Goal: Task Accomplishment & Management: Complete application form

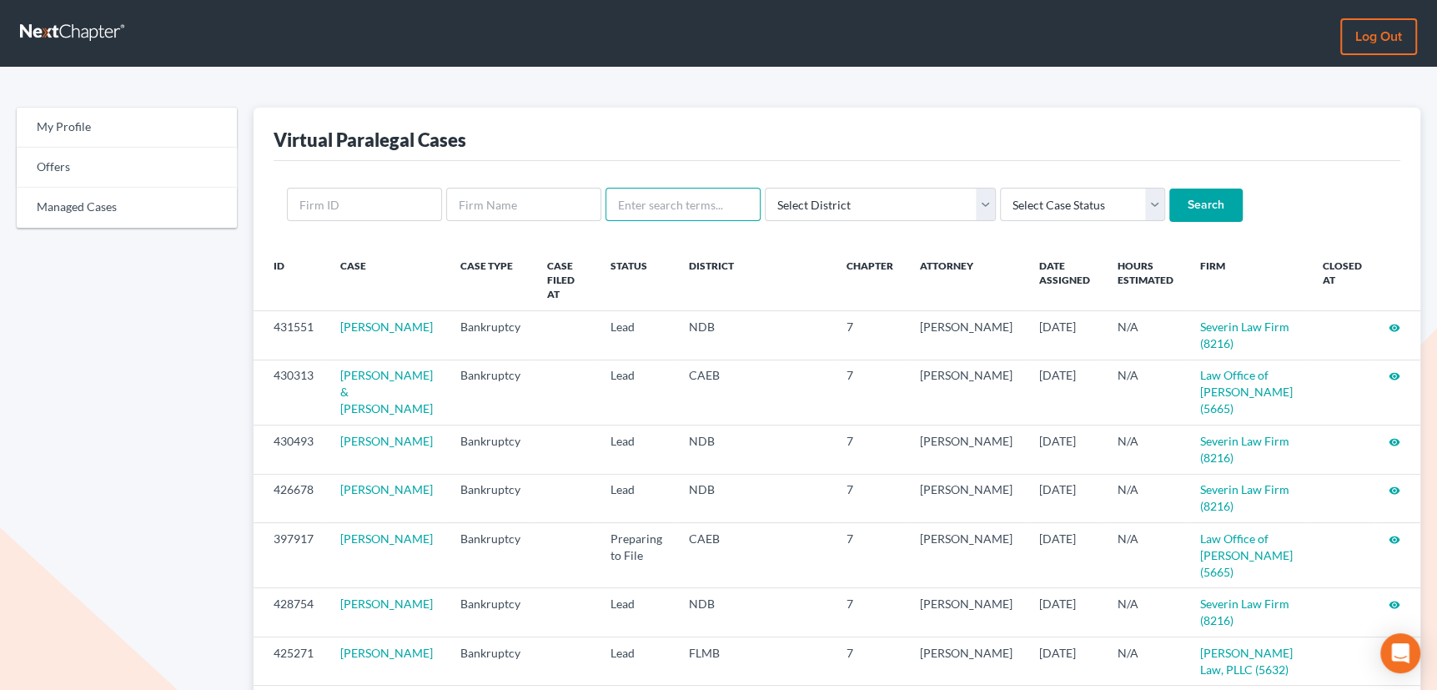
click at [657, 200] on input "text" at bounding box center [682, 204] width 155 height 33
type input "stephano"
click at [1169, 188] on input "Search" at bounding box center [1205, 204] width 73 height 33
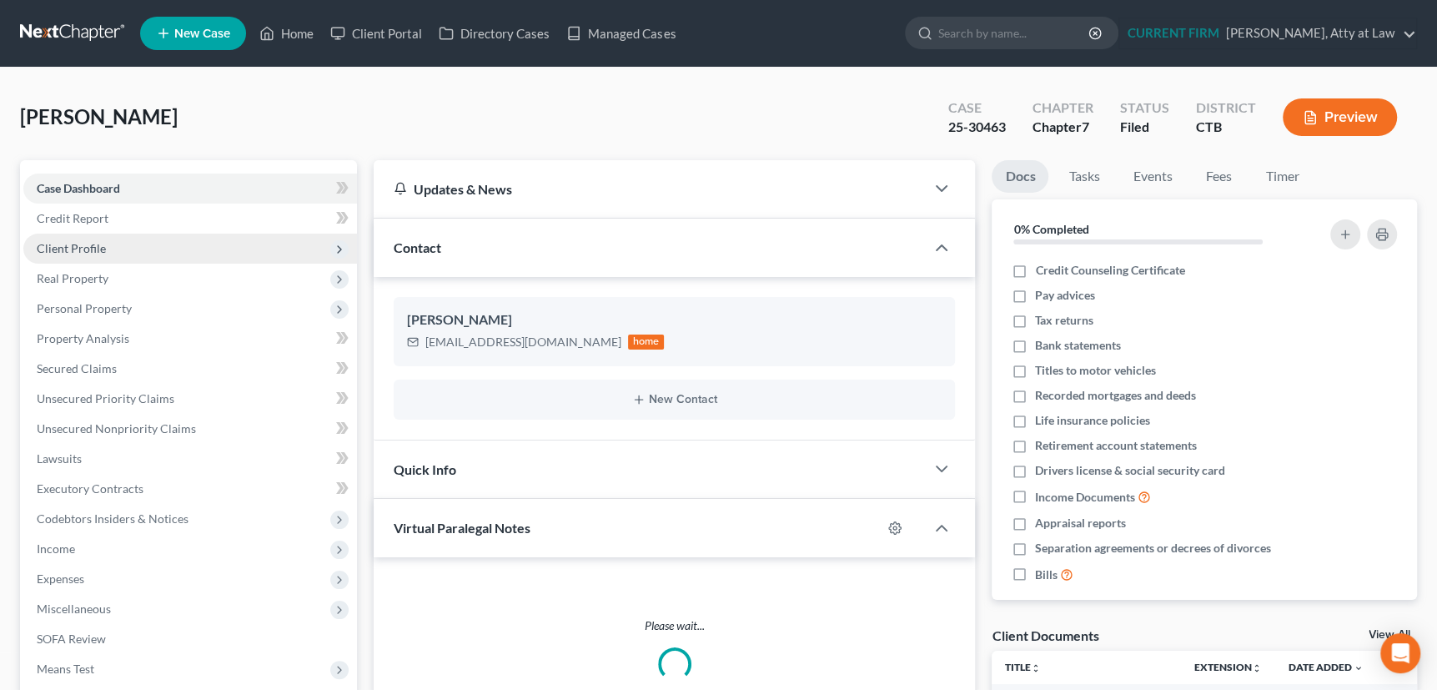
click at [78, 246] on span "Client Profile" at bounding box center [71, 248] width 69 height 14
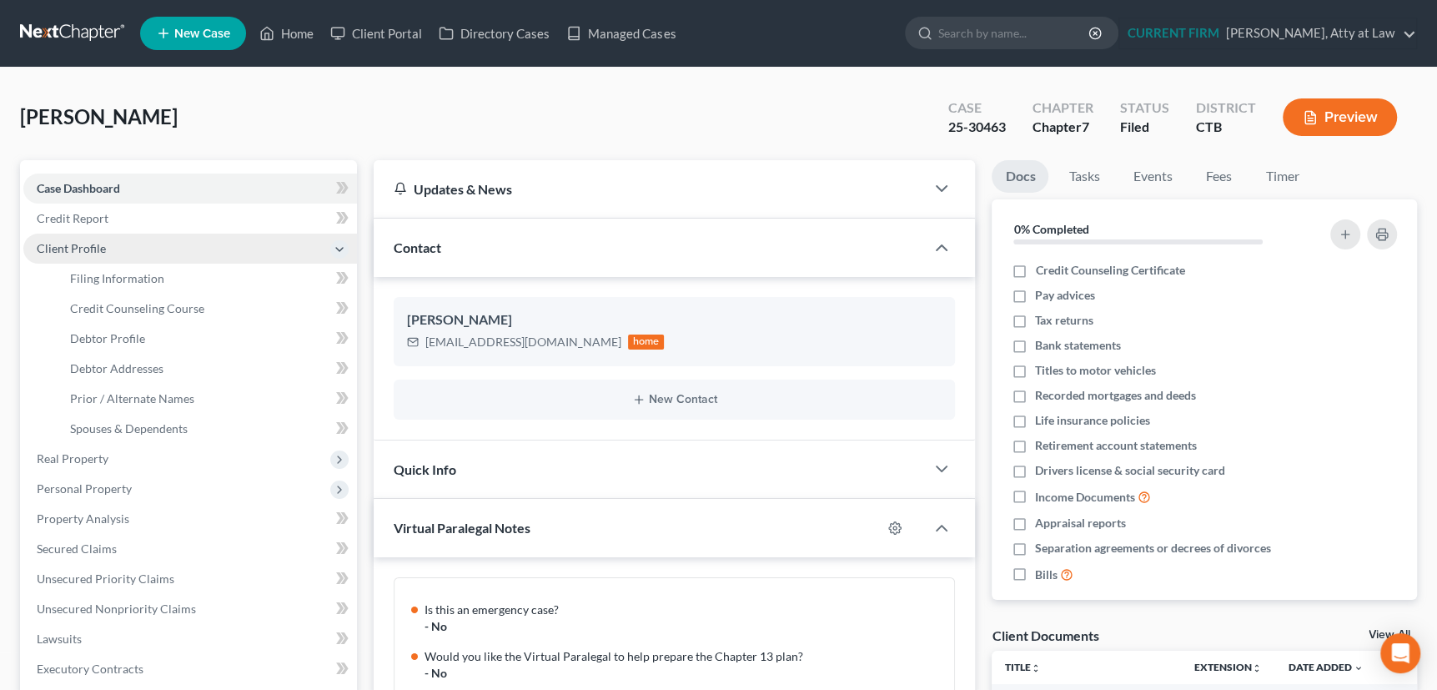
scroll to position [797, 0]
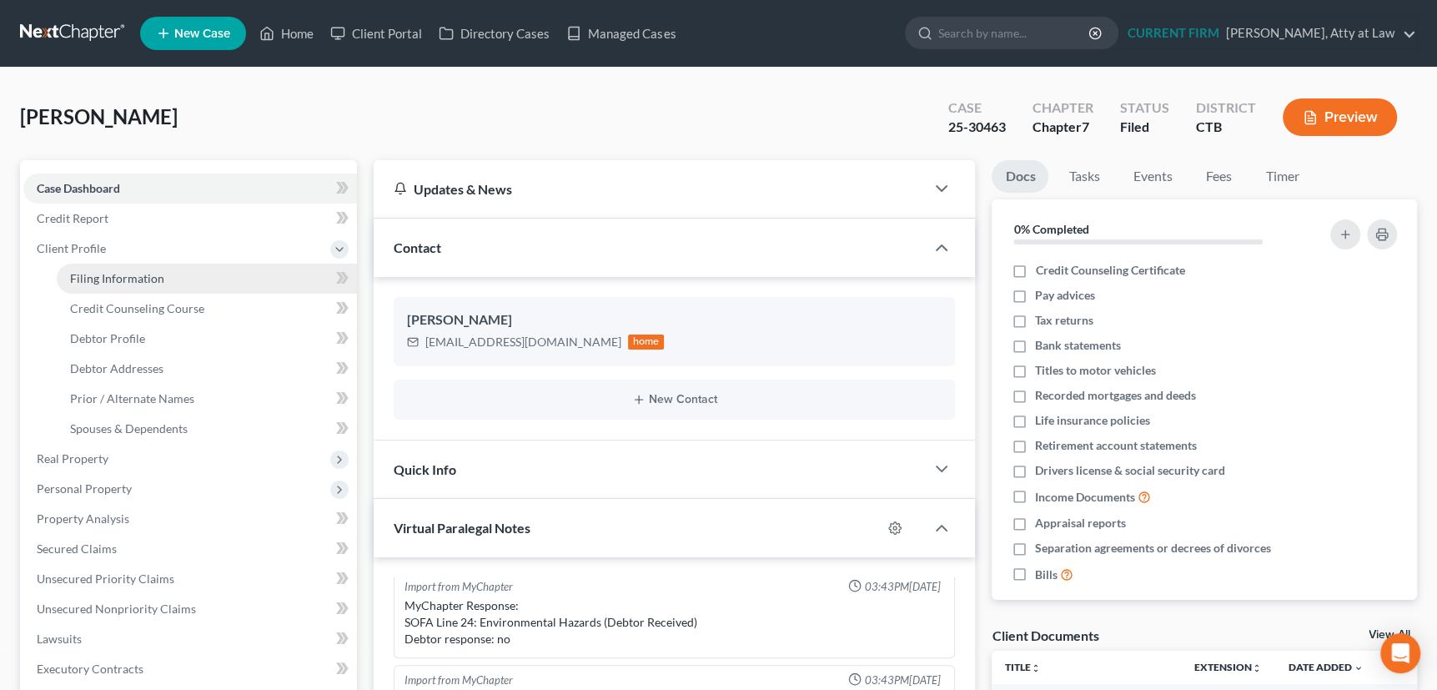
click at [93, 274] on span "Filing Information" at bounding box center [117, 278] width 94 height 14
select select "1"
select select "0"
select select "6"
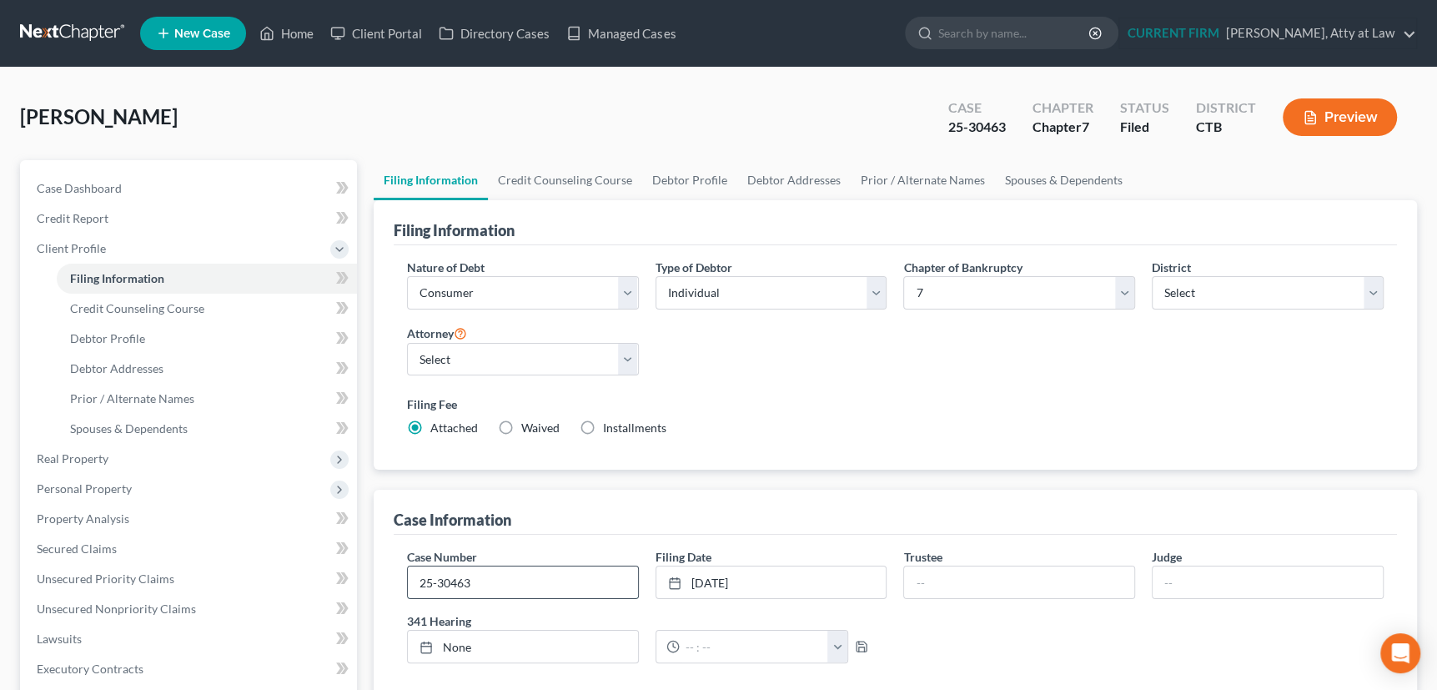
drag, startPoint x: 414, startPoint y: 581, endPoint x: 489, endPoint y: 579, distance: 75.9
click at [489, 579] on input "25-30463" at bounding box center [523, 582] width 230 height 32
click at [612, 33] on link "Managed Cases" at bounding box center [621, 33] width 126 height 30
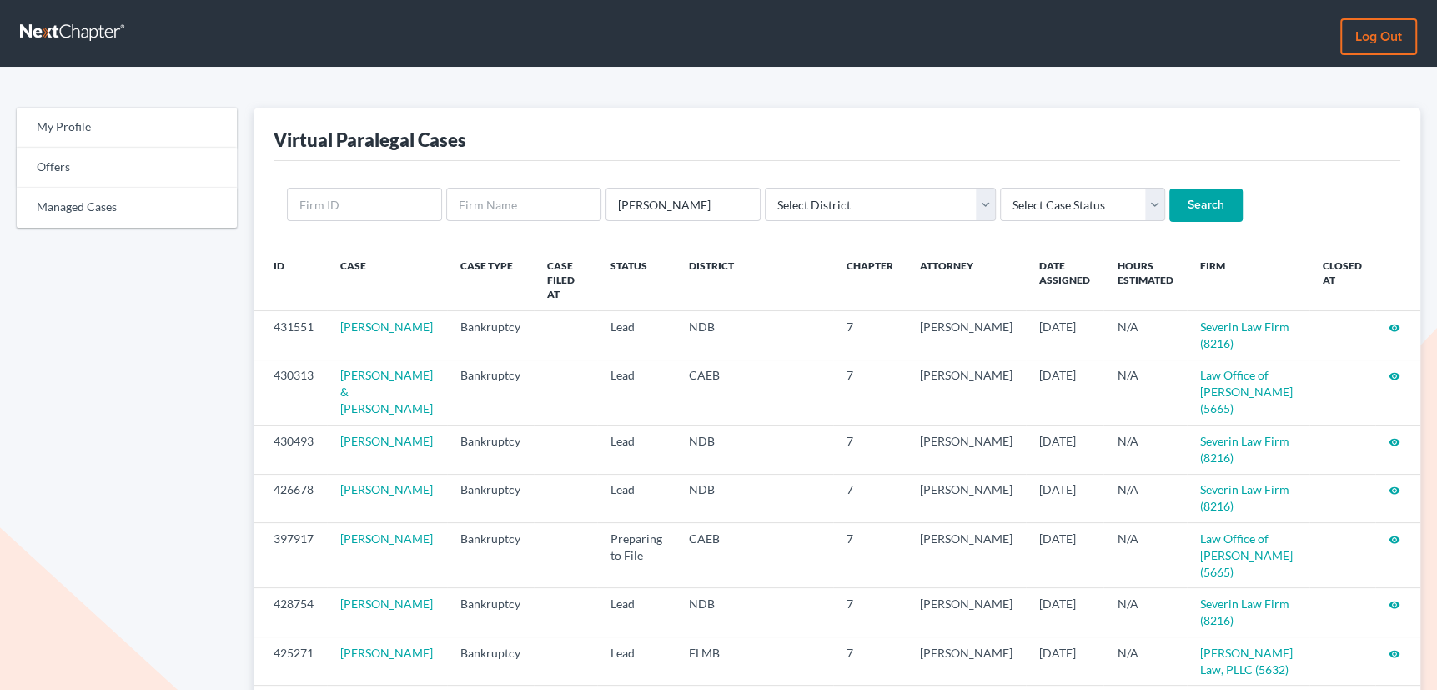
type input "menning"
click at [1169, 188] on input "Search" at bounding box center [1205, 204] width 73 height 33
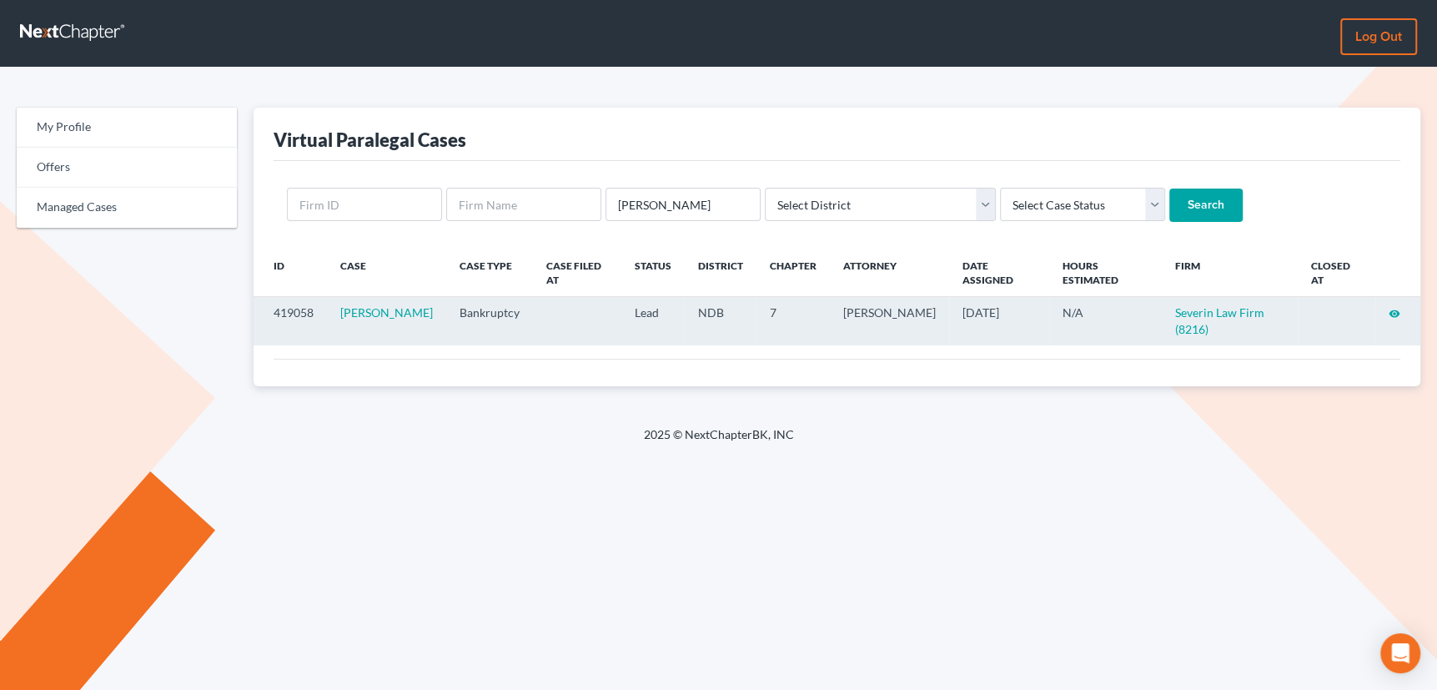
click at [1393, 309] on icon "visibility" at bounding box center [1394, 314] width 12 height 12
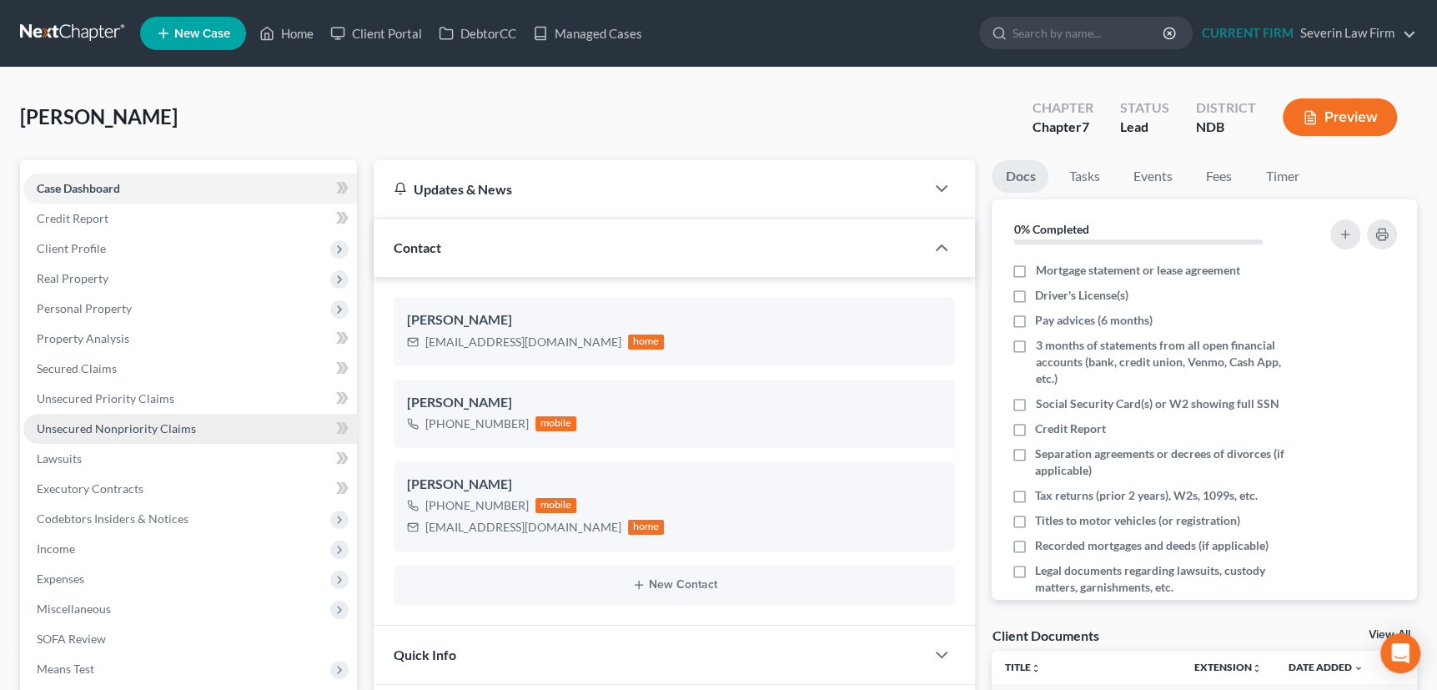
click at [51, 421] on span "Unsecured Nonpriority Claims" at bounding box center [116, 428] width 159 height 14
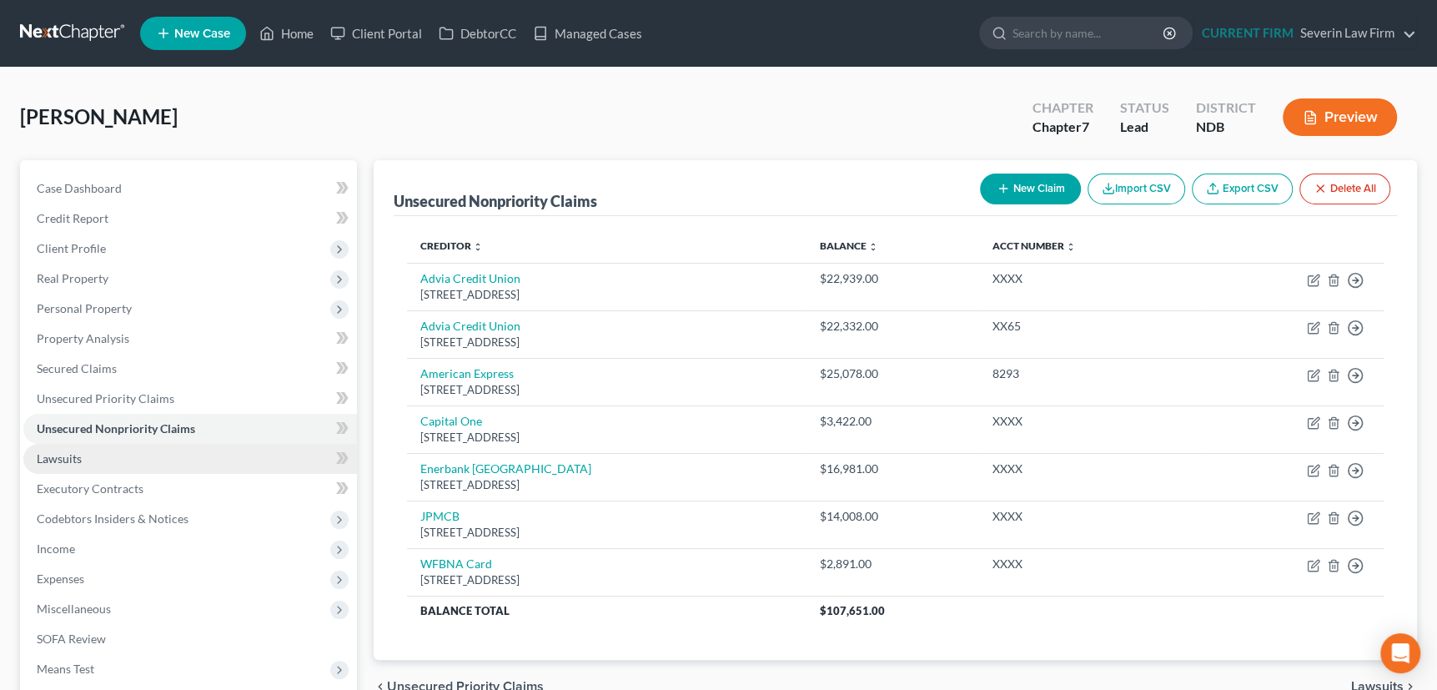
click at [90, 458] on link "Lawsuits" at bounding box center [190, 459] width 334 height 30
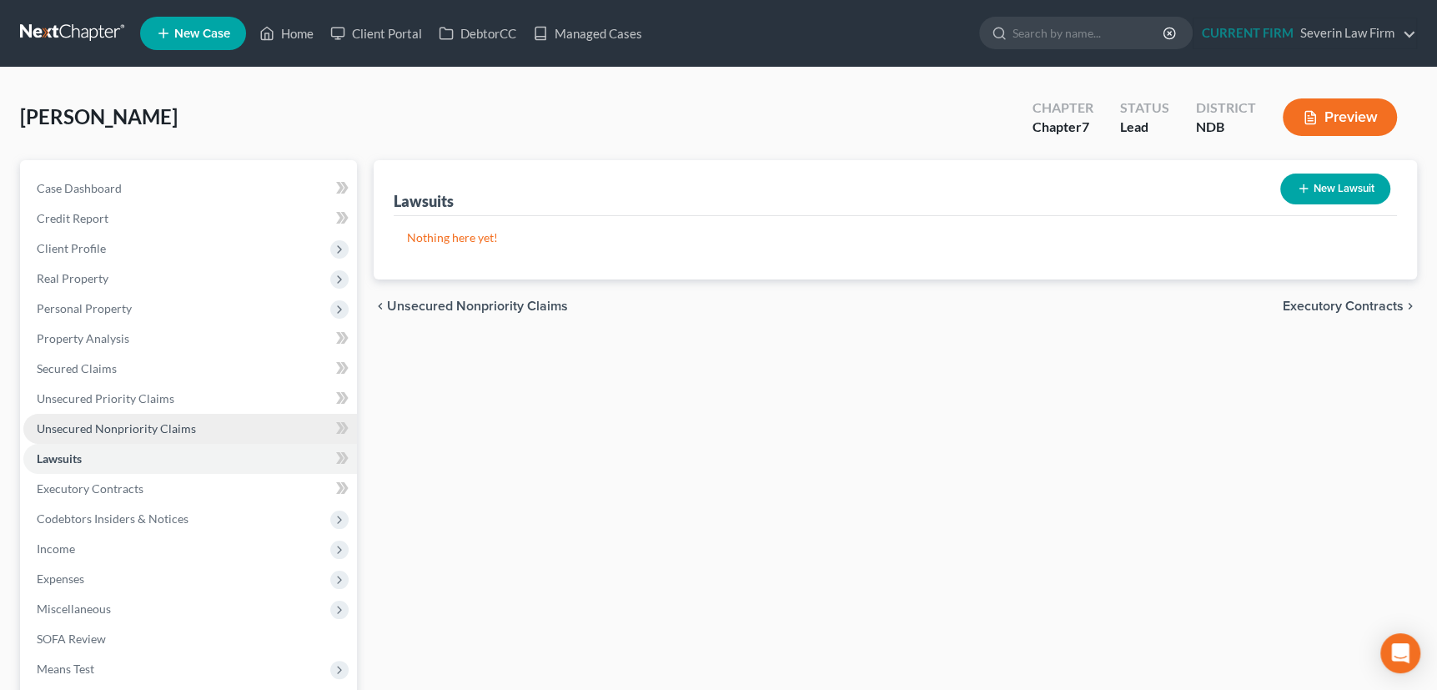
click at [78, 427] on span "Unsecured Nonpriority Claims" at bounding box center [116, 428] width 159 height 14
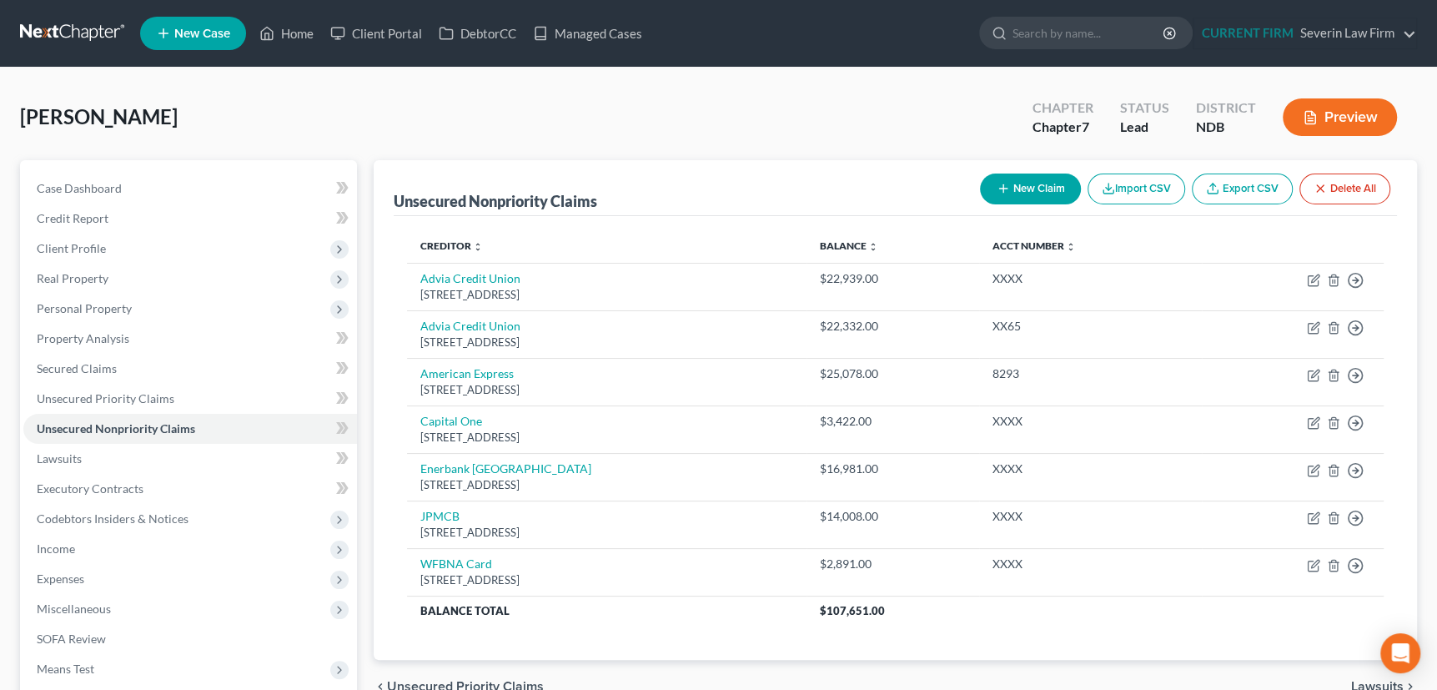
click at [996, 185] on icon "button" at bounding box center [1002, 188] width 13 height 13
select select "0"
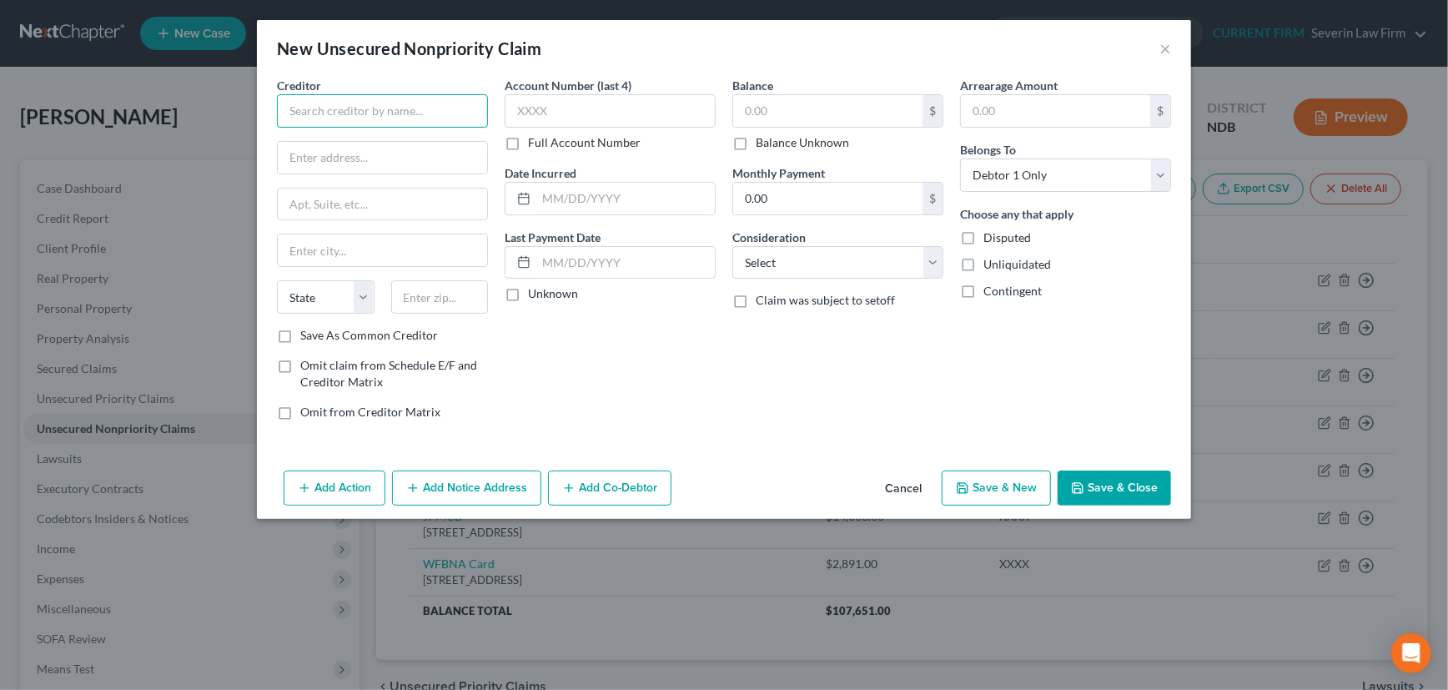
click at [342, 108] on input "text" at bounding box center [382, 110] width 211 height 33
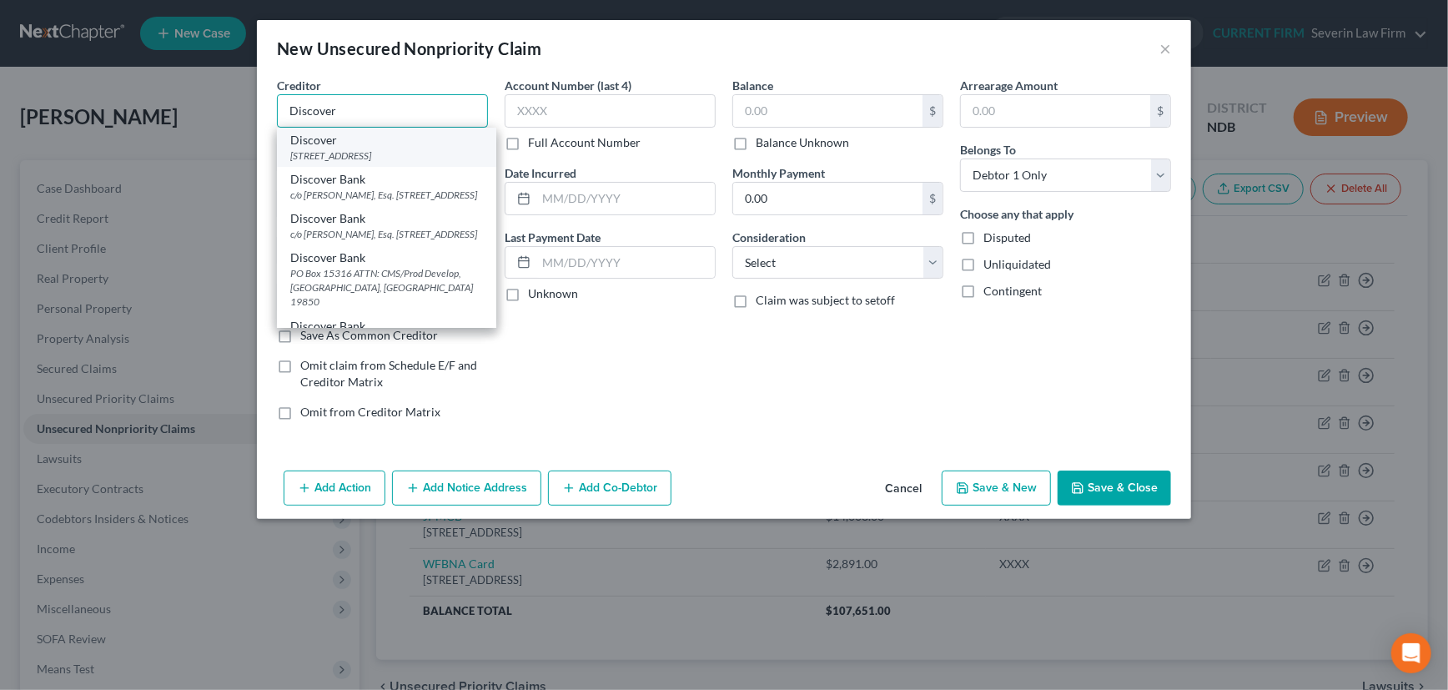
type input "Discover"
click at [347, 156] on div "PO Box 30943, Salt Lake City, UT 84130" at bounding box center [386, 155] width 193 height 14
type input "PO Box 30943"
type input "Salt Lake City"
select select "46"
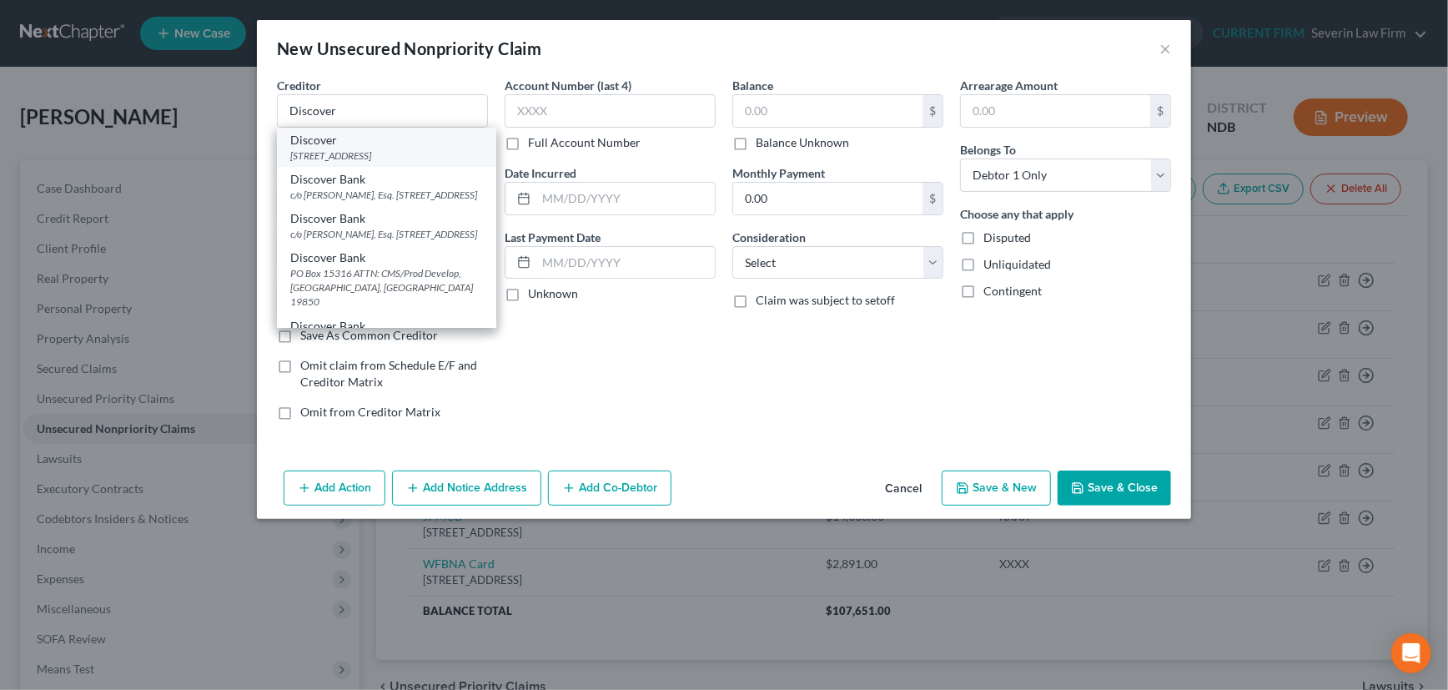
type input "84130"
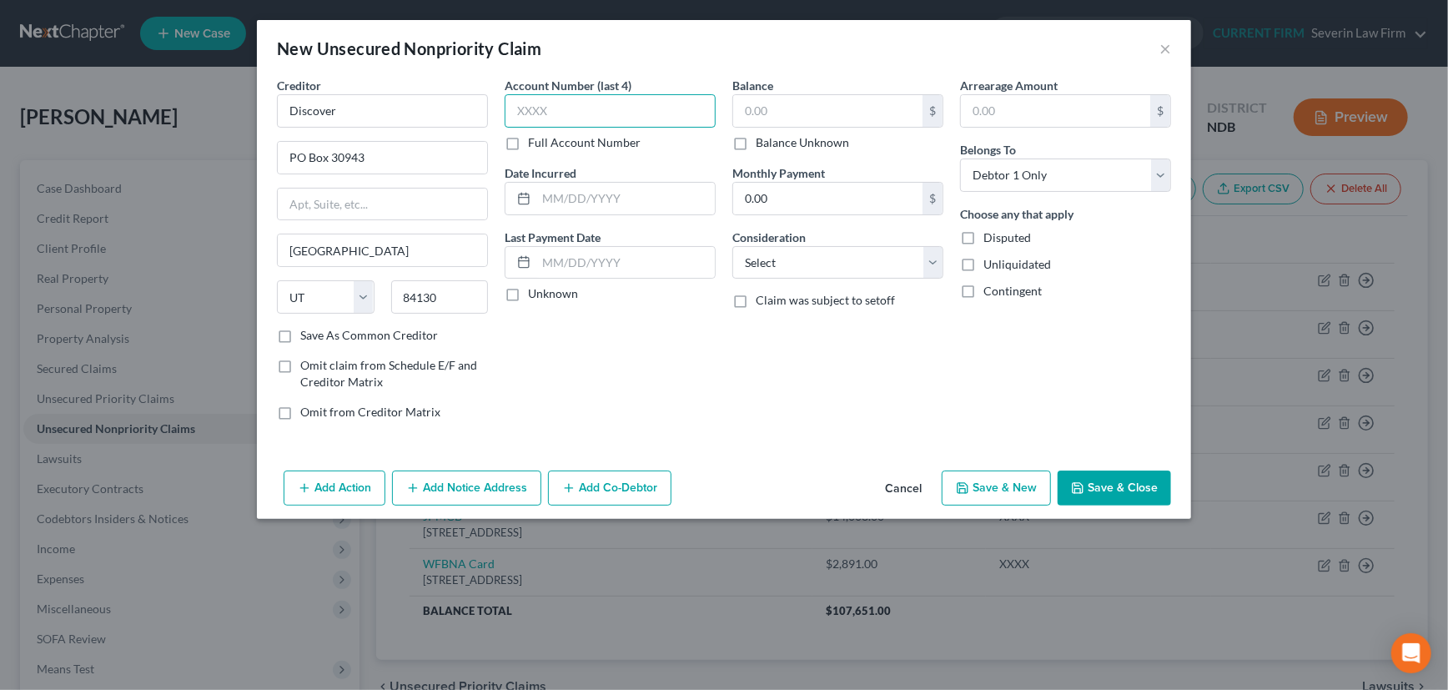
click at [570, 109] on input "text" at bounding box center [609, 110] width 211 height 33
type input "9692"
click at [528, 297] on label "Unknown" at bounding box center [553, 293] width 50 height 17
click at [535, 296] on input "Unknown" at bounding box center [540, 290] width 11 height 11
checkbox input "true"
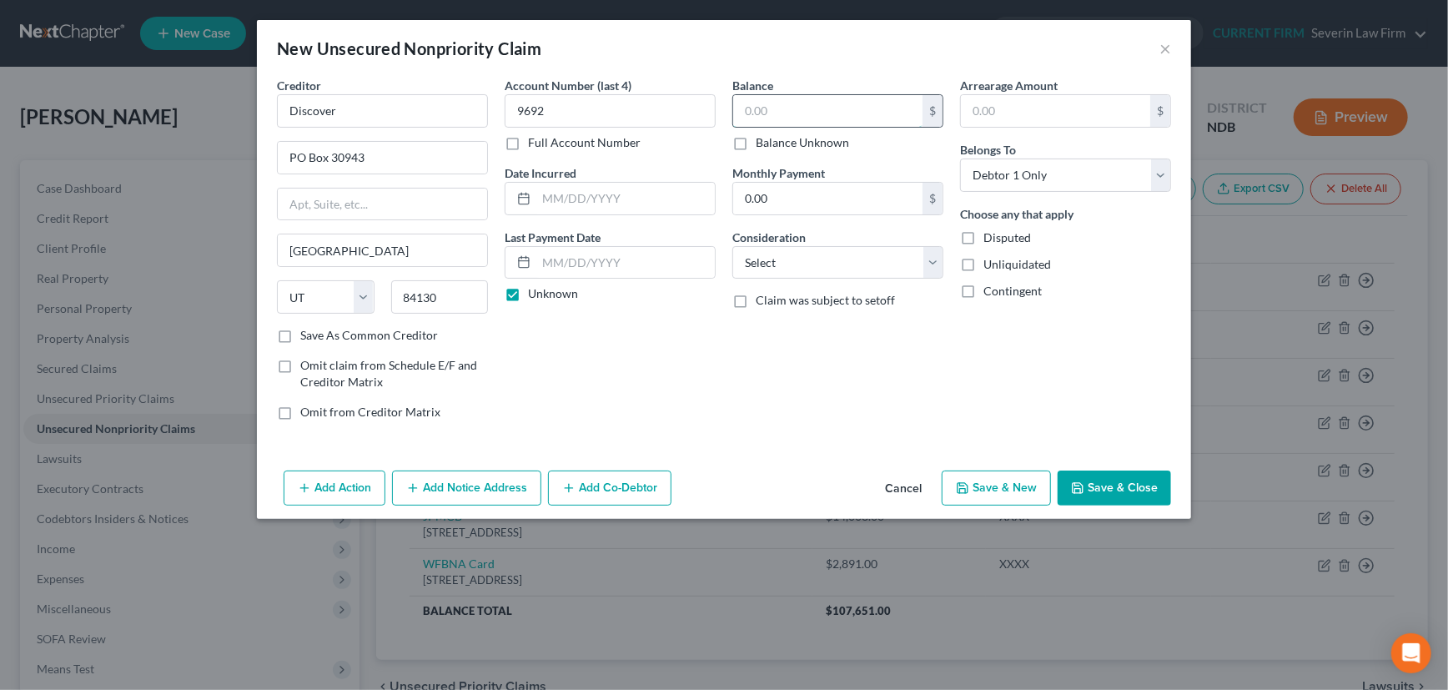
click at [796, 108] on input "text" at bounding box center [827, 111] width 189 height 32
type input "14,412.68"
click at [813, 268] on select "Select Cable / Satellite Services Collection Agency Credit Card Debt Debt Couns…" at bounding box center [837, 262] width 211 height 33
select select "2"
click at [732, 246] on select "Select Cable / Satellite Services Collection Agency Credit Card Debt Debt Couns…" at bounding box center [837, 262] width 211 height 33
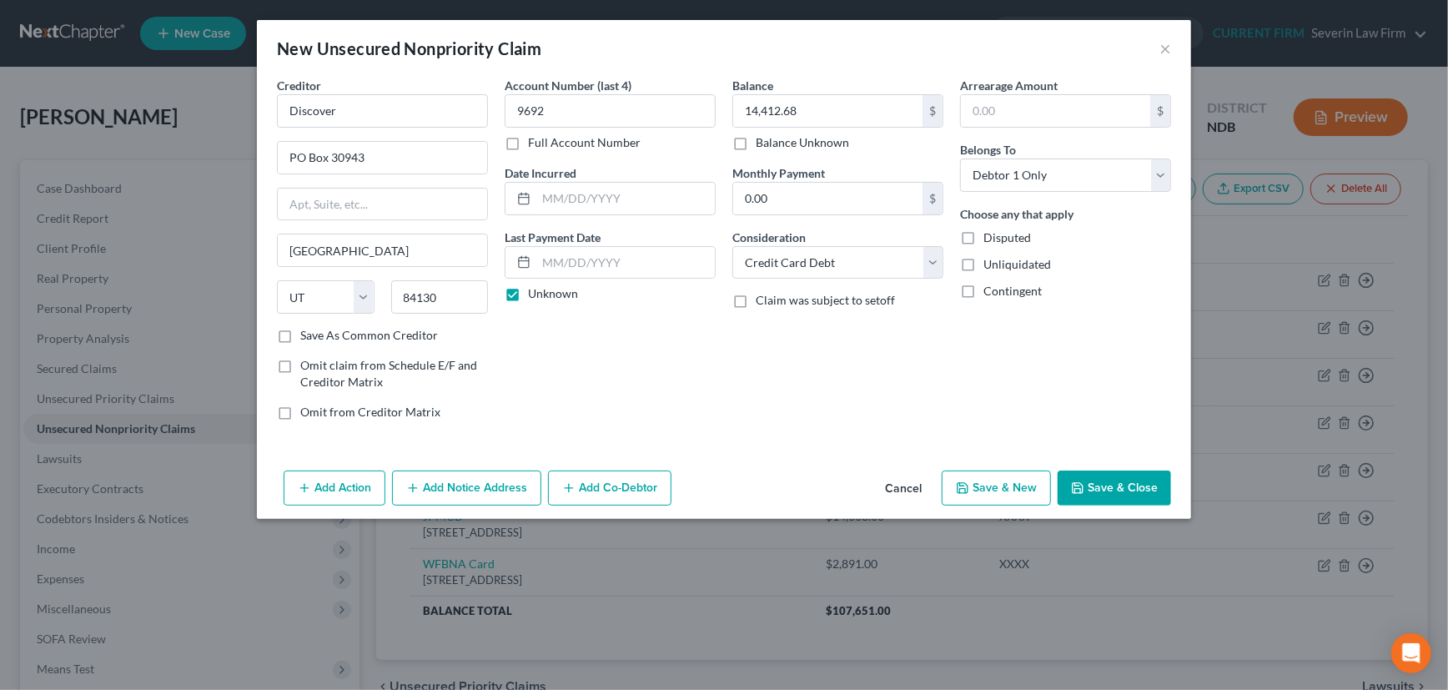
click at [300, 331] on label "Save As Common Creditor" at bounding box center [369, 335] width 138 height 17
click at [307, 331] on input "Save As Common Creditor" at bounding box center [312, 332] width 11 height 11
click at [1099, 489] on button "Save & Close" at bounding box center [1113, 487] width 113 height 35
checkbox input "false"
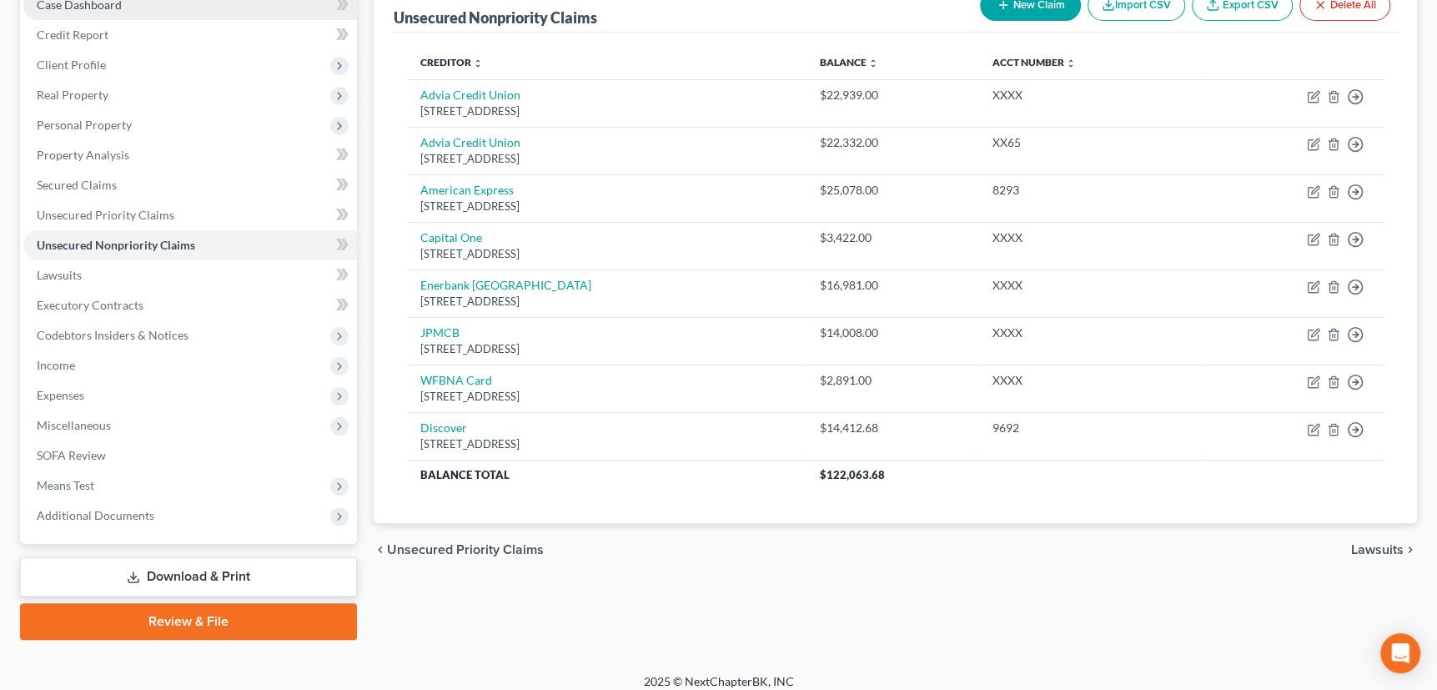
scroll to position [118, 0]
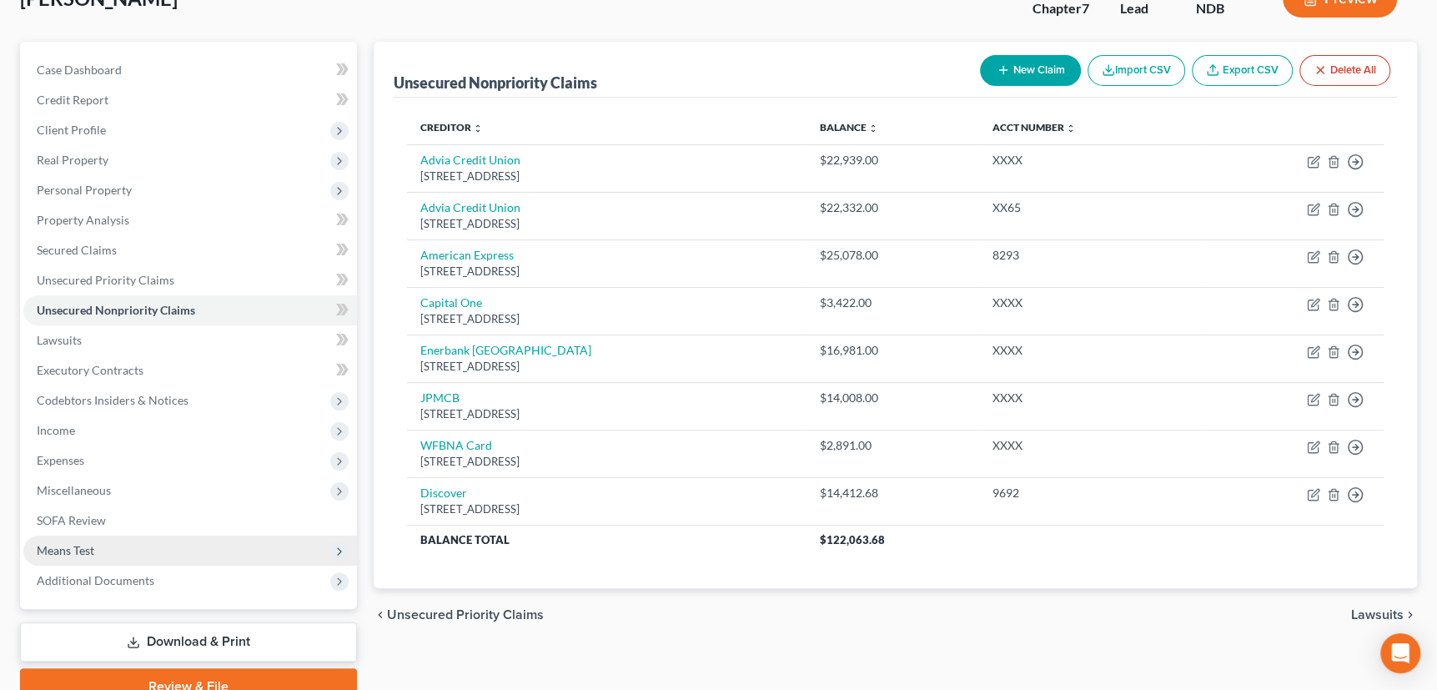
click at [59, 543] on span "Means Test" at bounding box center [66, 550] width 58 height 14
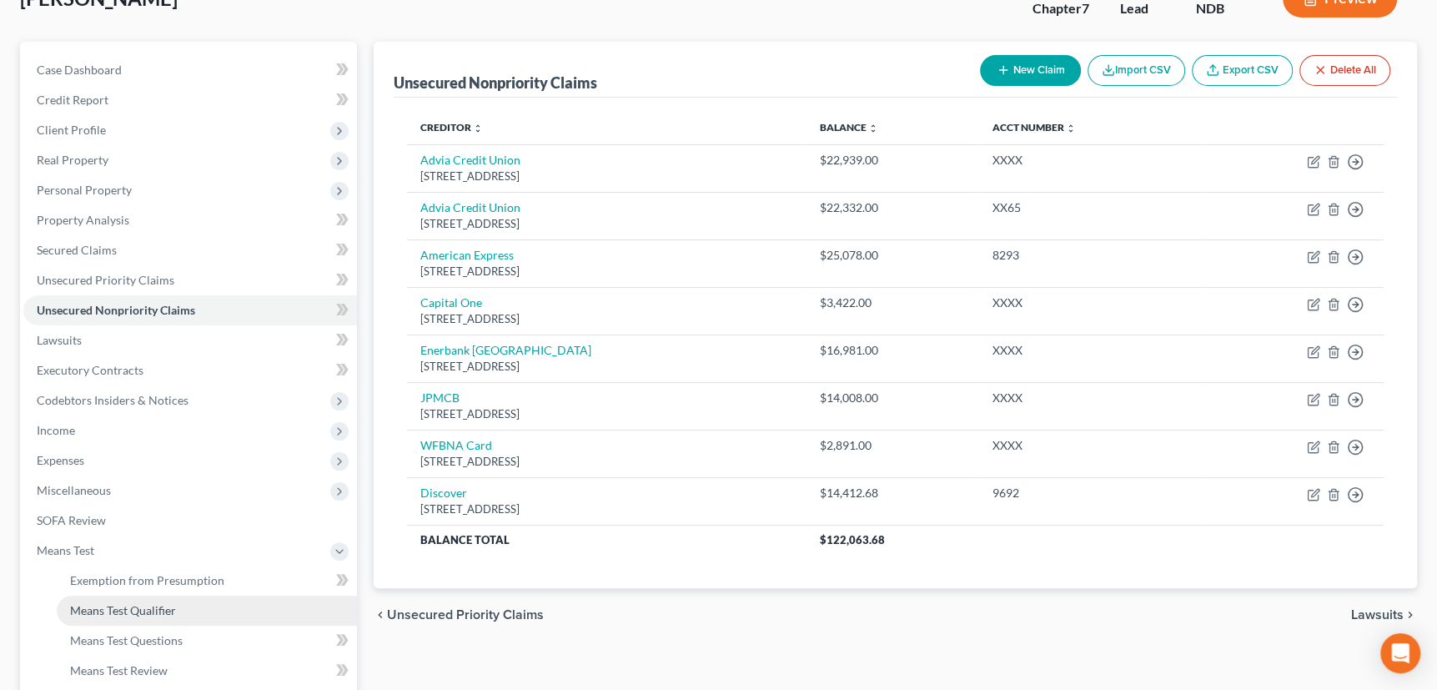
click at [123, 603] on span "Means Test Qualifier" at bounding box center [123, 610] width 106 height 14
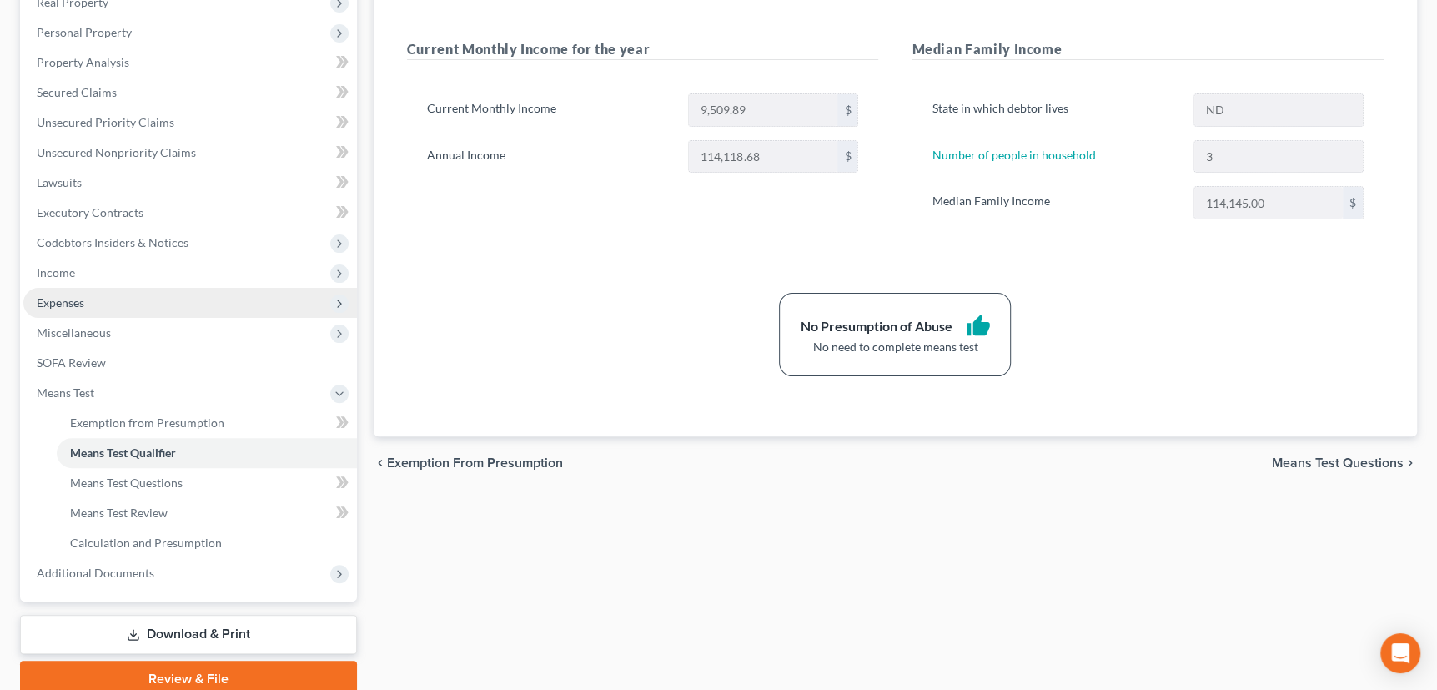
scroll to position [303, 0]
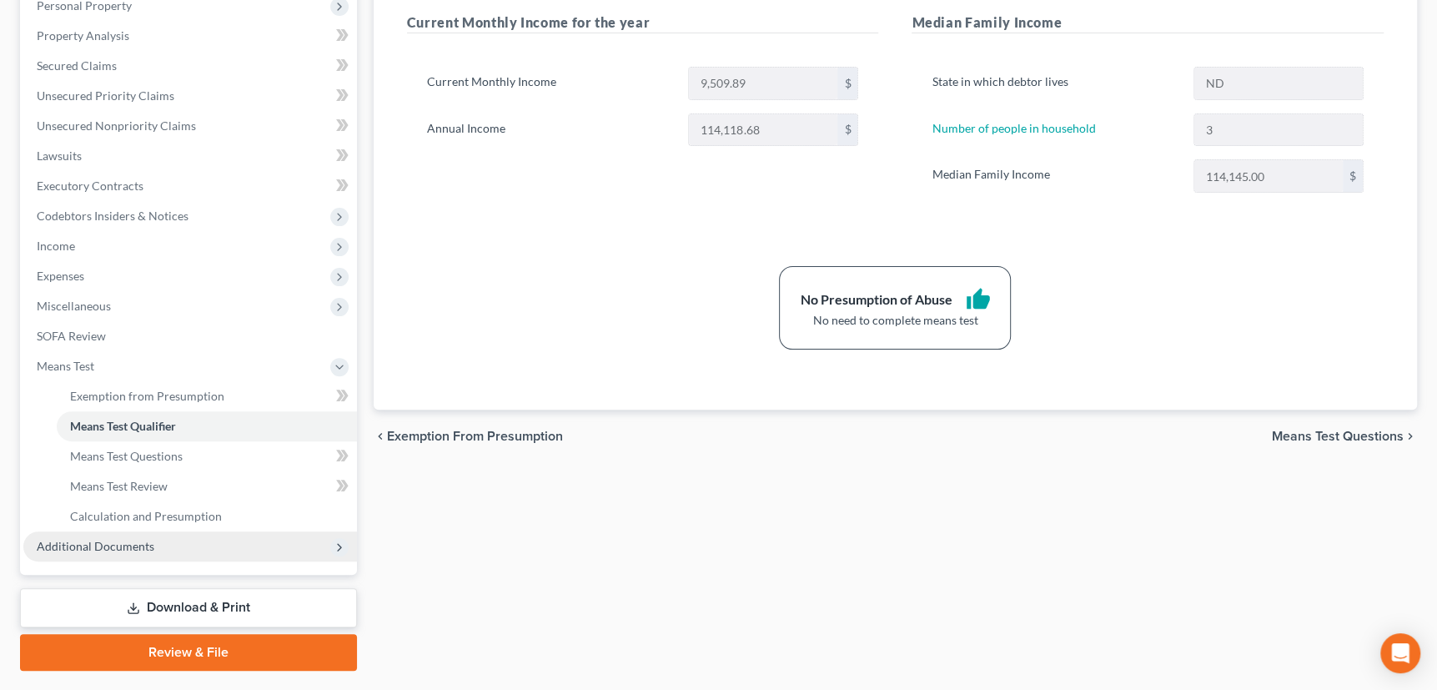
click at [85, 539] on span "Additional Documents" at bounding box center [96, 546] width 118 height 14
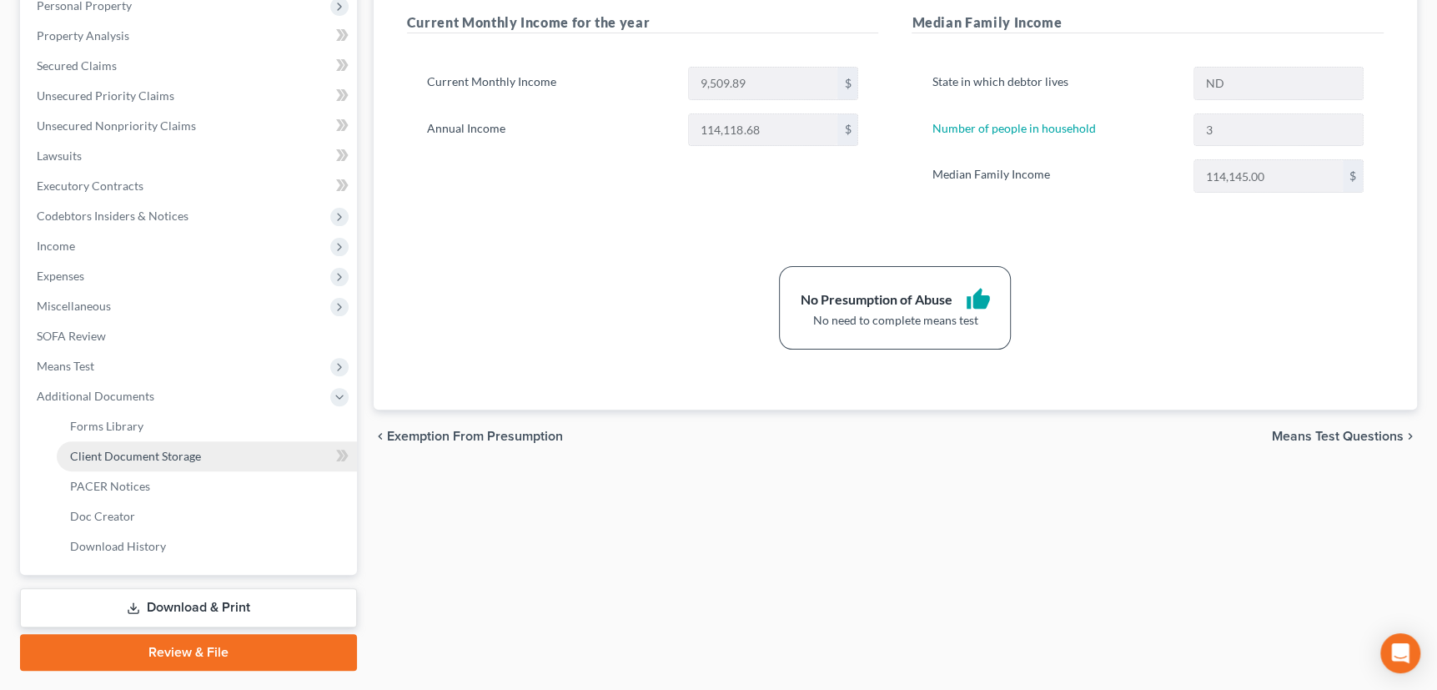
click at [155, 456] on span "Client Document Storage" at bounding box center [135, 456] width 131 height 14
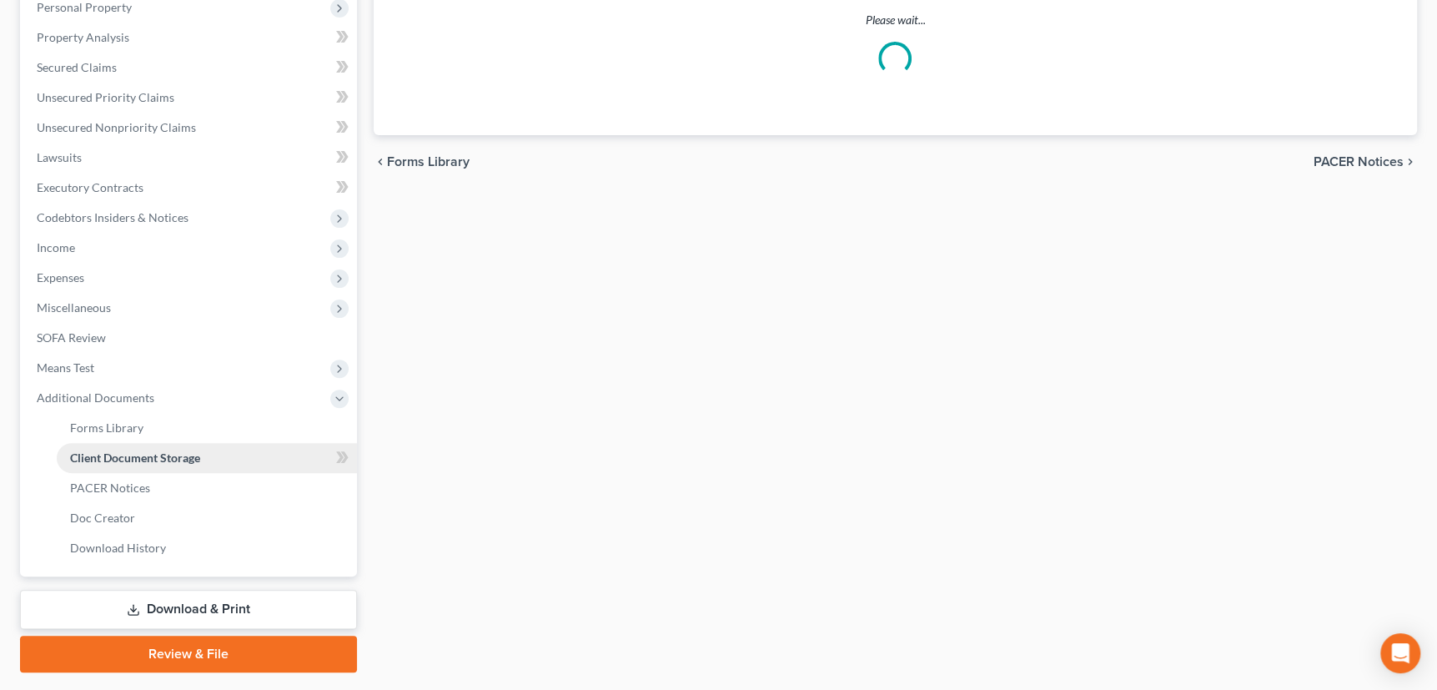
scroll to position [246, 0]
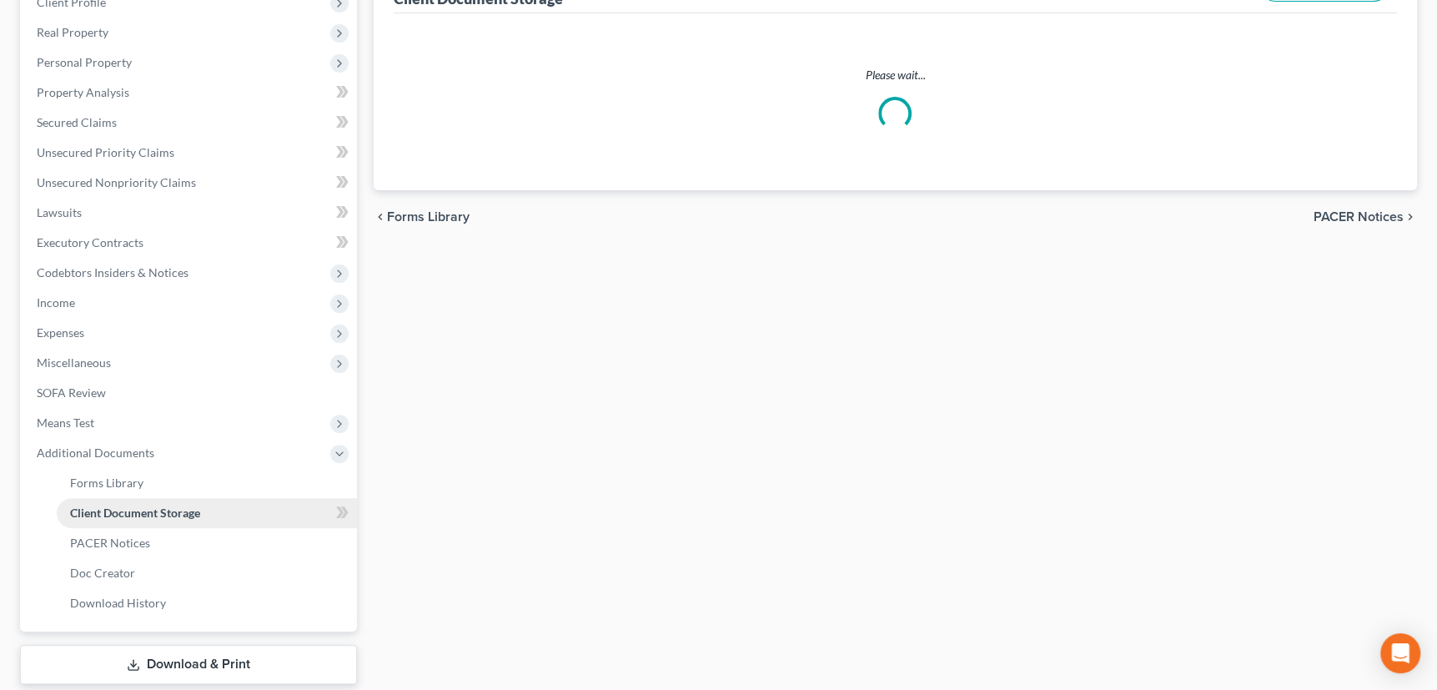
select select "0"
select select "3"
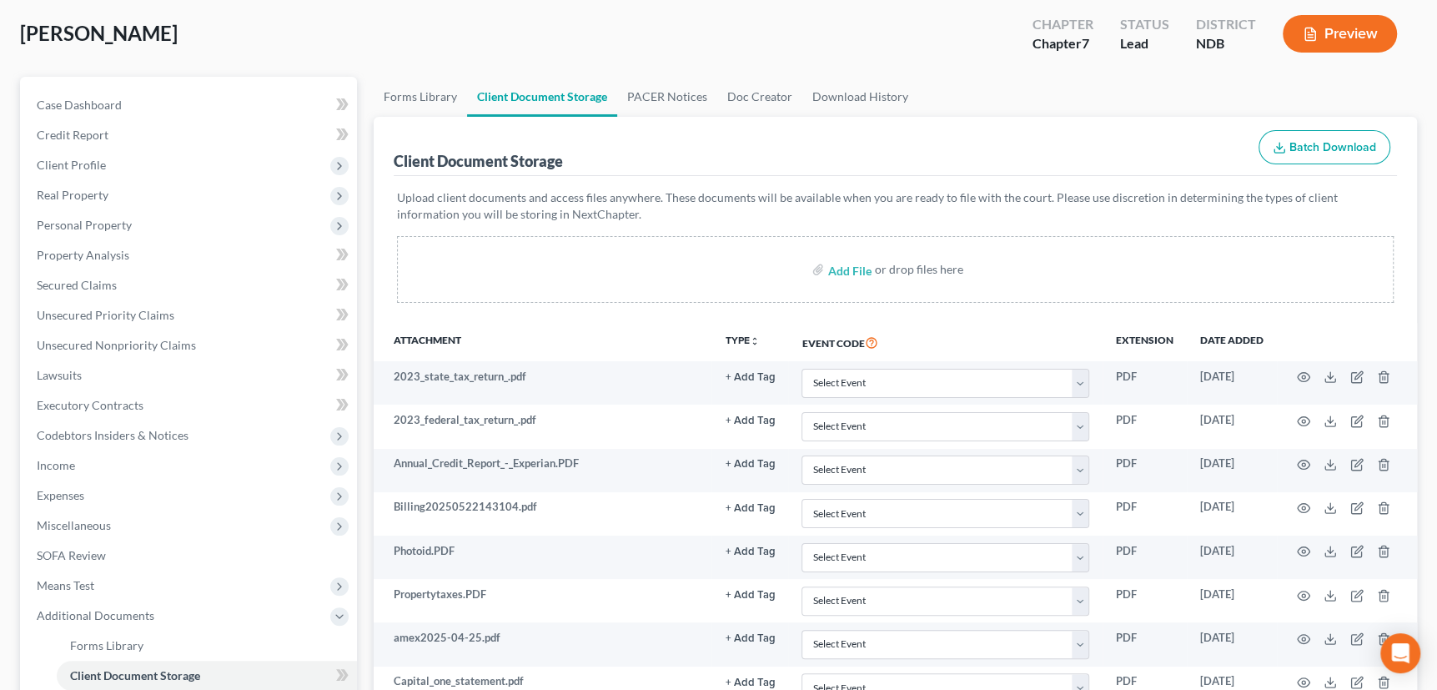
scroll to position [0, 0]
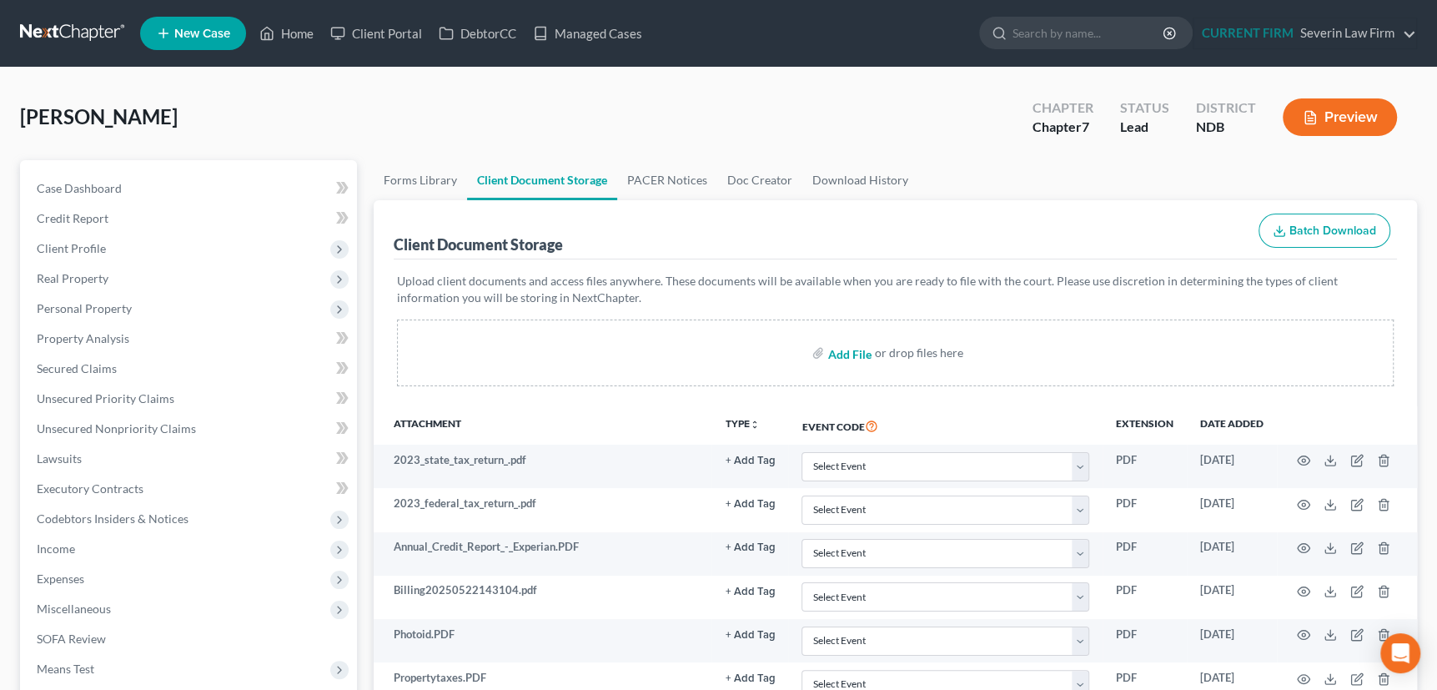
select select "0"
select select "3"
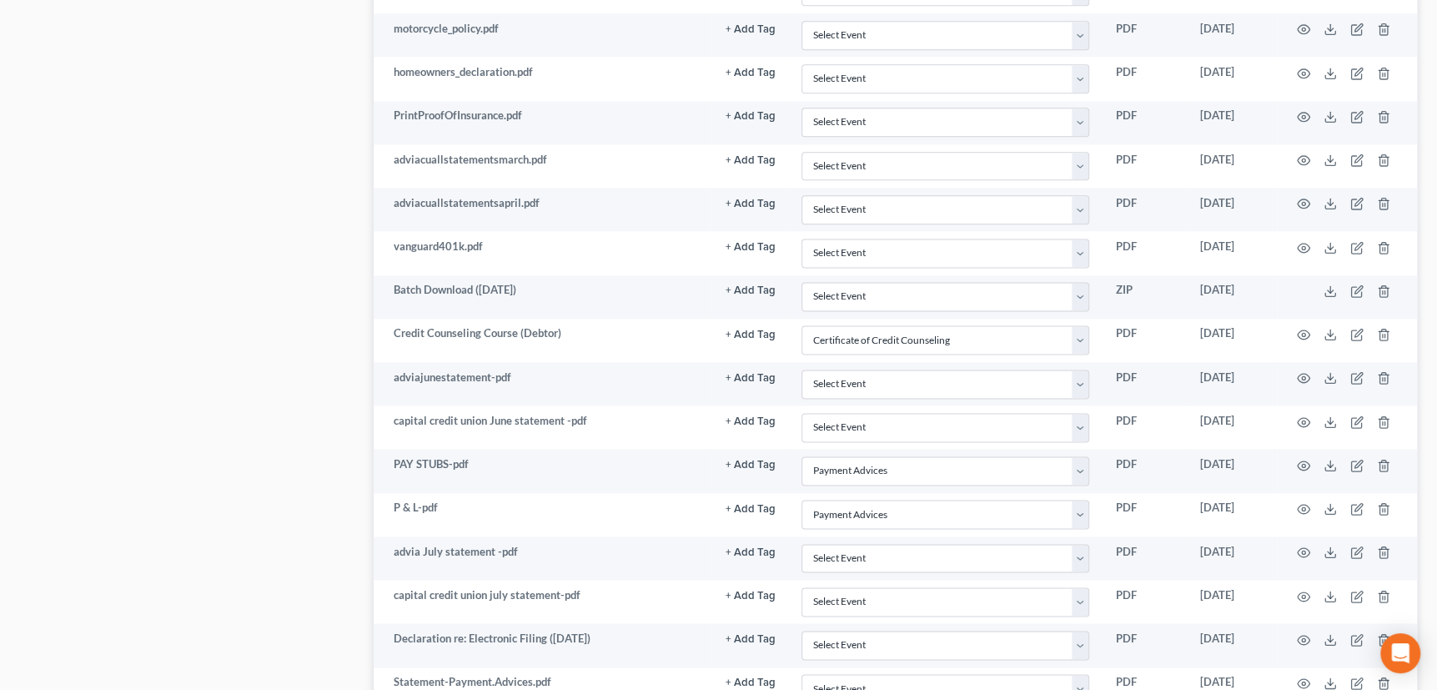
scroll to position [1880, 0]
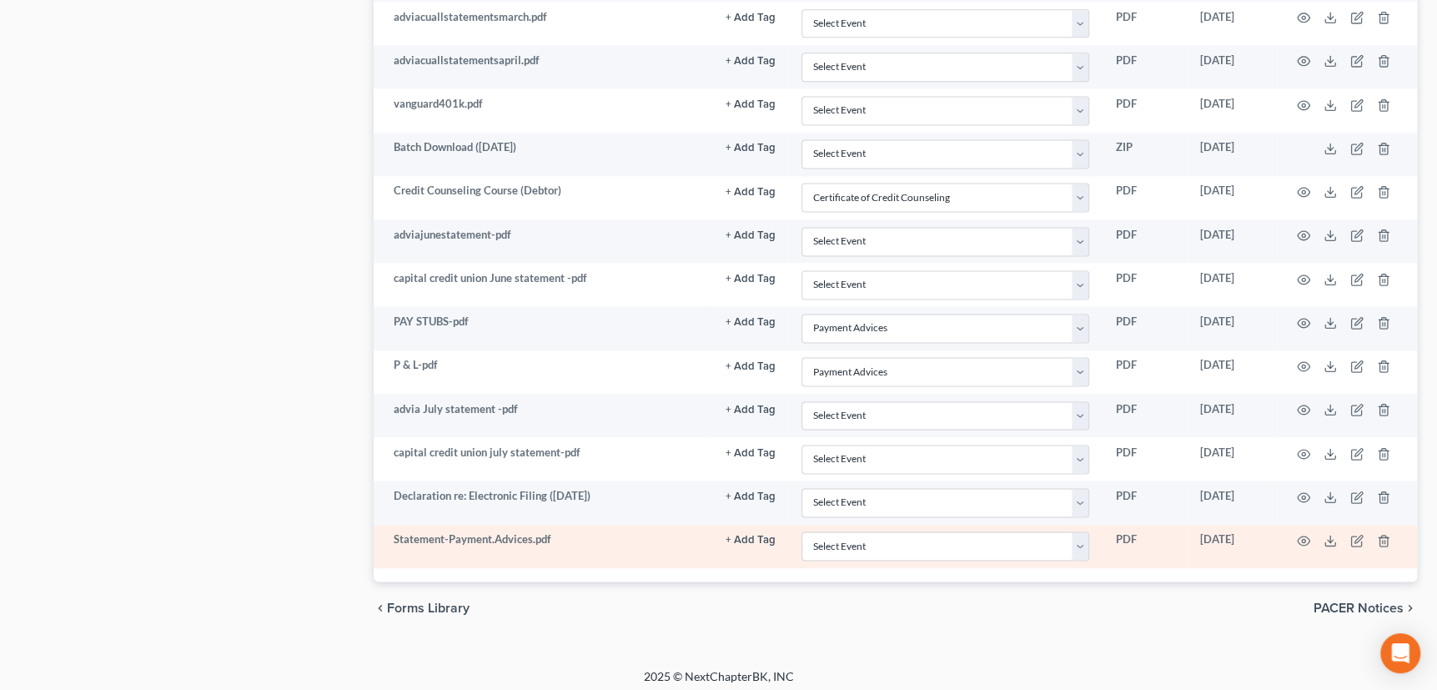
click at [1083, 525] on td "Select Event Certificate of Credit Counseling Chapter 13 Plan Pay Filing Fee in…" at bounding box center [945, 546] width 314 height 43
click at [1084, 531] on select "Select Event Certificate of Credit Counseling Chapter 13 Plan Pay Filing Fee in…" at bounding box center [945, 545] width 288 height 29
select select "5"
click at [801, 531] on select "Select Event Certificate of Credit Counseling Chapter 13 Plan Pay Filing Fee in…" at bounding box center [945, 545] width 288 height 29
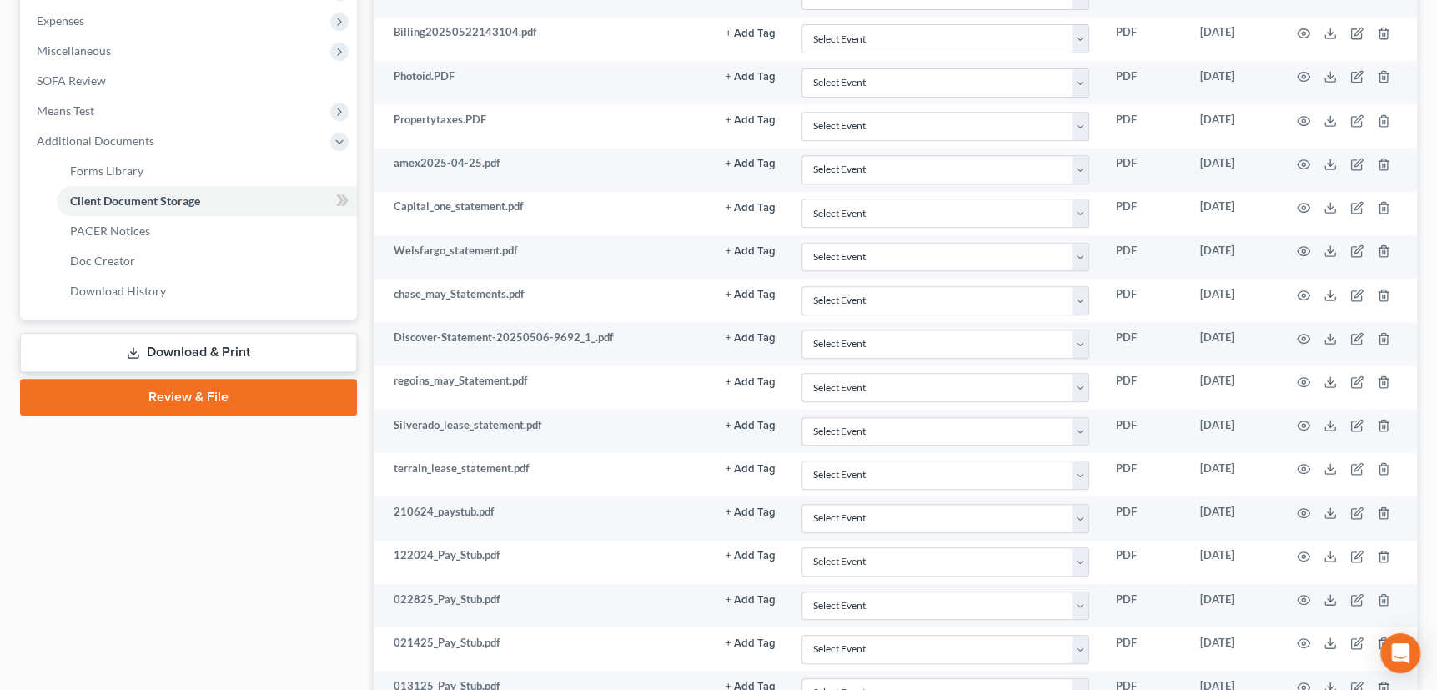
scroll to position [516, 0]
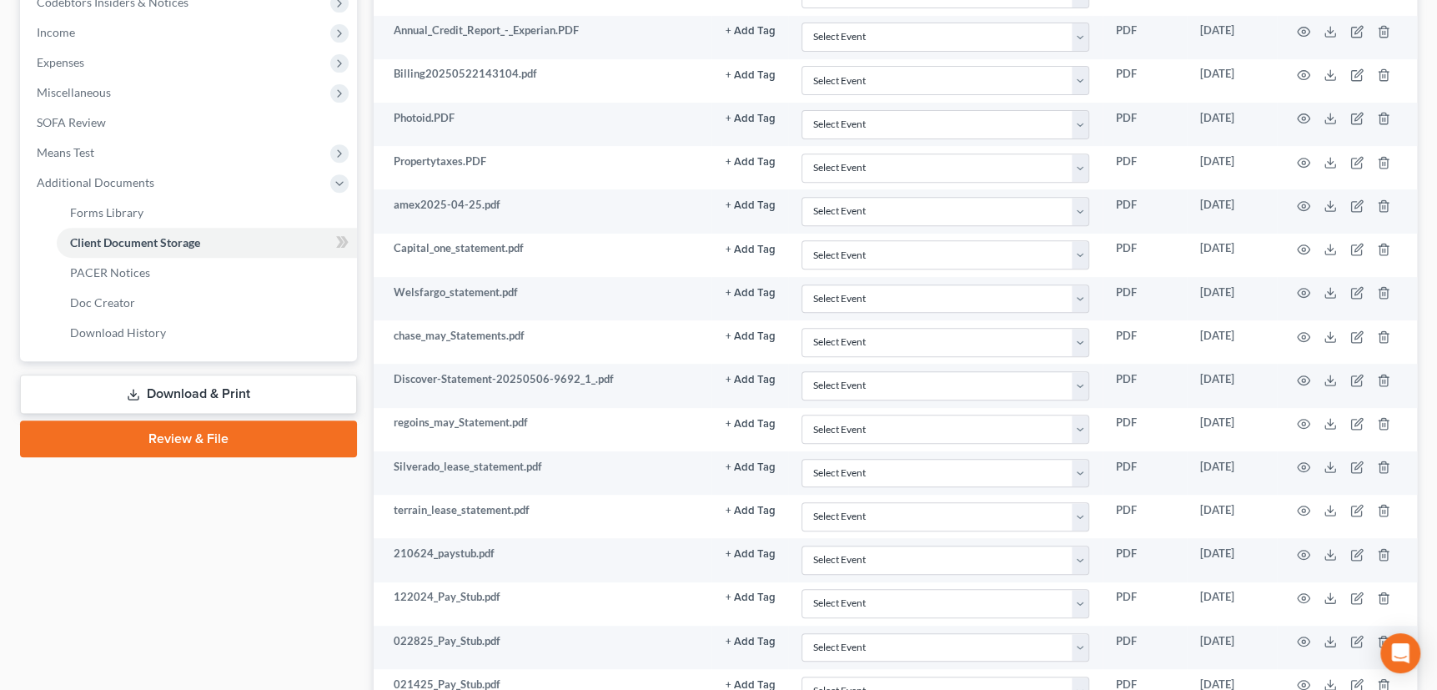
click at [203, 434] on link "Review & File" at bounding box center [188, 438] width 337 height 37
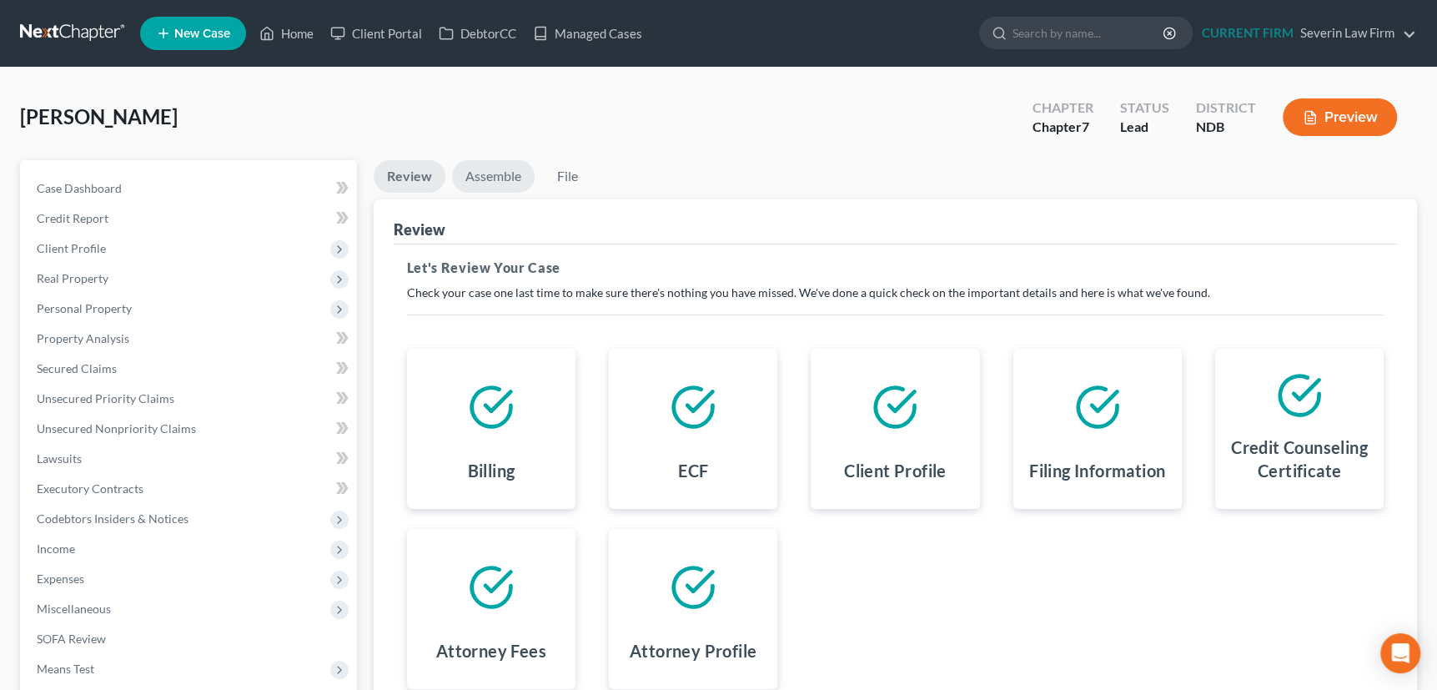
click at [486, 171] on link "Assemble" at bounding box center [493, 176] width 83 height 33
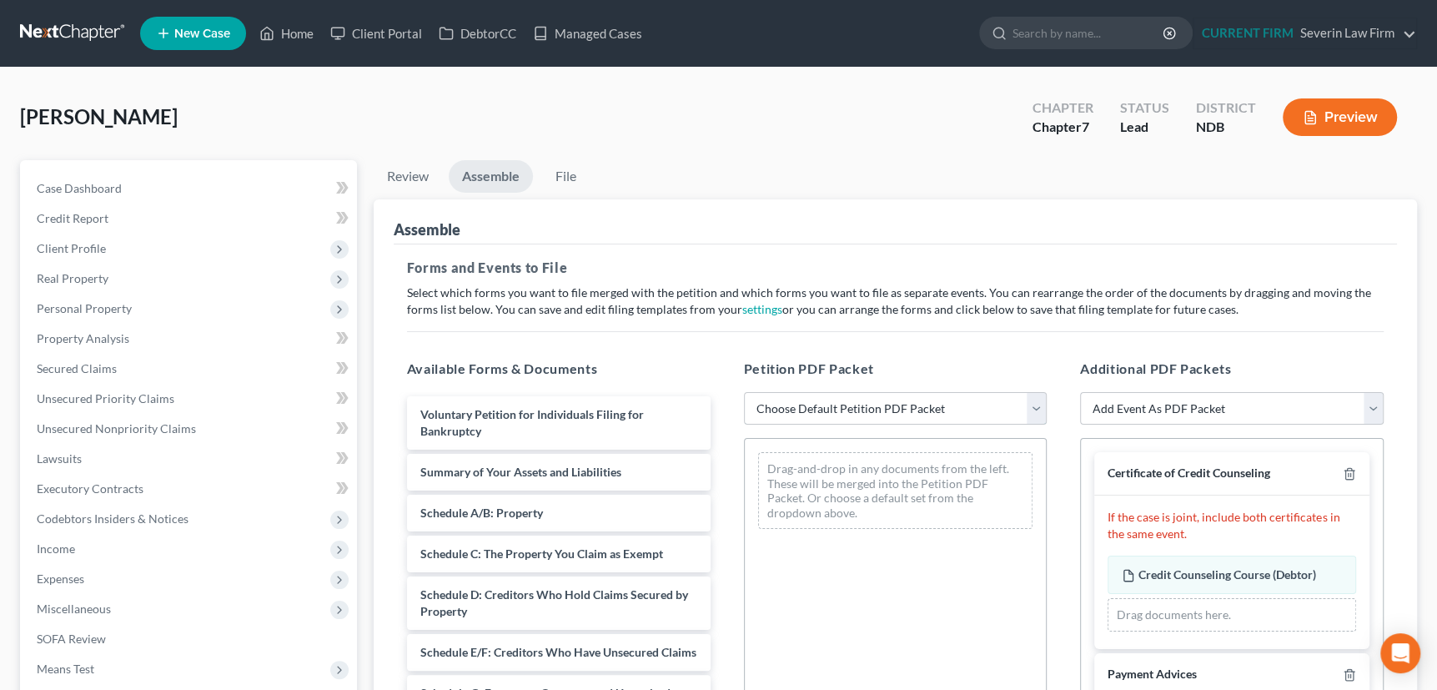
click at [1034, 409] on select "Choose Default Petition PDF Packet Complete Bankruptcy Petition (all forms and …" at bounding box center [896, 408] width 304 height 33
select select "0"
click at [744, 392] on select "Choose Default Petition PDF Packet Complete Bankruptcy Petition (all forms and …" at bounding box center [896, 408] width 304 height 33
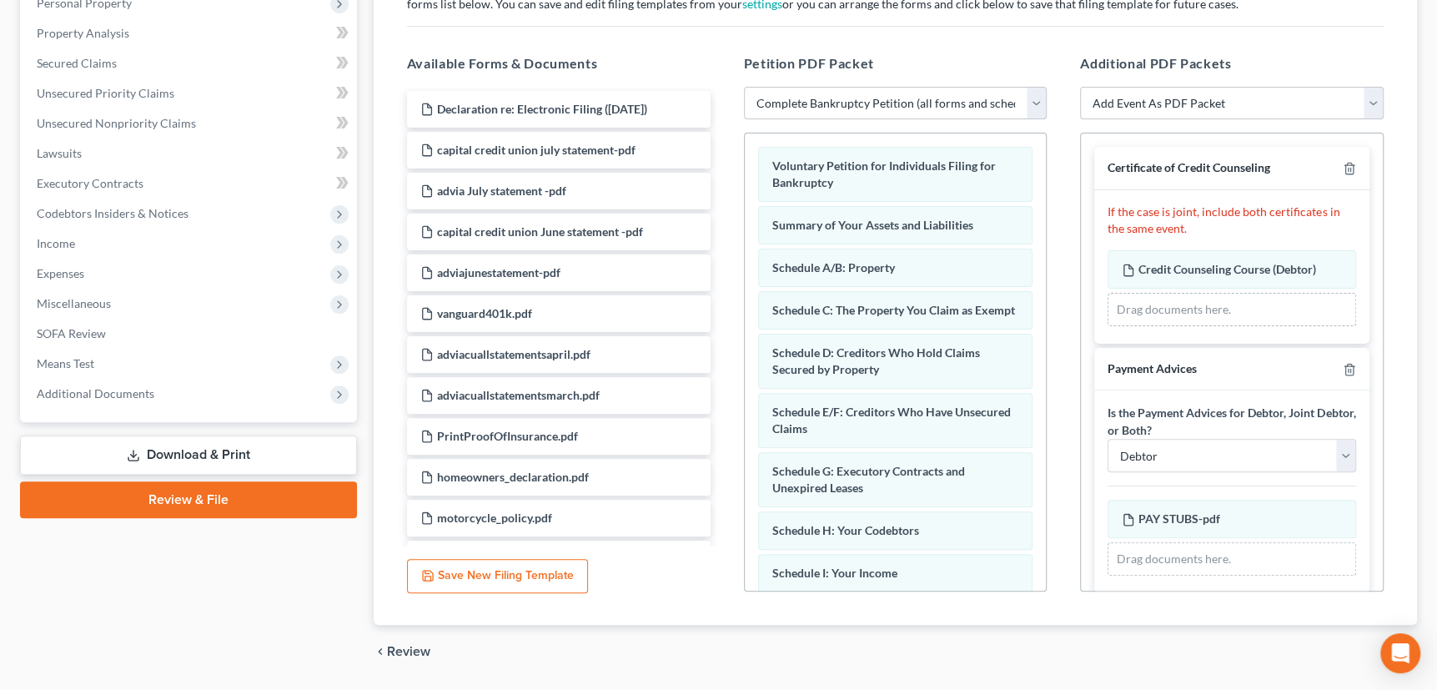
scroll to position [279, 0]
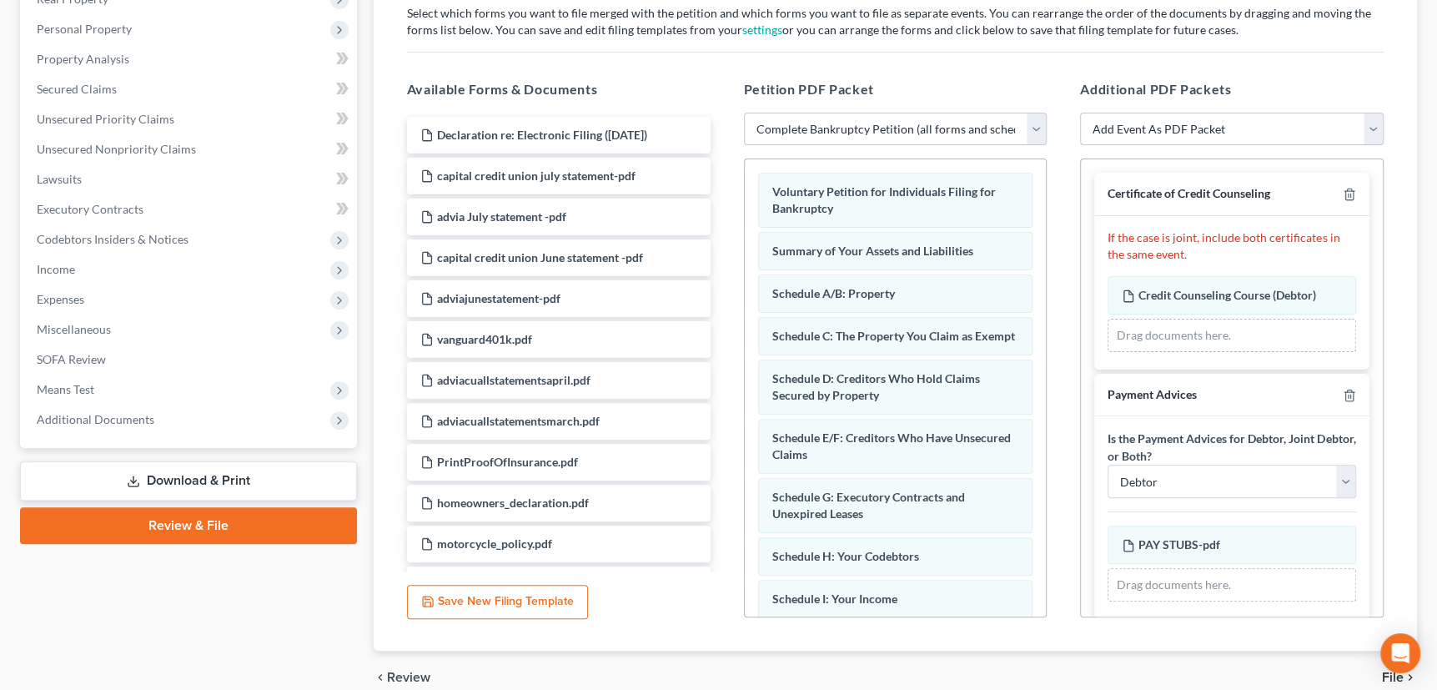
click at [1373, 122] on select "Add Event As PDF Packet Certificate of Credit Counseling Pay Filing Fee in Inst…" at bounding box center [1232, 129] width 304 height 33
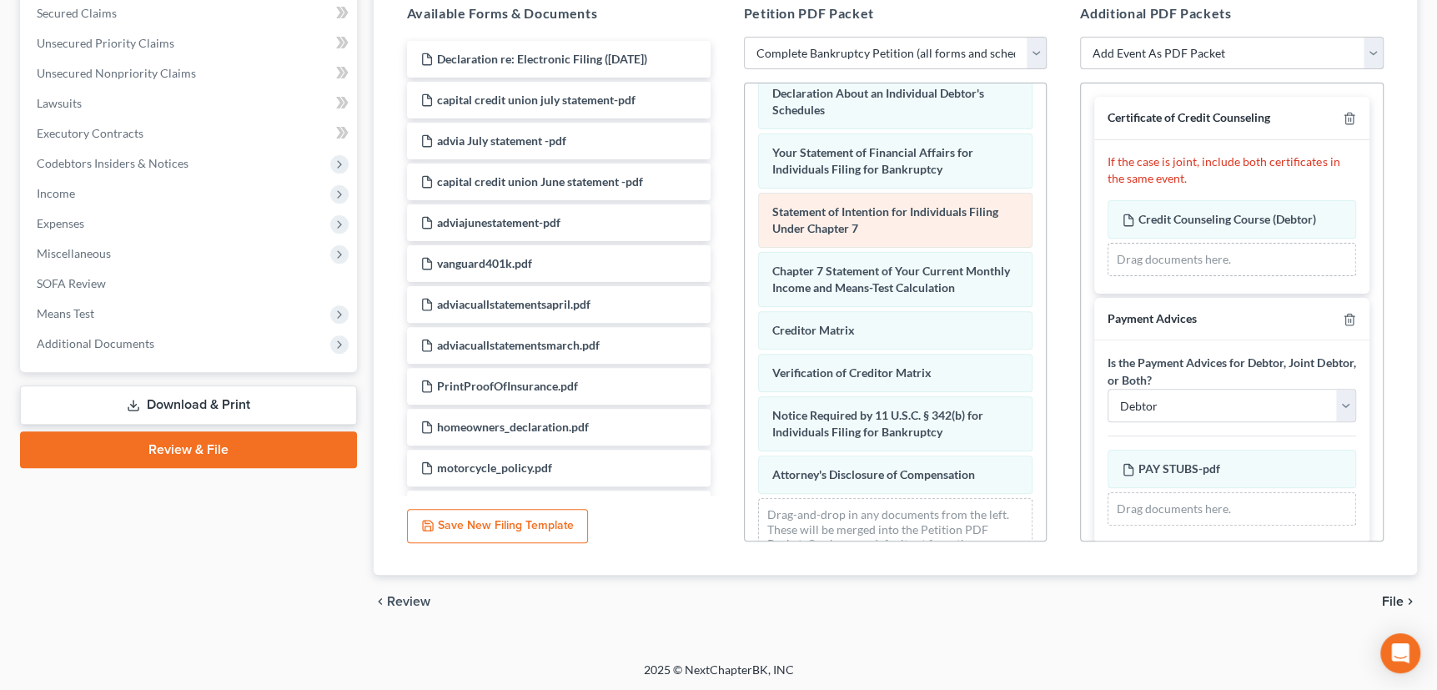
scroll to position [575, 0]
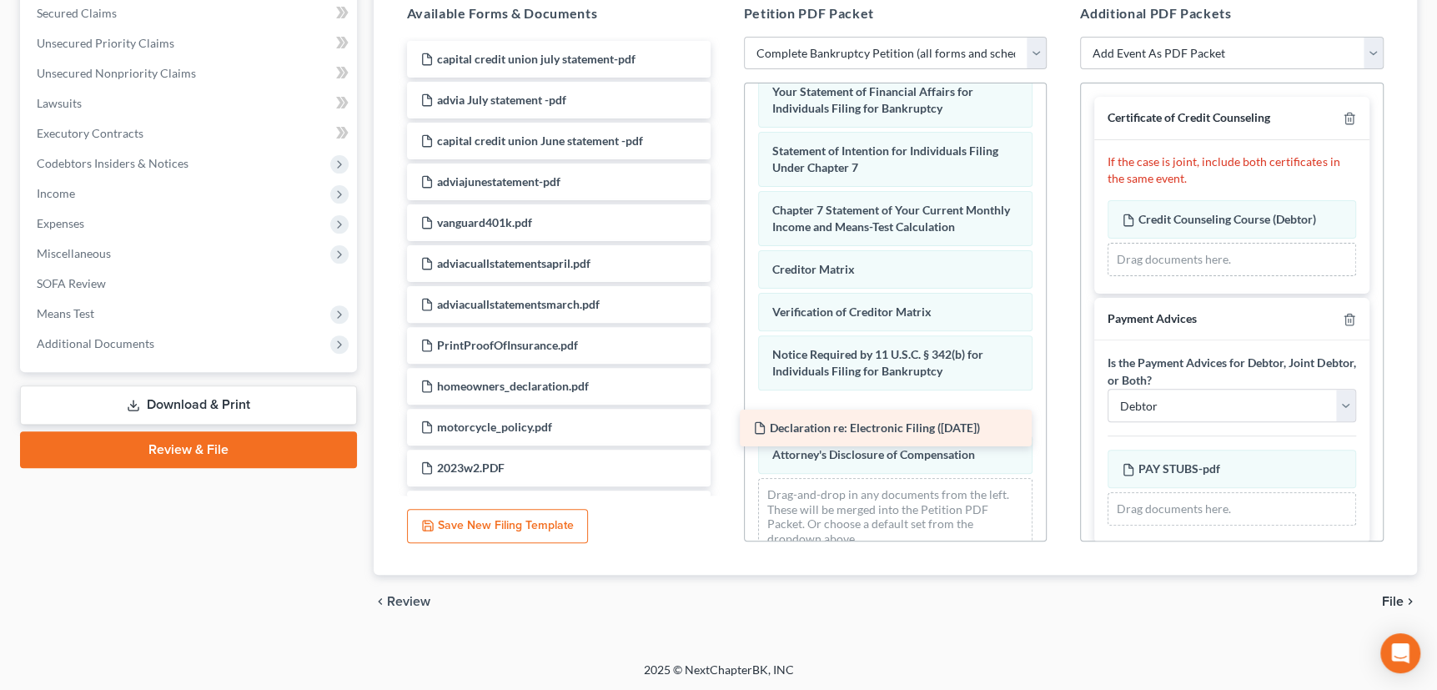
drag, startPoint x: 548, startPoint y: 53, endPoint x: 881, endPoint y: 424, distance: 497.8
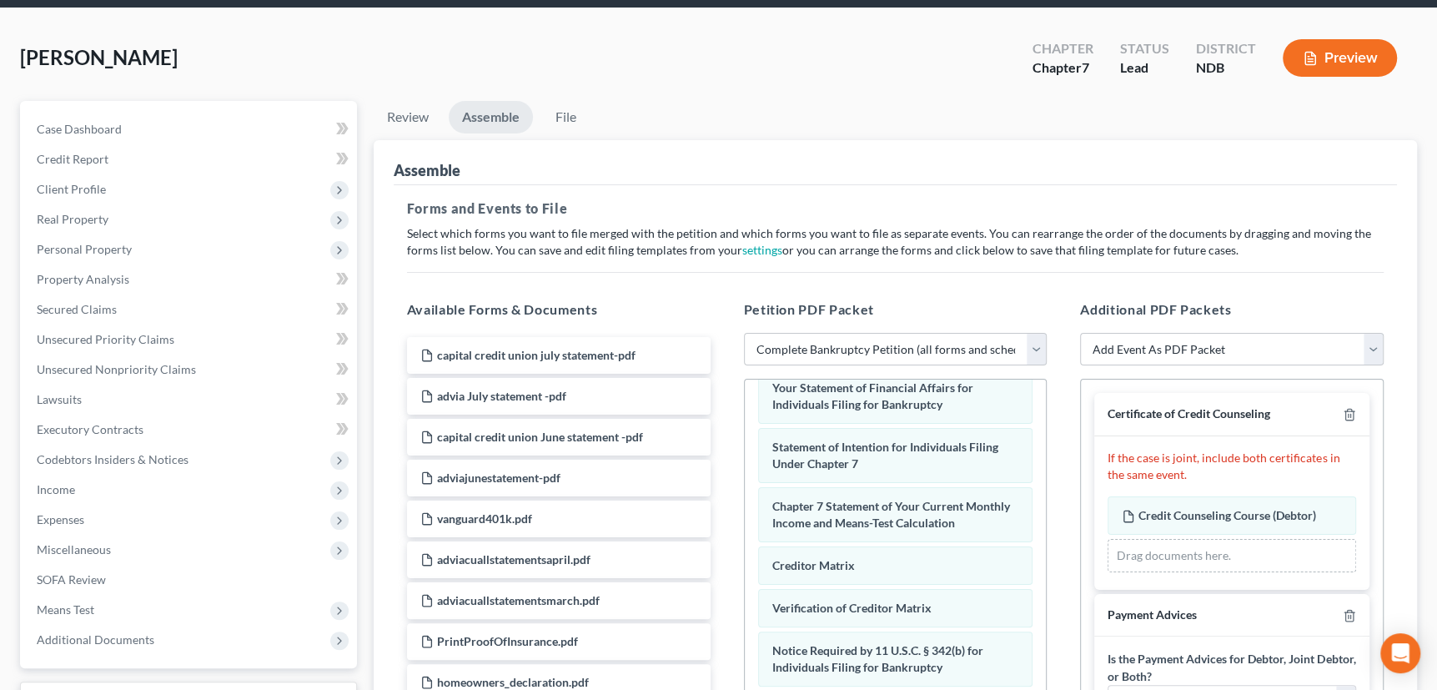
scroll to position [0, 0]
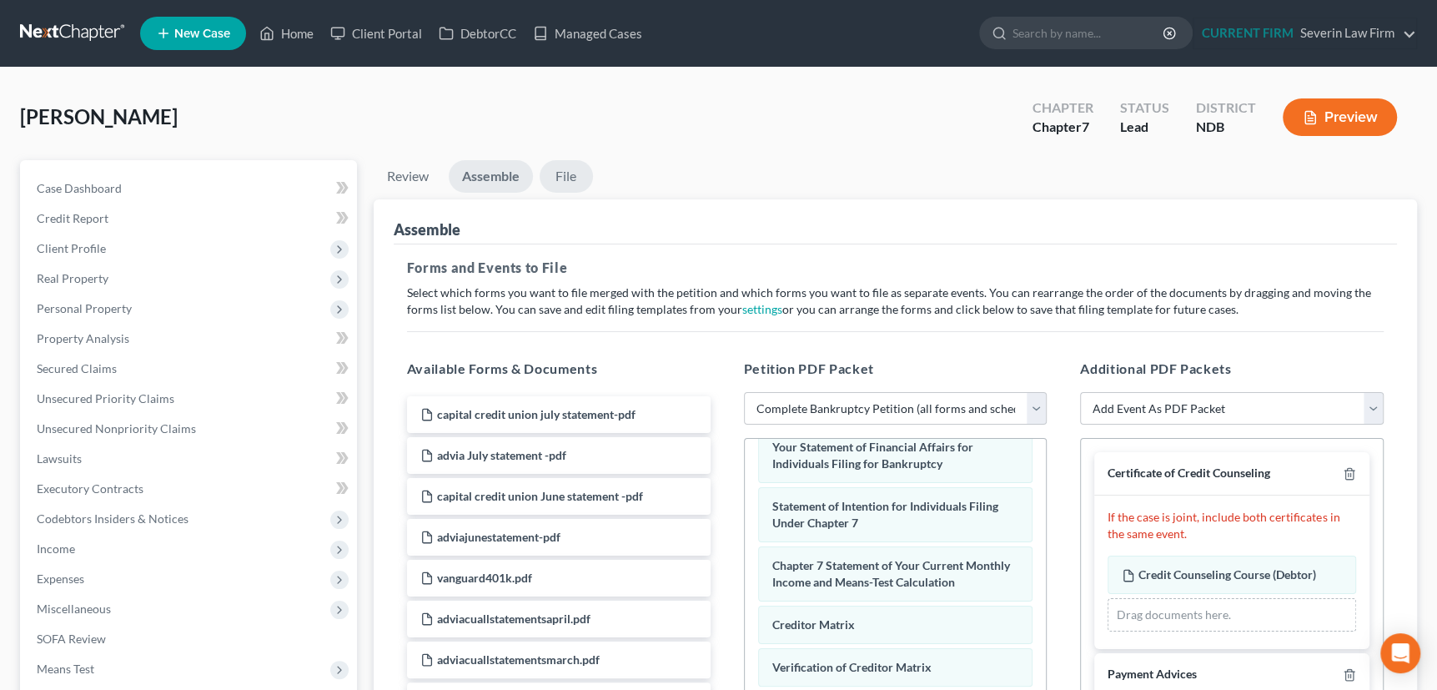
click at [575, 175] on link "File" at bounding box center [566, 176] width 53 height 33
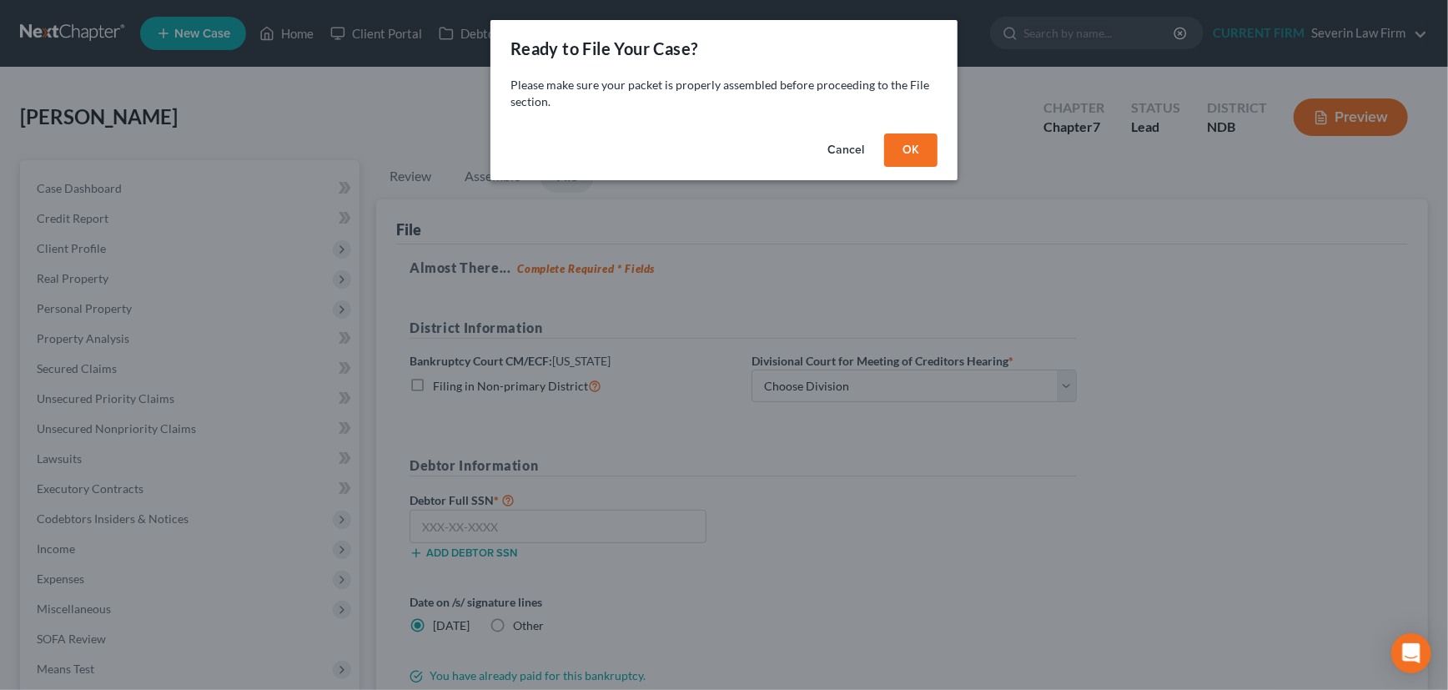
click at [907, 147] on button "OK" at bounding box center [910, 149] width 53 height 33
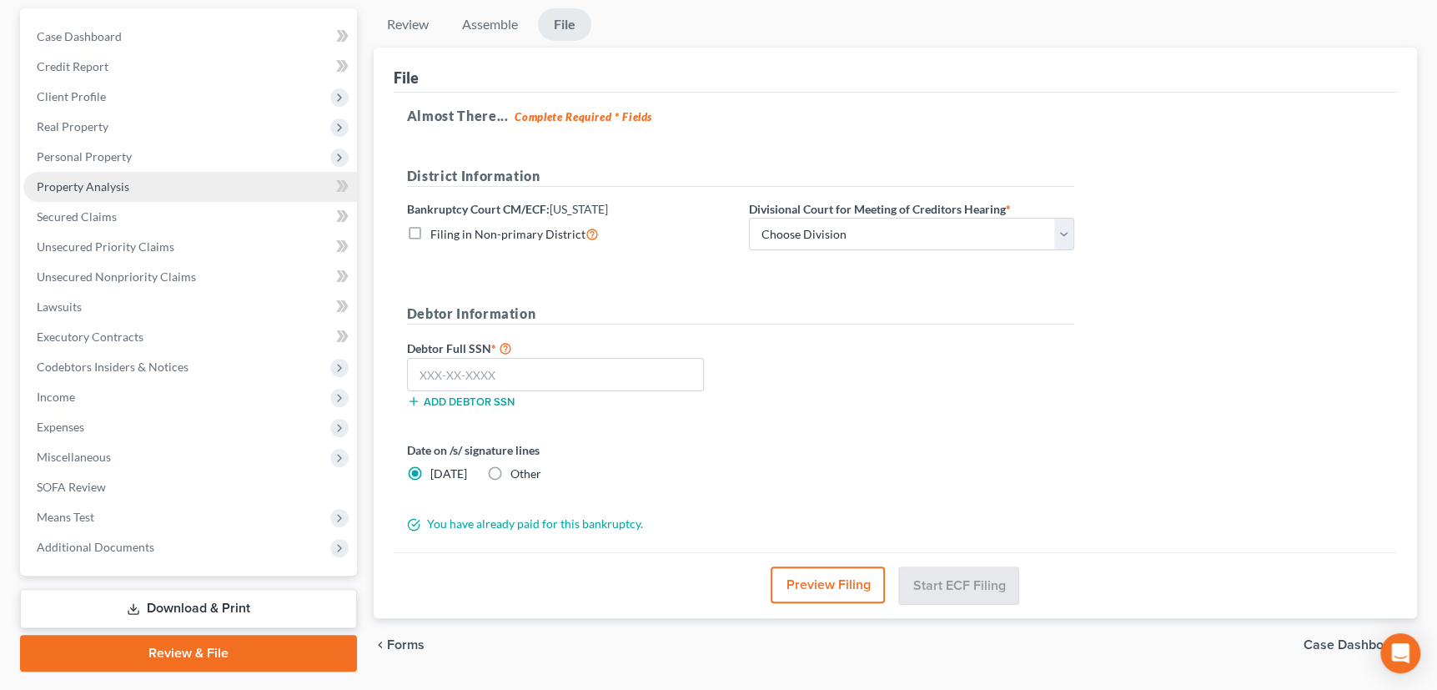
scroll to position [118, 0]
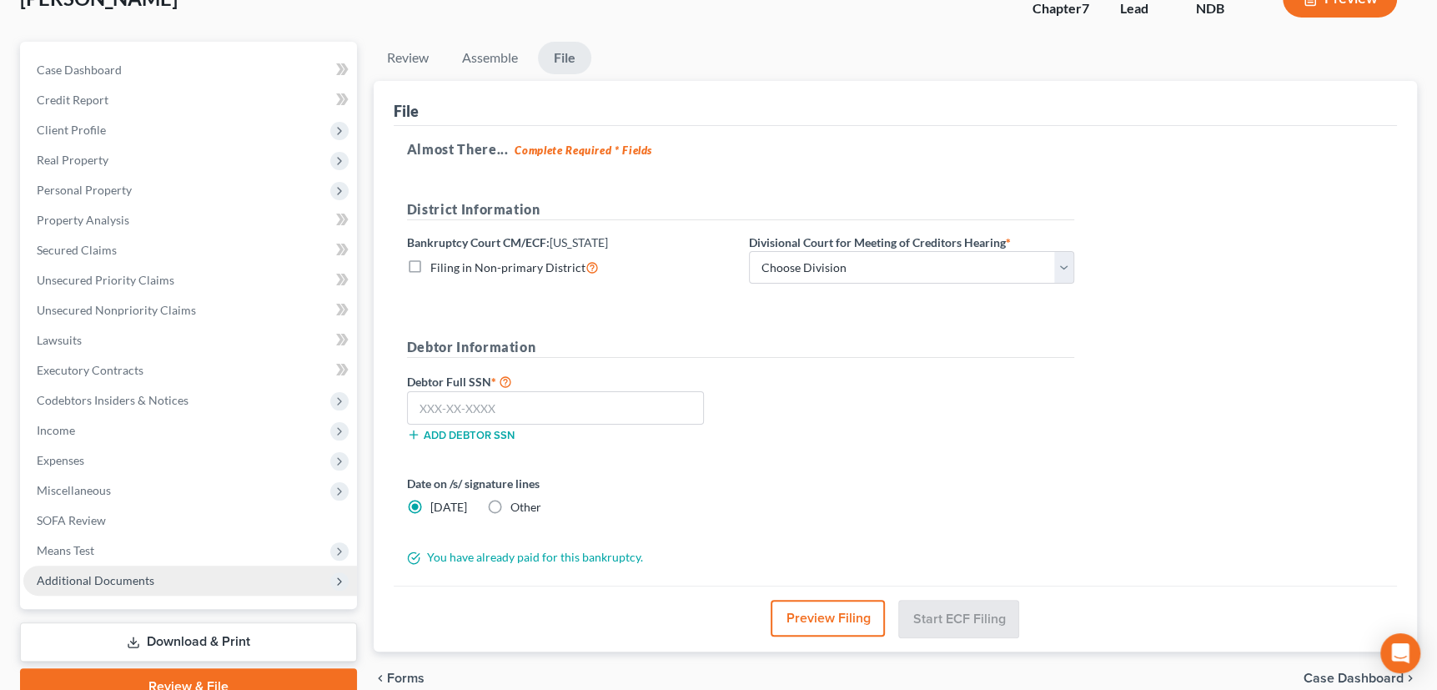
click at [129, 580] on span "Additional Documents" at bounding box center [96, 580] width 118 height 14
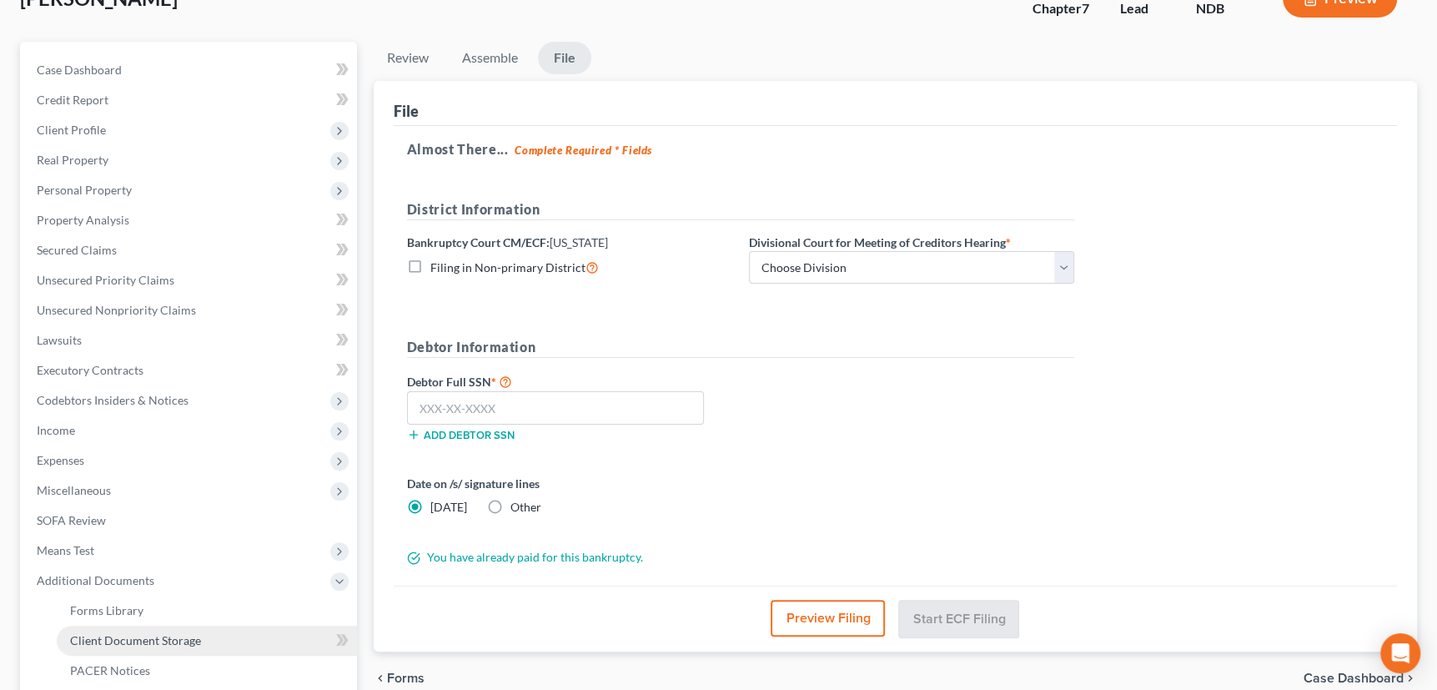
click at [127, 638] on span "Client Document Storage" at bounding box center [135, 640] width 131 height 14
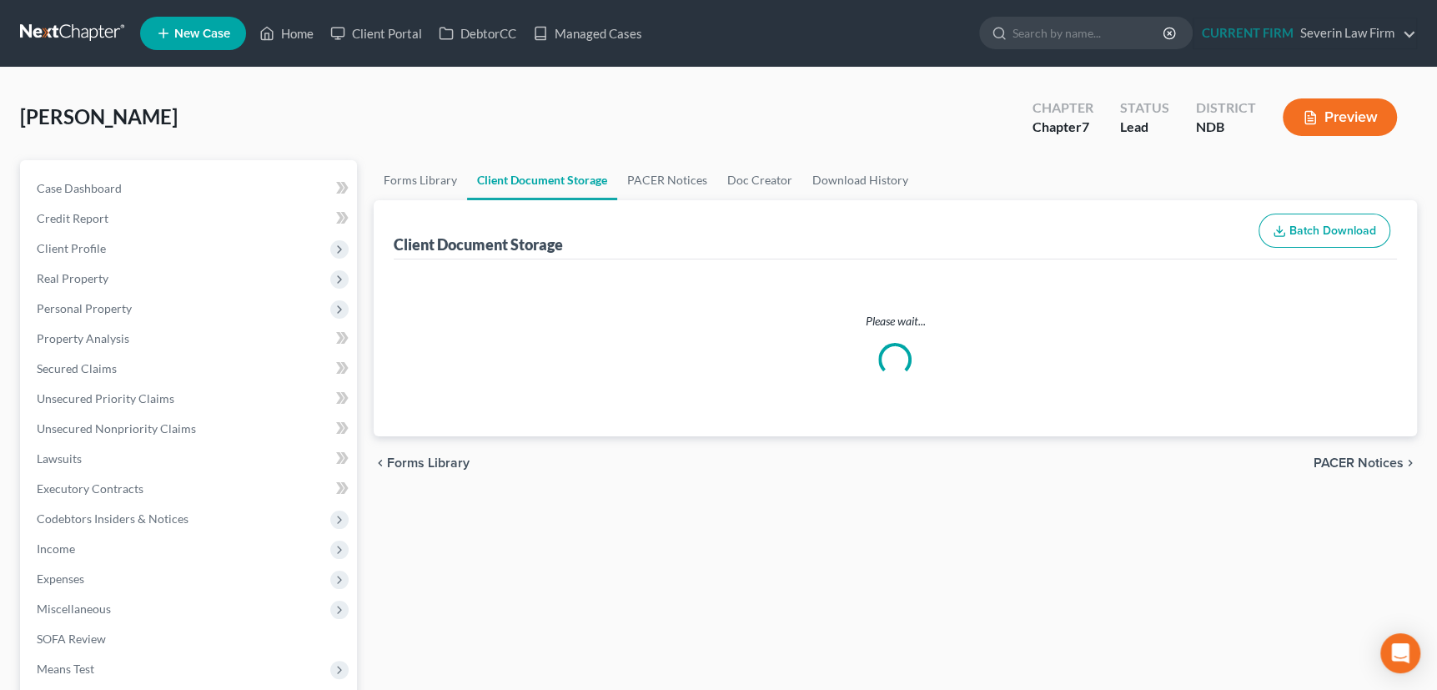
select select "0"
select select "3"
select select "5"
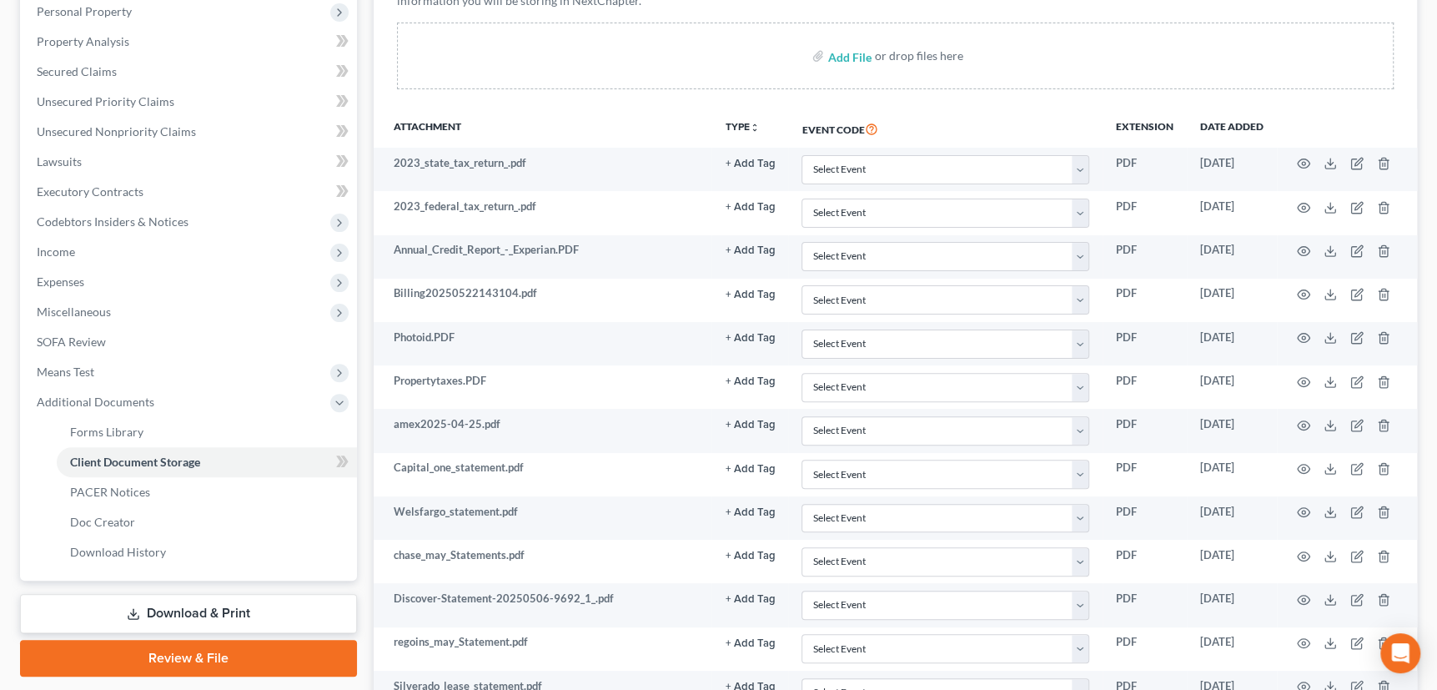
scroll to position [317, 0]
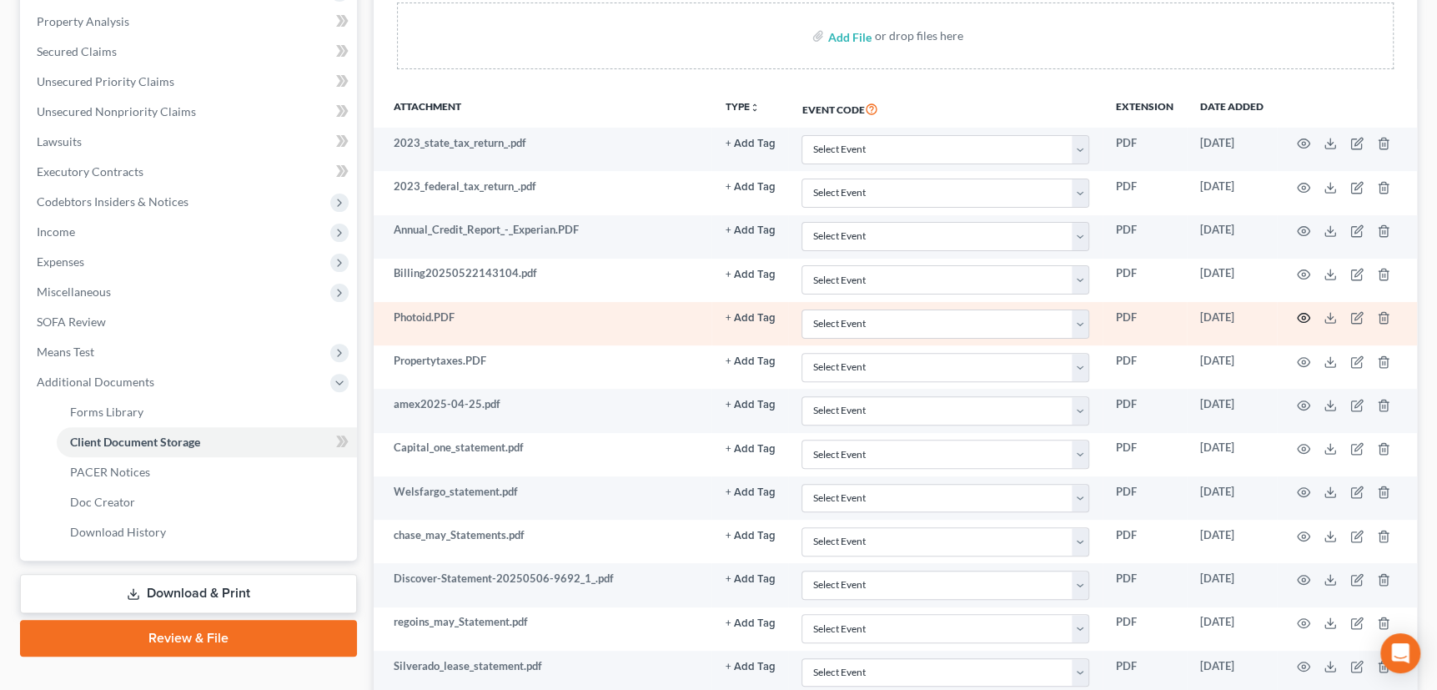
click at [1301, 313] on icon "button" at bounding box center [1303, 317] width 13 height 13
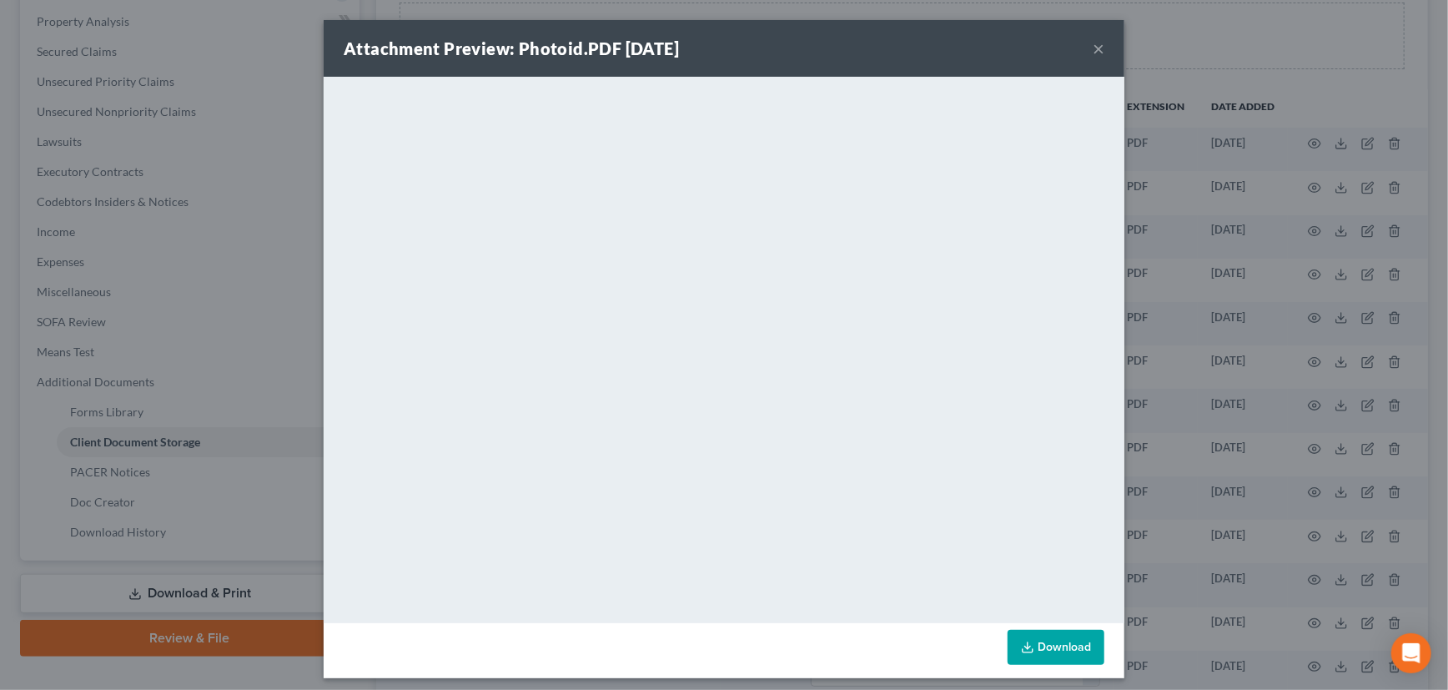
click at [1092, 48] on button "×" at bounding box center [1098, 48] width 12 height 20
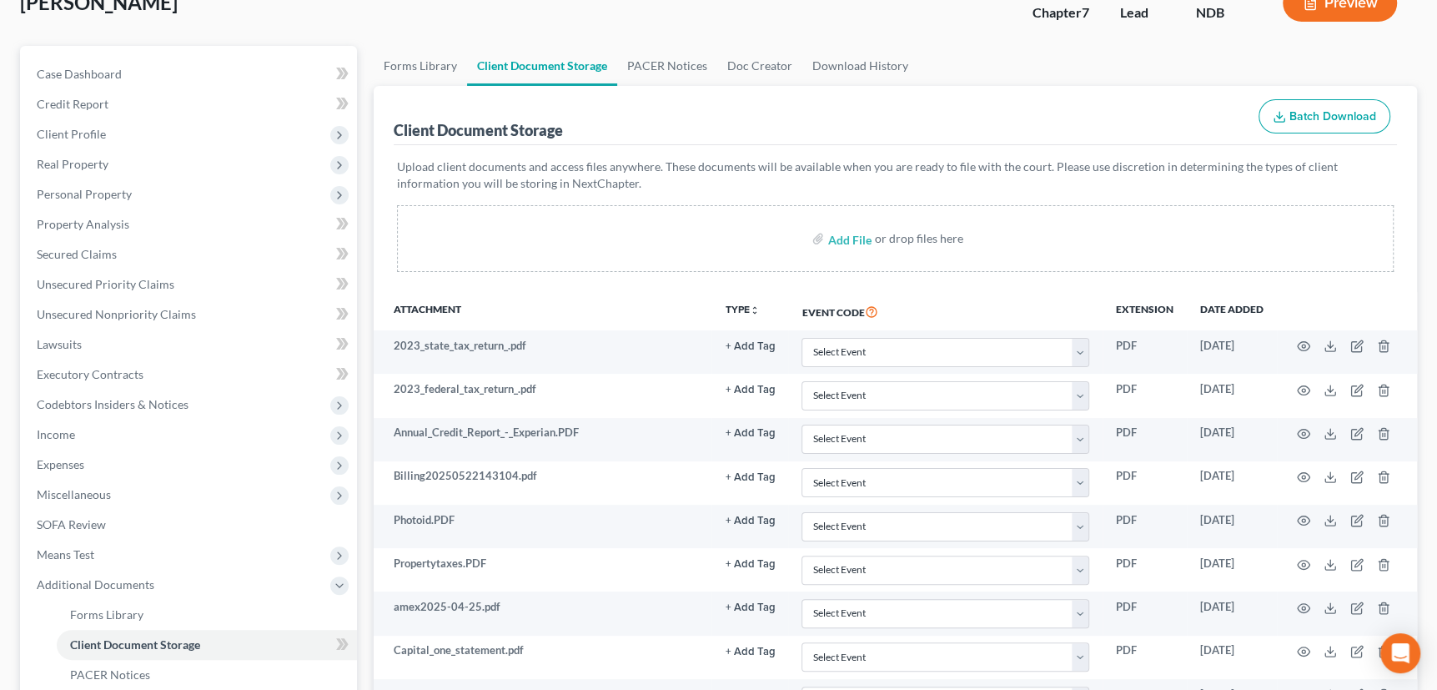
scroll to position [0, 0]
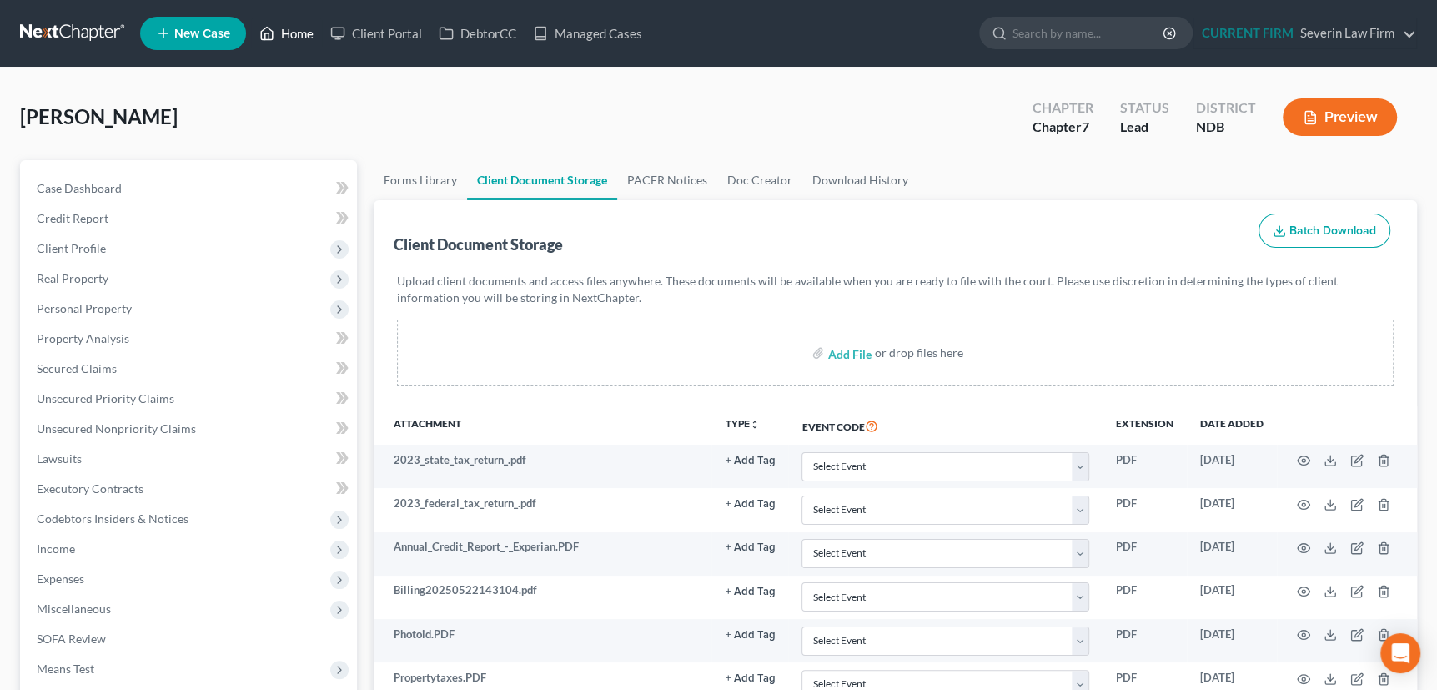
click at [295, 33] on link "Home" at bounding box center [286, 33] width 71 height 30
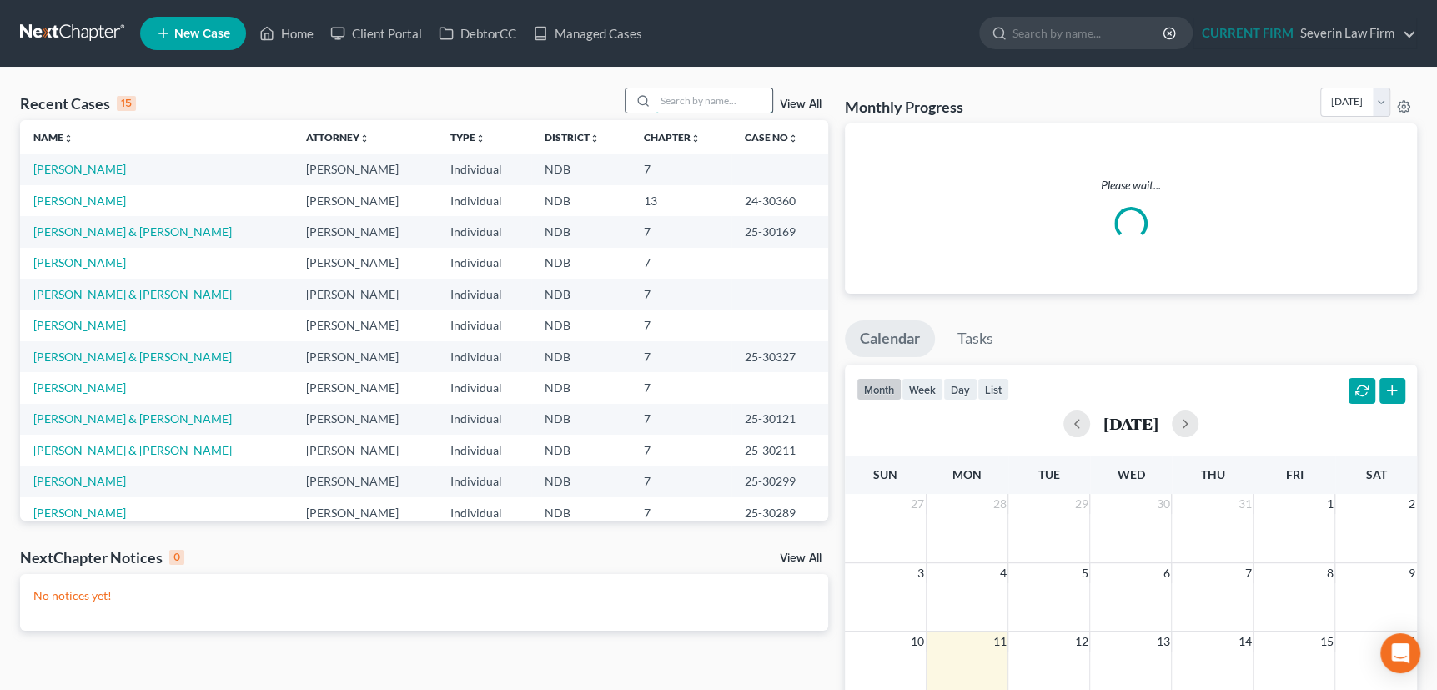
click at [686, 98] on input "search" at bounding box center [713, 100] width 117 height 24
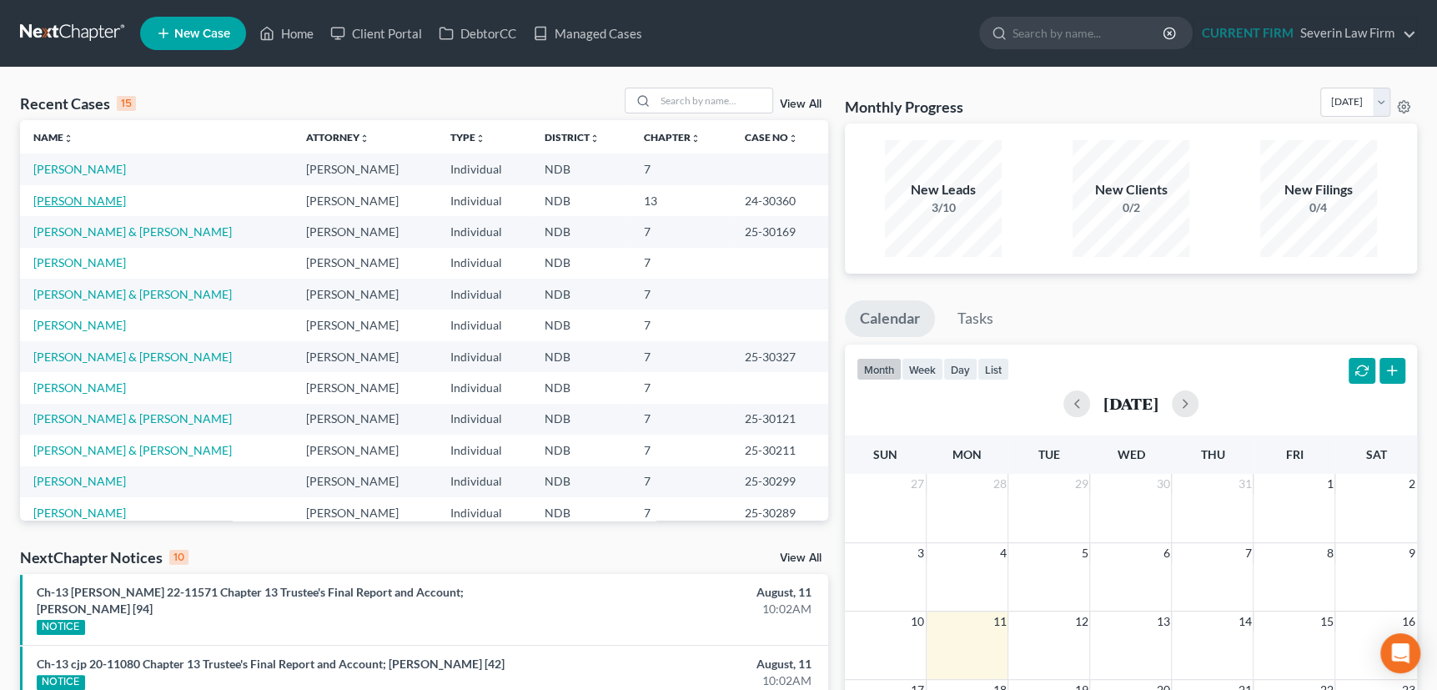
click at [60, 199] on link "Preston, Gary" at bounding box center [79, 200] width 93 height 14
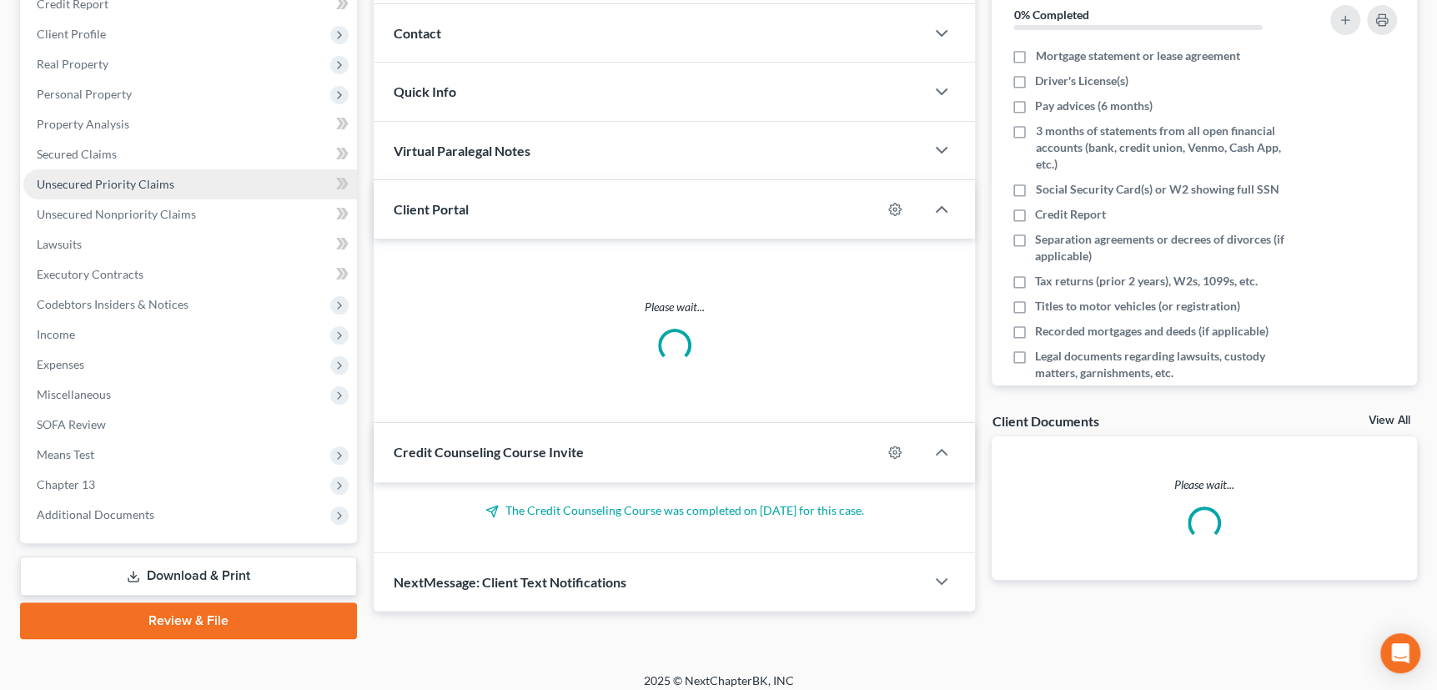
scroll to position [224, 0]
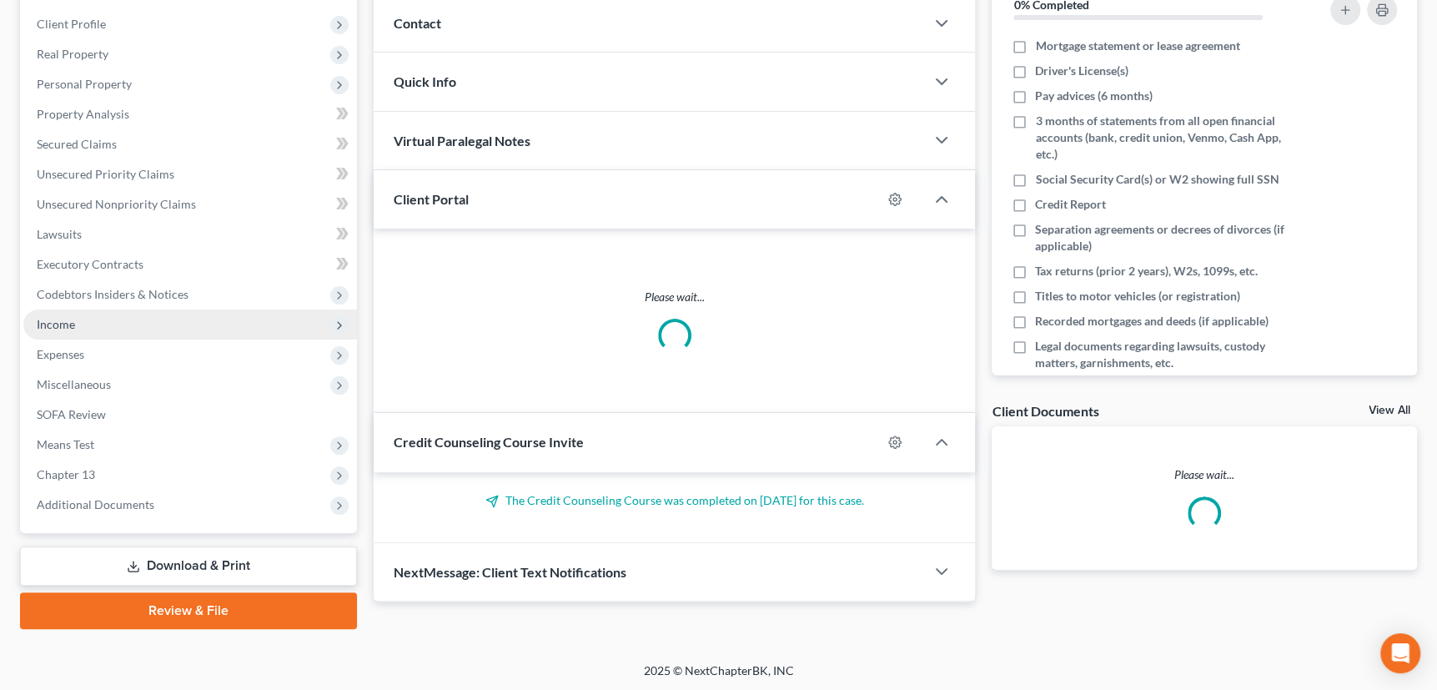
click at [58, 323] on span "Income" at bounding box center [56, 324] width 38 height 14
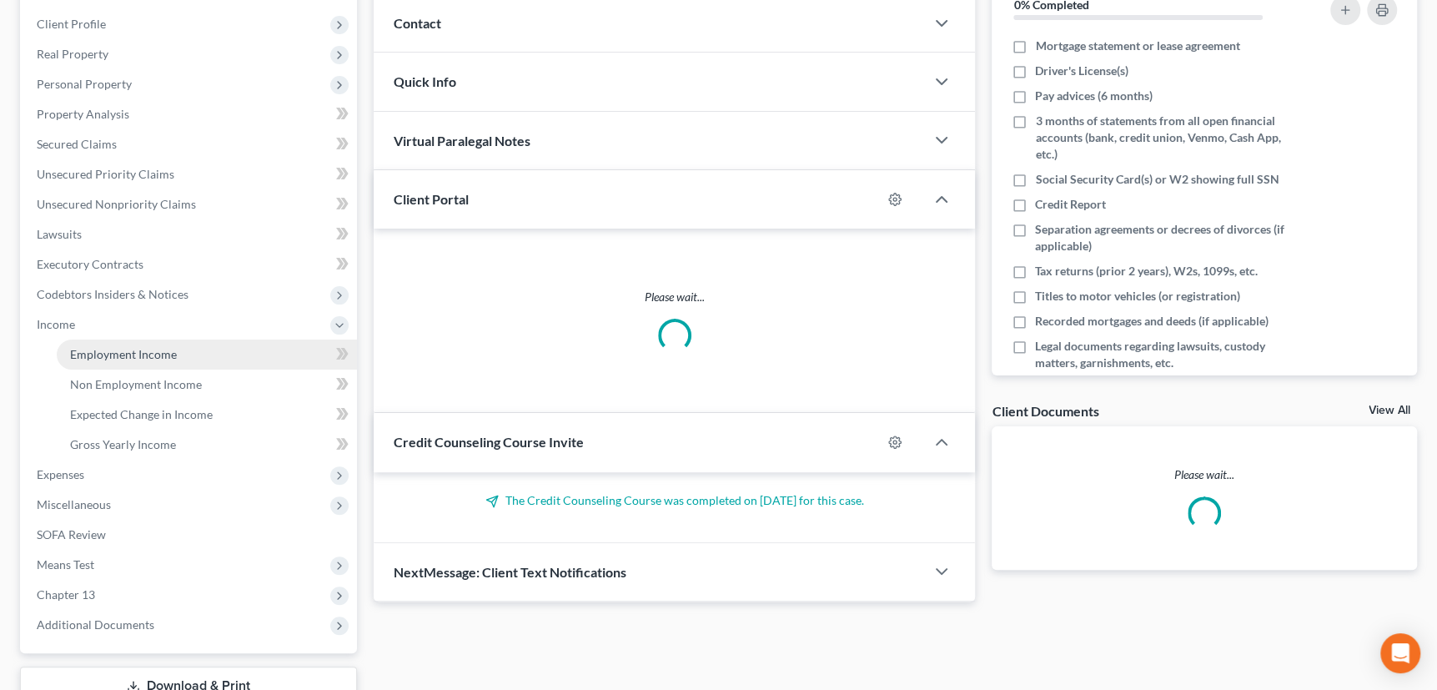
click at [127, 354] on span "Employment Income" at bounding box center [123, 354] width 107 height 14
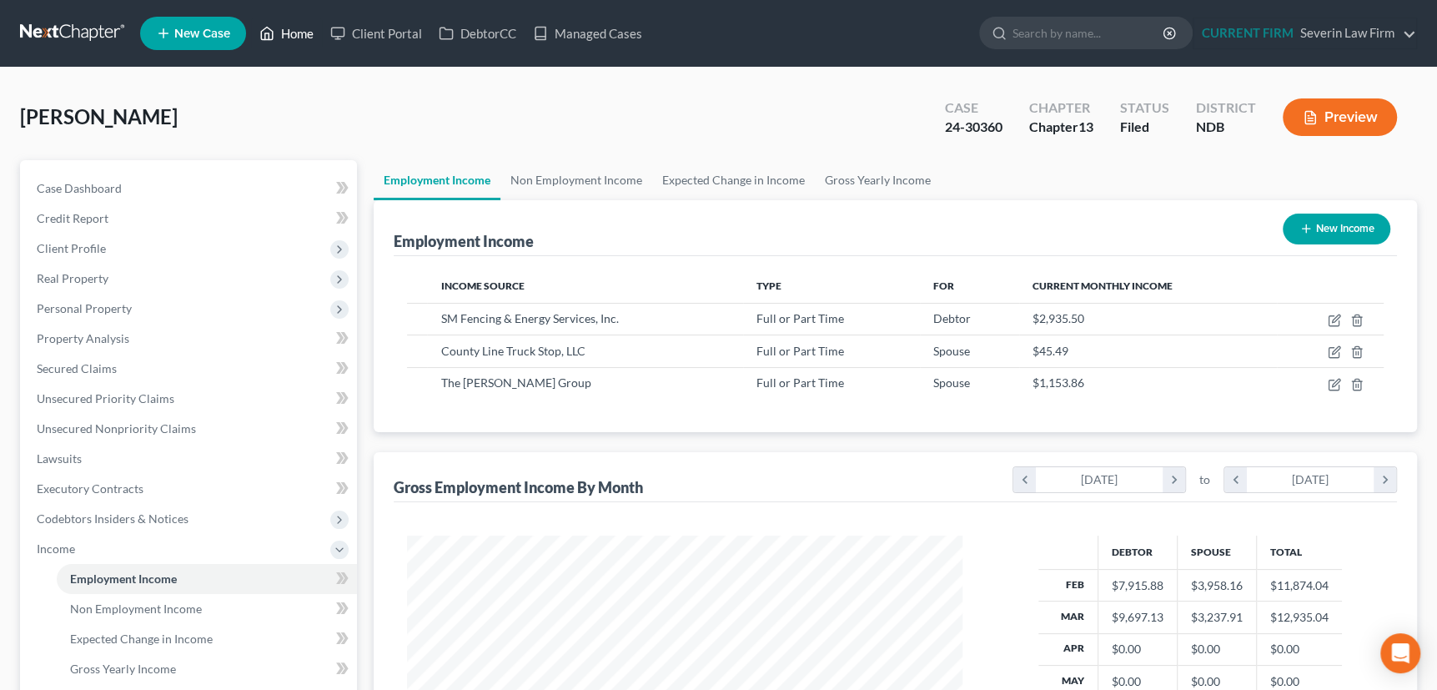
click at [289, 26] on link "Home" at bounding box center [286, 33] width 71 height 30
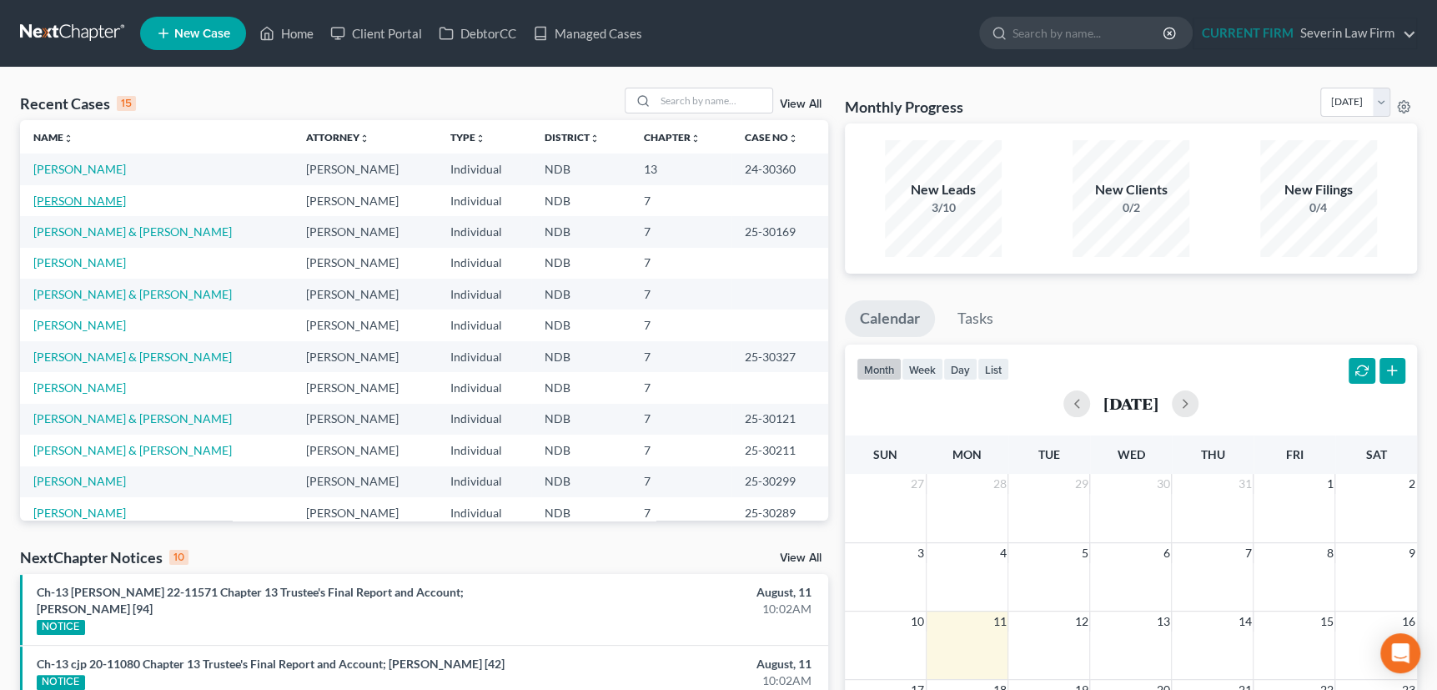
click at [83, 203] on link "Menning, Travis" at bounding box center [79, 200] width 93 height 14
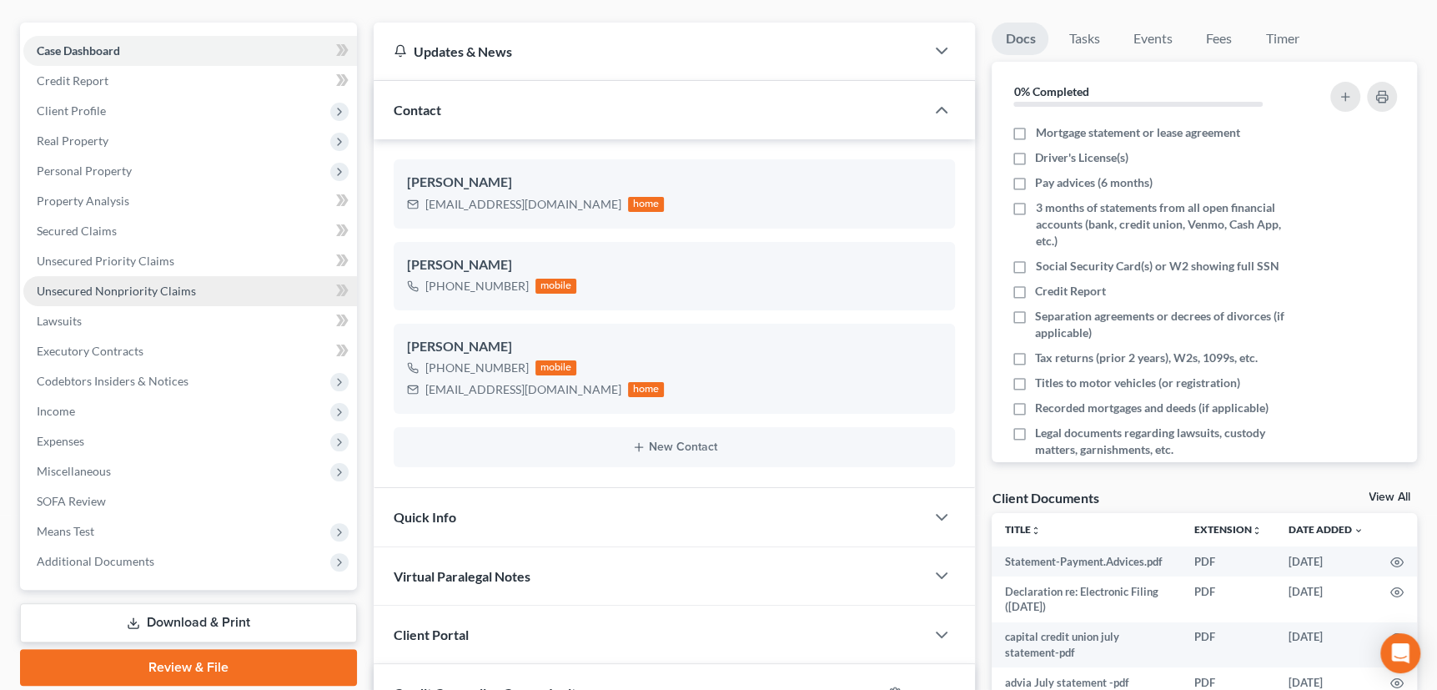
scroll to position [151, 0]
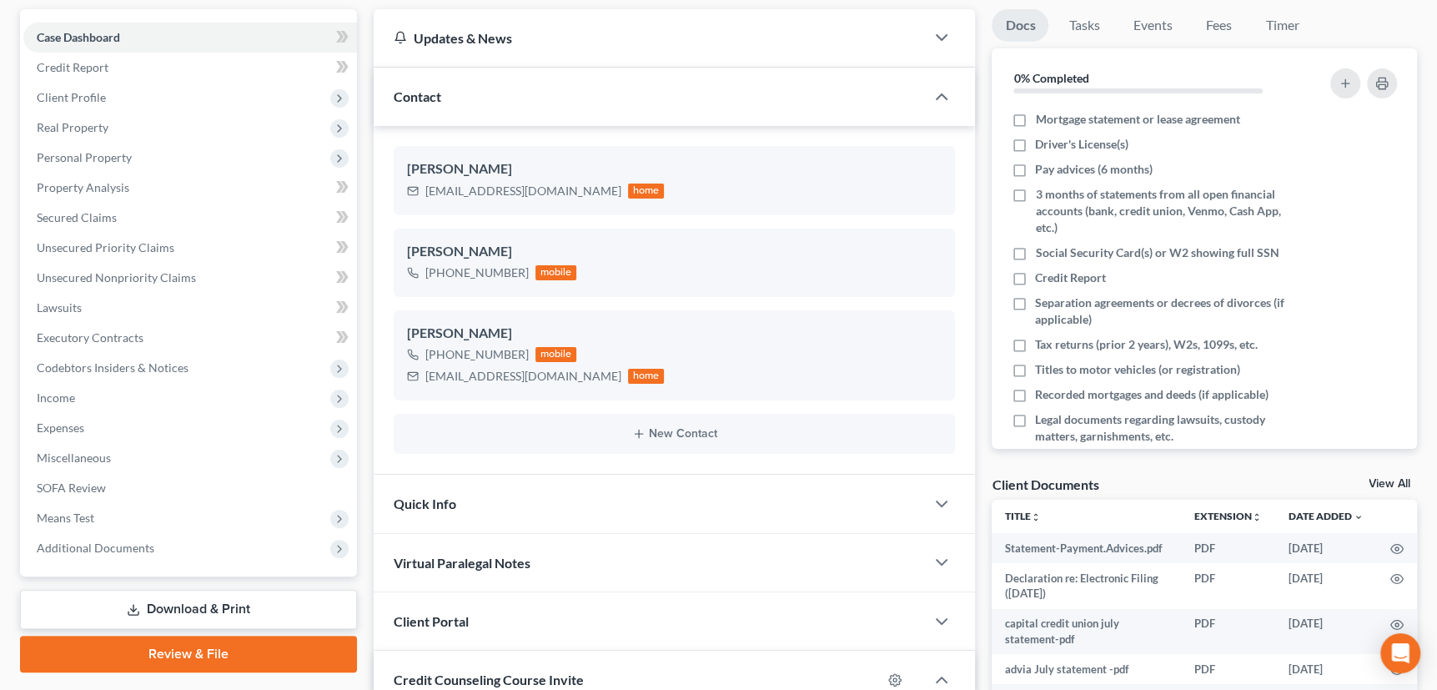
click at [164, 648] on link "Review & File" at bounding box center [188, 653] width 337 height 37
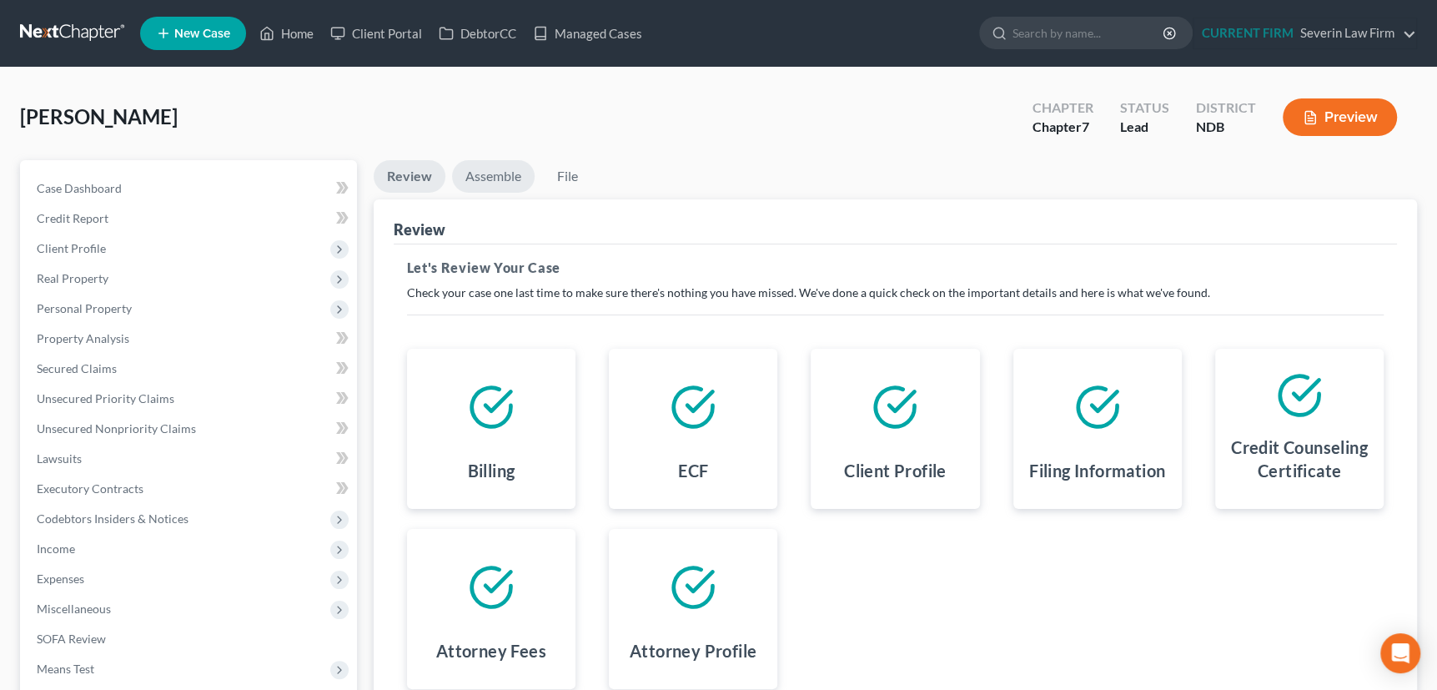
click at [490, 173] on link "Assemble" at bounding box center [493, 176] width 83 height 33
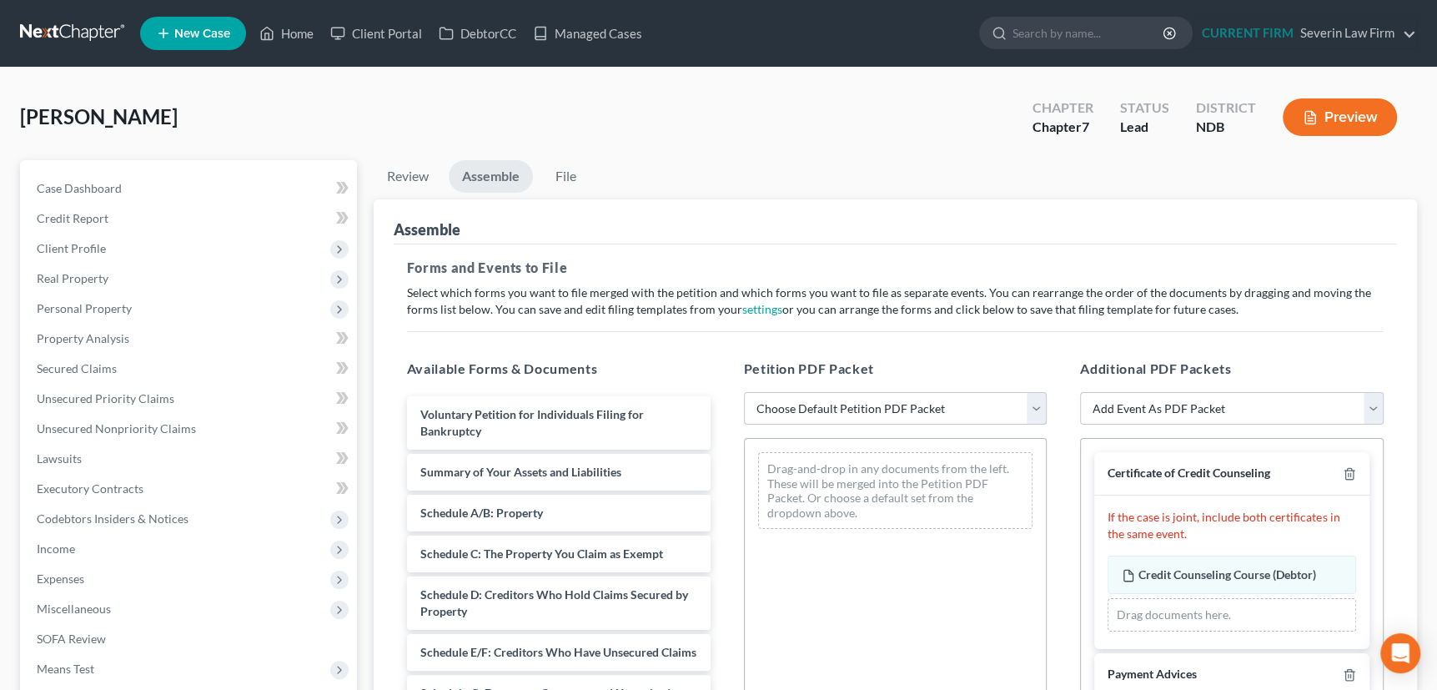
click at [1036, 408] on select "Choose Default Petition PDF Packet Complete Bankruptcy Petition (all forms and …" at bounding box center [896, 408] width 304 height 33
select select "0"
click at [744, 392] on select "Choose Default Petition PDF Packet Complete Bankruptcy Petition (all forms and …" at bounding box center [896, 408] width 304 height 33
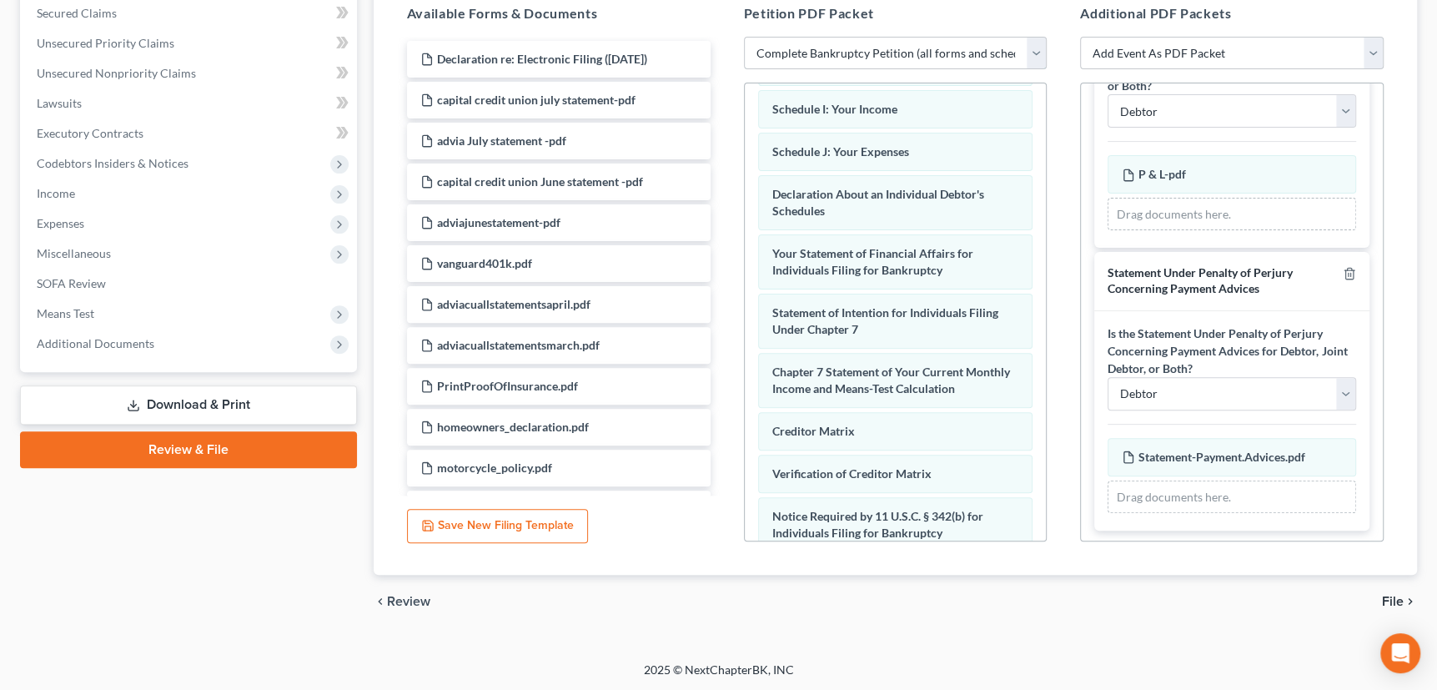
scroll to position [575, 0]
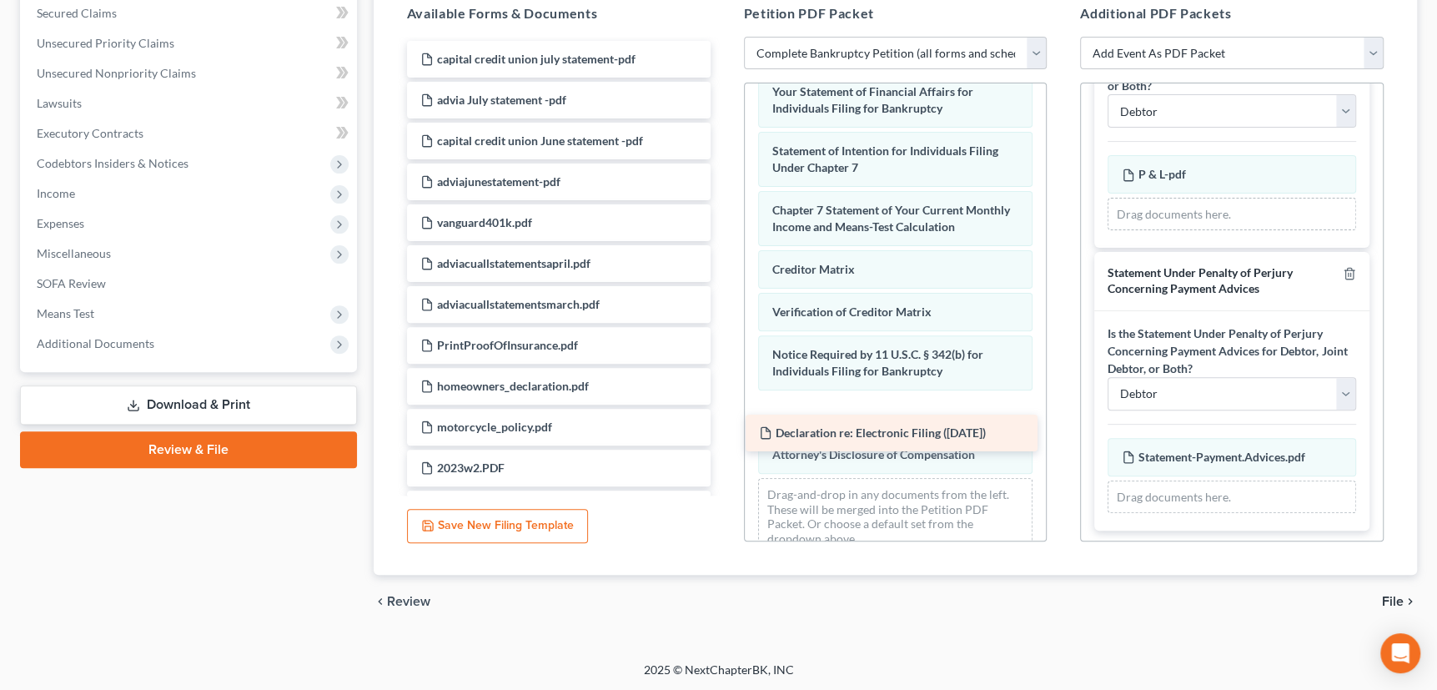
drag, startPoint x: 503, startPoint y: 49, endPoint x: 841, endPoint y: 424, distance: 505.4
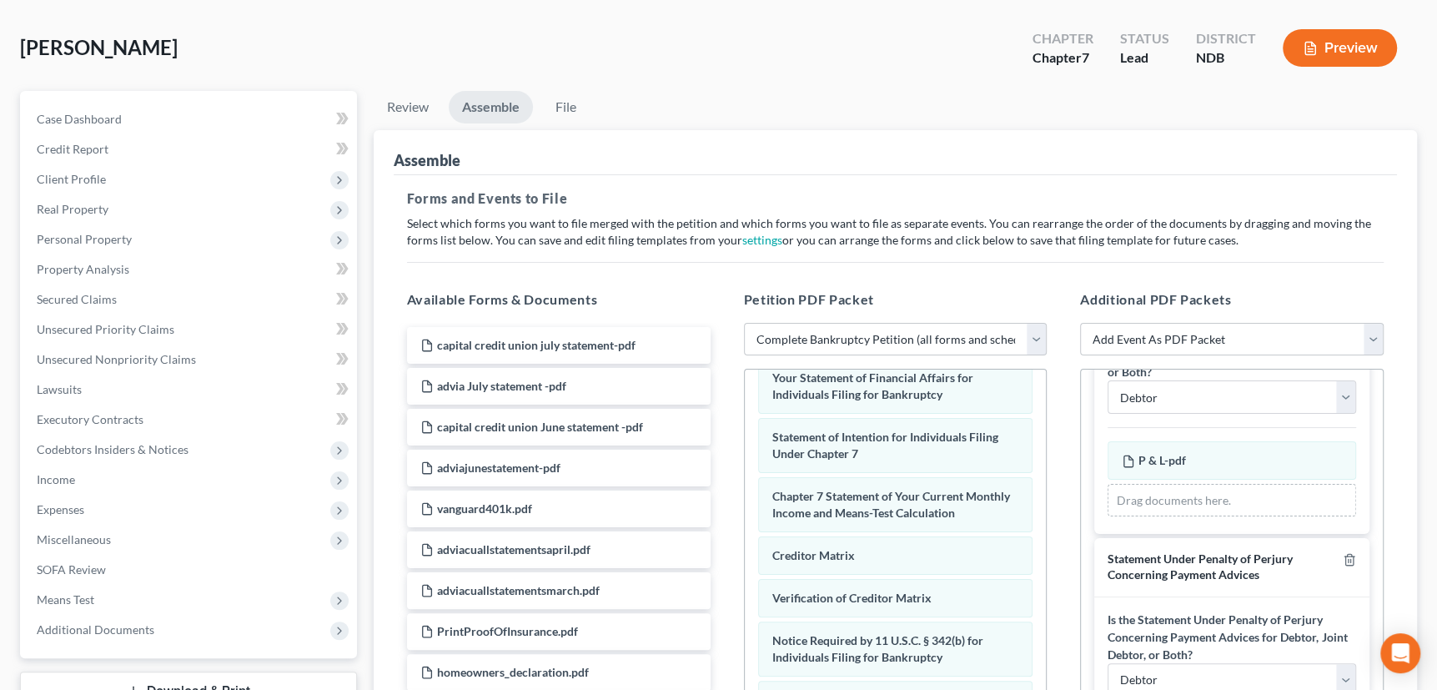
scroll to position [0, 0]
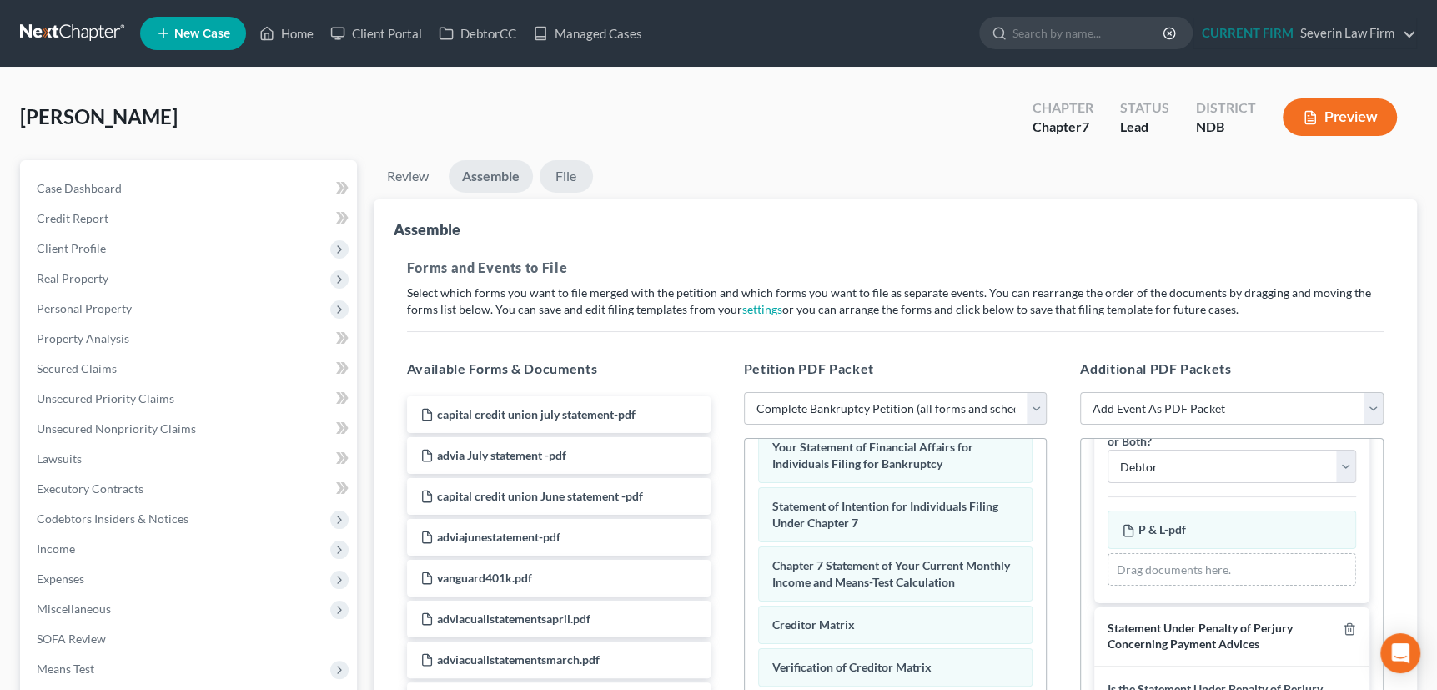
click at [562, 173] on link "File" at bounding box center [566, 176] width 53 height 33
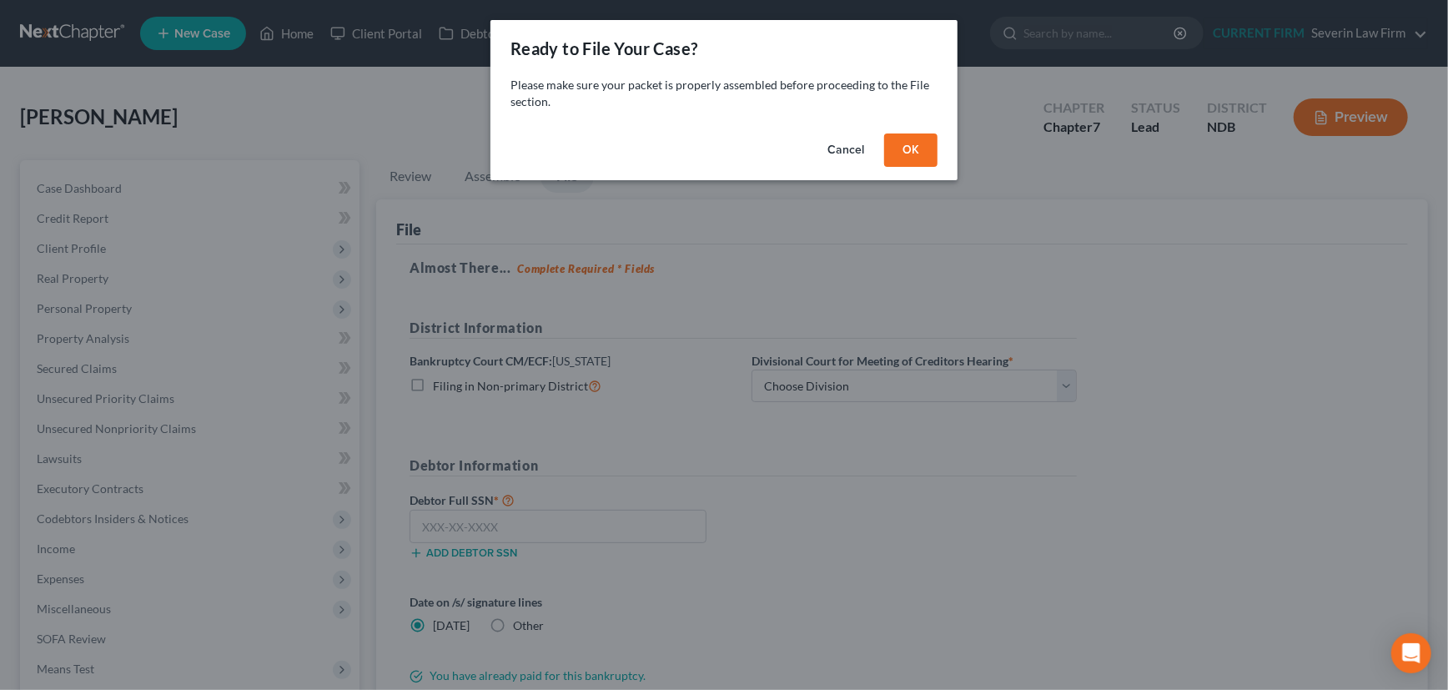
click at [925, 139] on button "OK" at bounding box center [910, 149] width 53 height 33
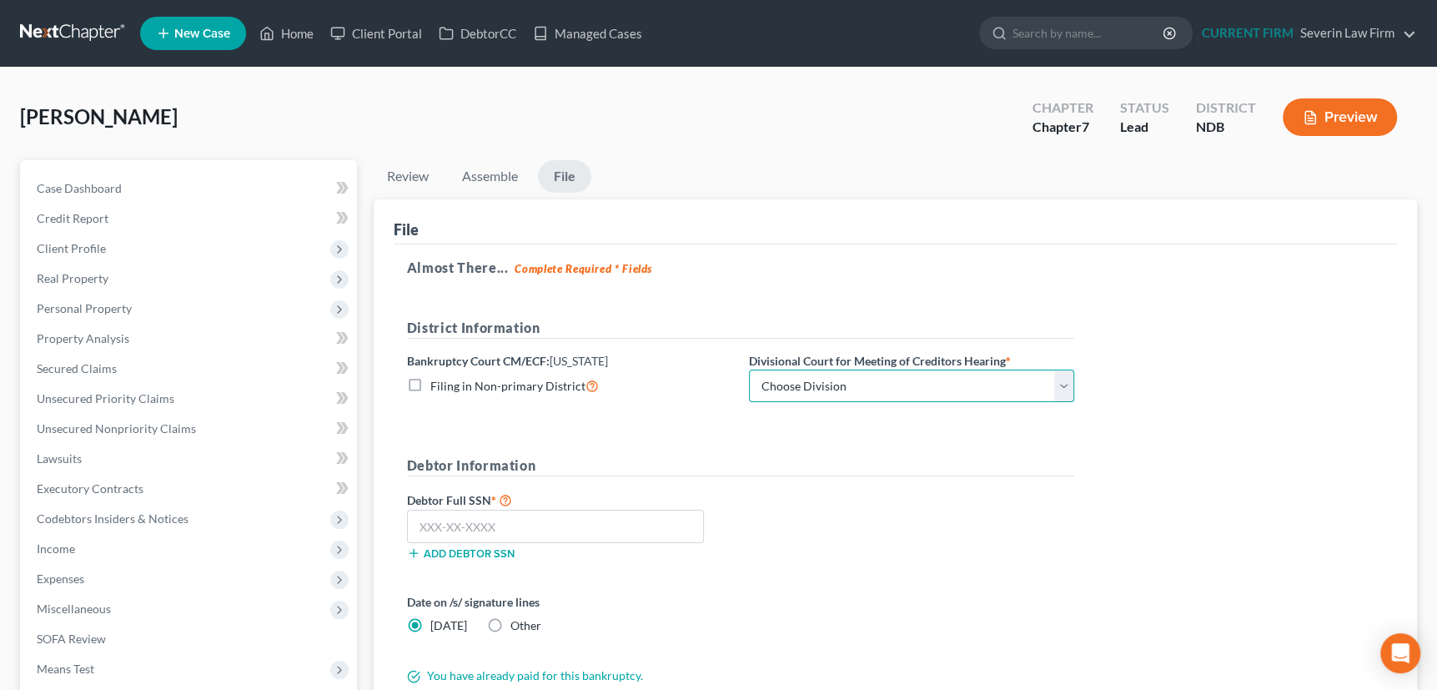
click at [1059, 386] on select "Choose Division Fargo" at bounding box center [911, 385] width 325 height 33
select select "0"
click at [749, 369] on select "Choose Division Fargo" at bounding box center [911, 385] width 325 height 33
click at [537, 535] on input "text" at bounding box center [555, 525] width 297 height 33
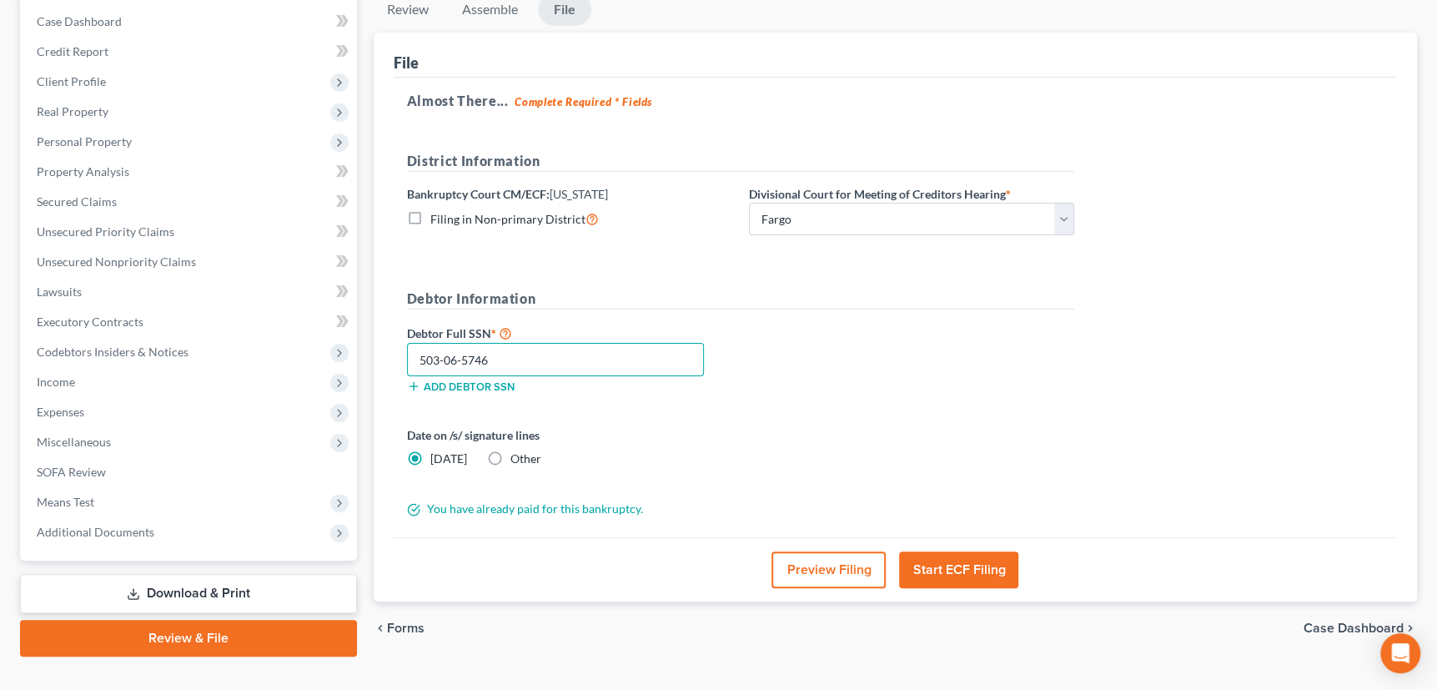
scroll to position [194, 0]
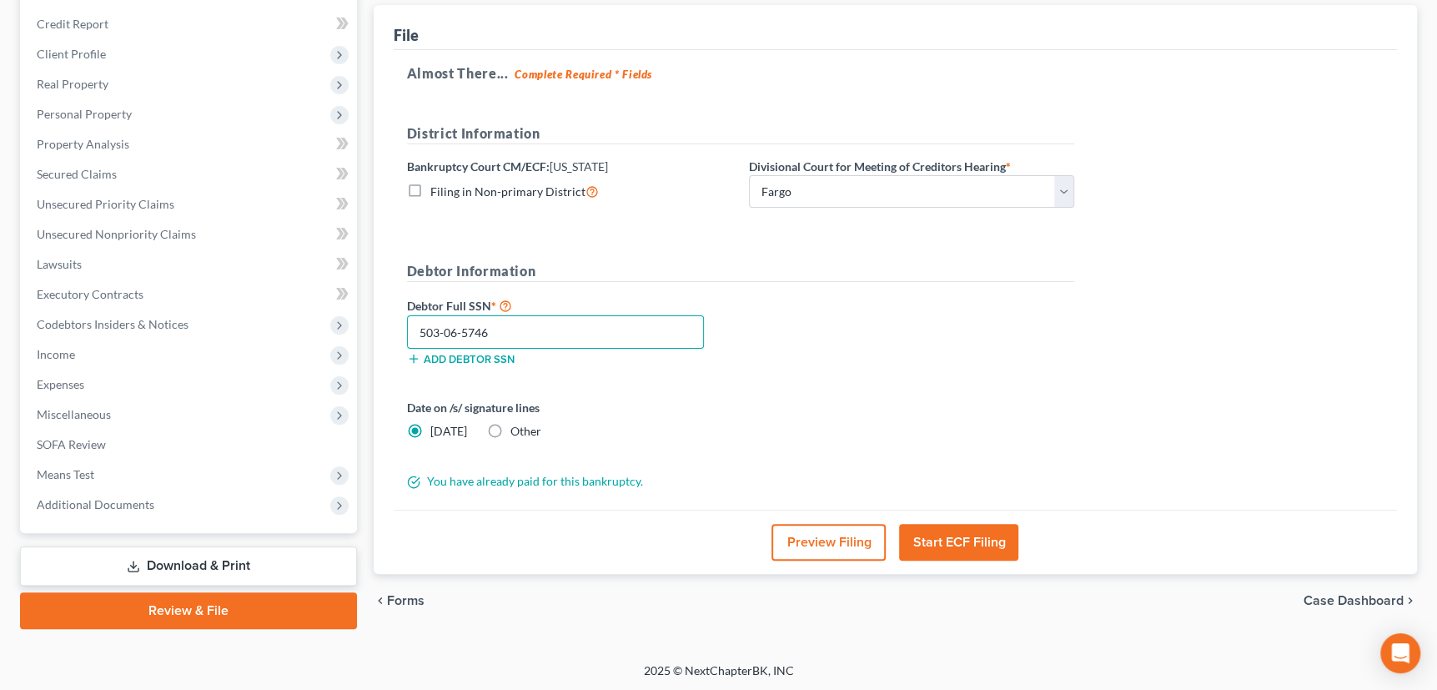
type input "503-06-5746"
click at [966, 535] on button "Start ECF Filing" at bounding box center [958, 542] width 119 height 37
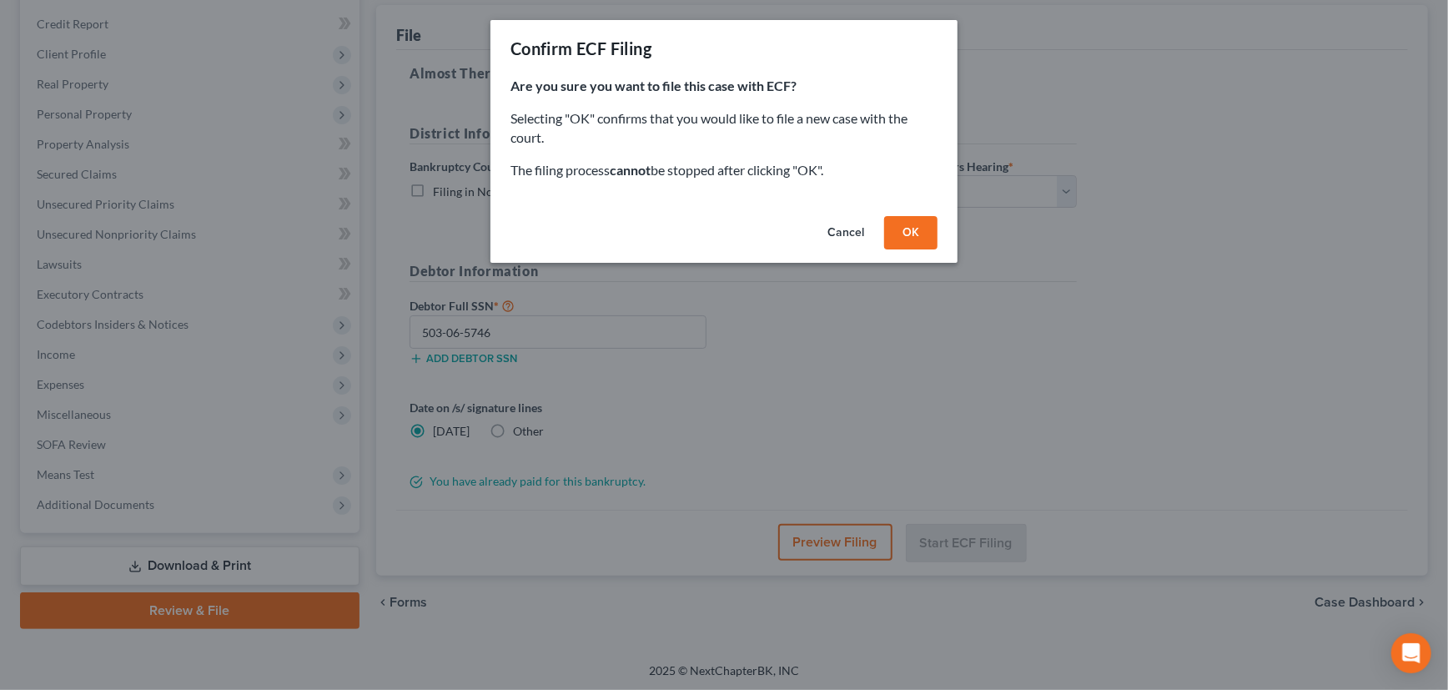
click at [911, 223] on button "OK" at bounding box center [910, 232] width 53 height 33
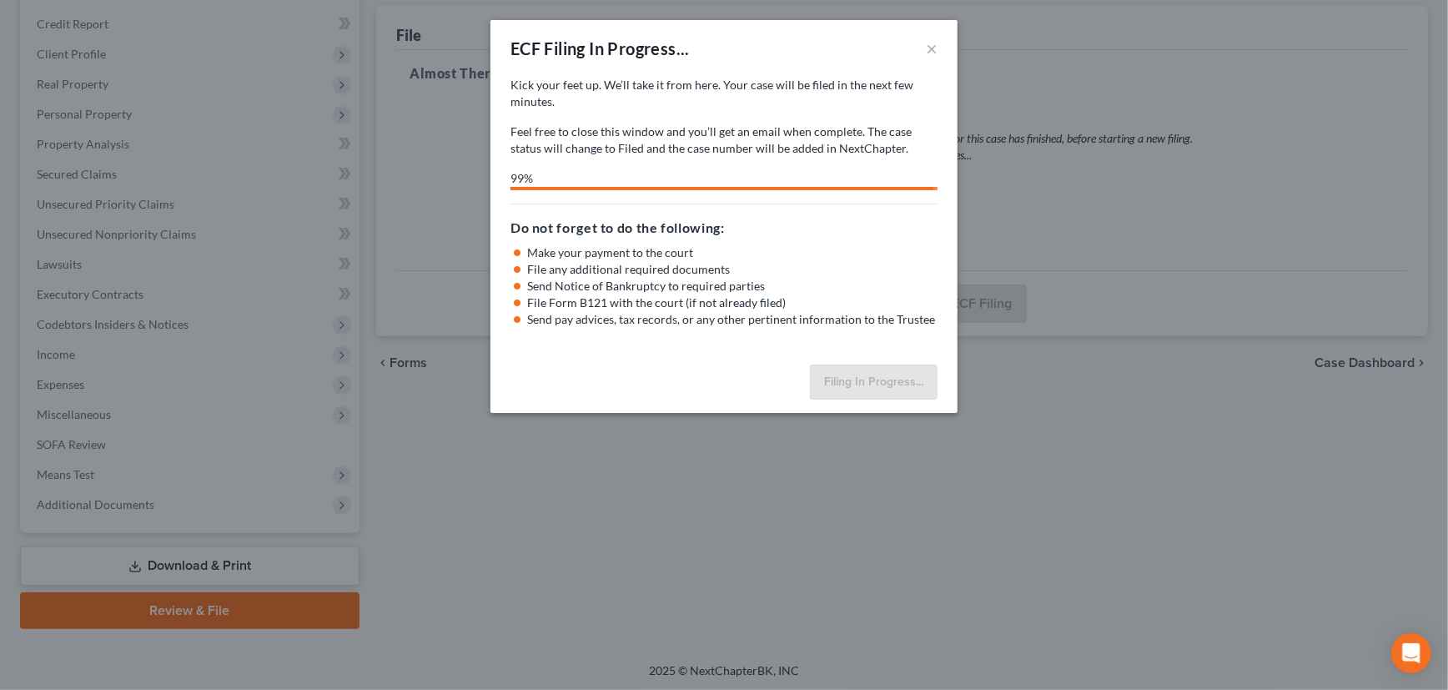
select select "0"
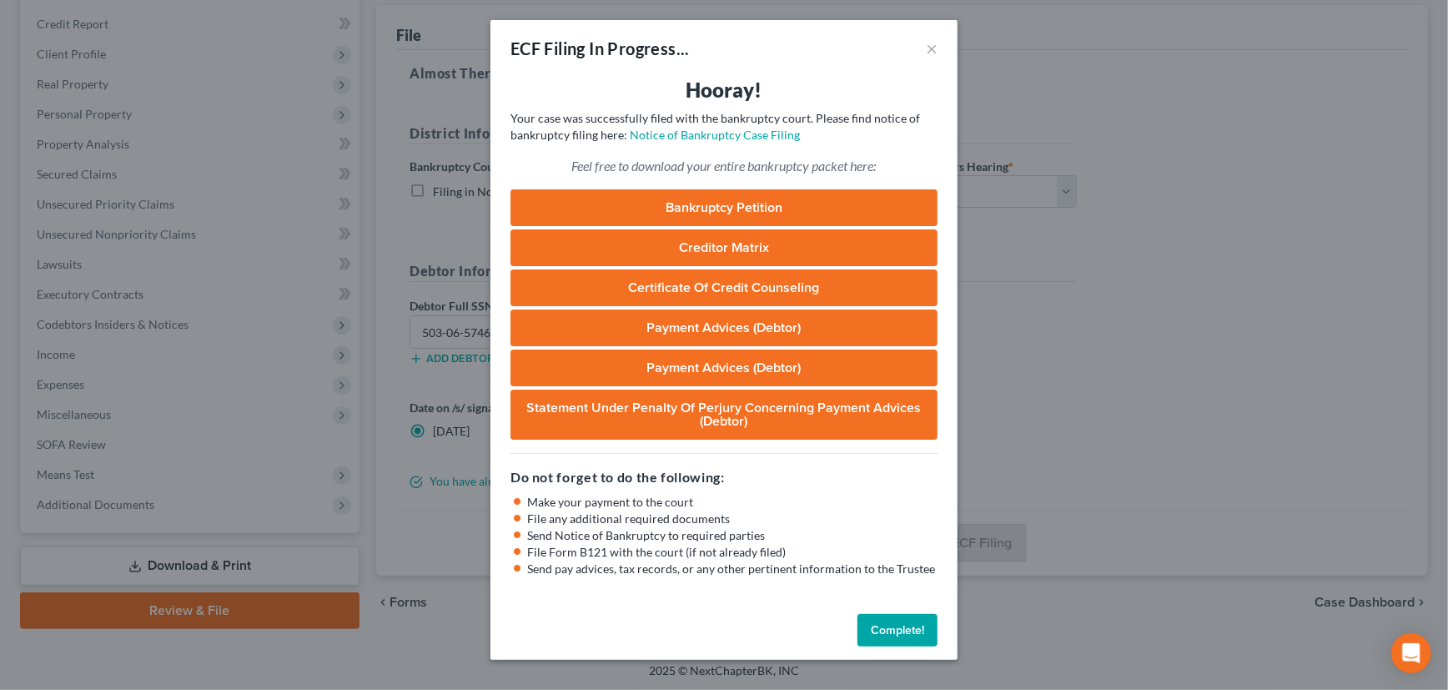
click at [896, 625] on button "Complete!" at bounding box center [897, 630] width 80 height 33
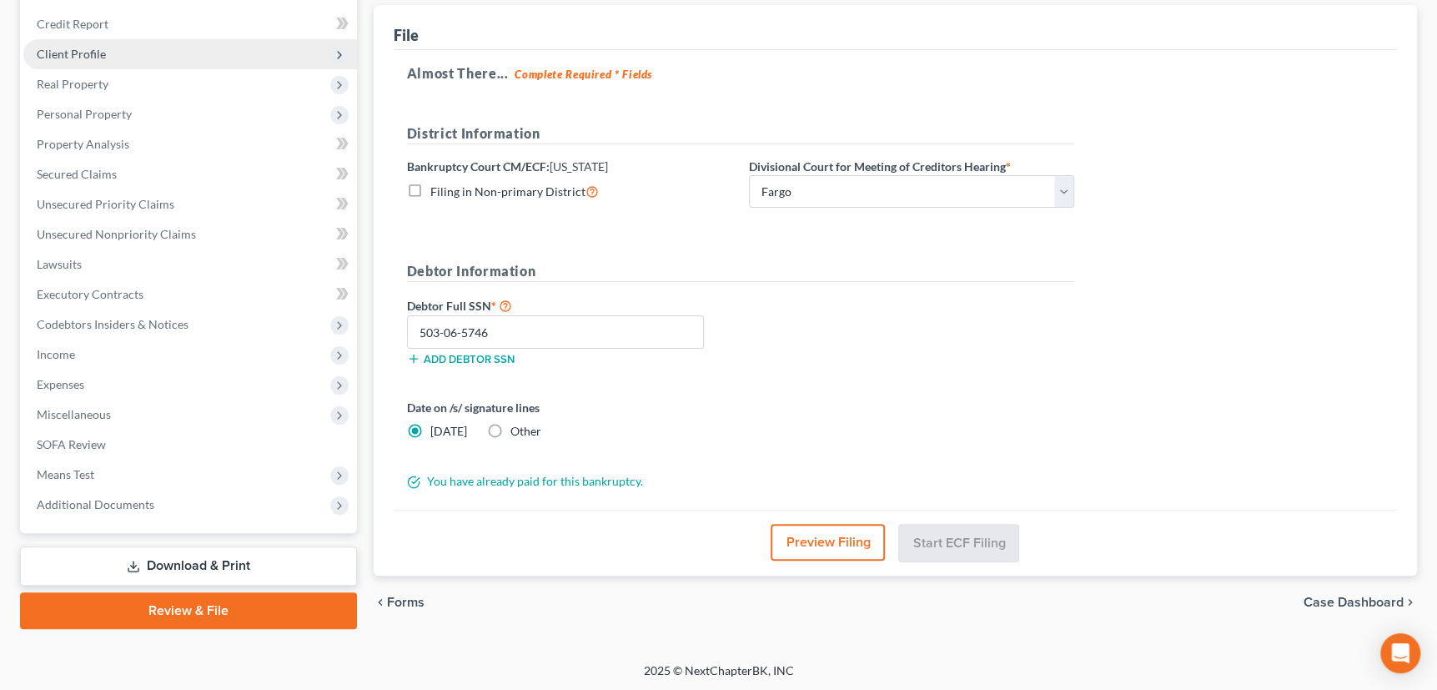
click at [82, 48] on span "Client Profile" at bounding box center [71, 54] width 69 height 14
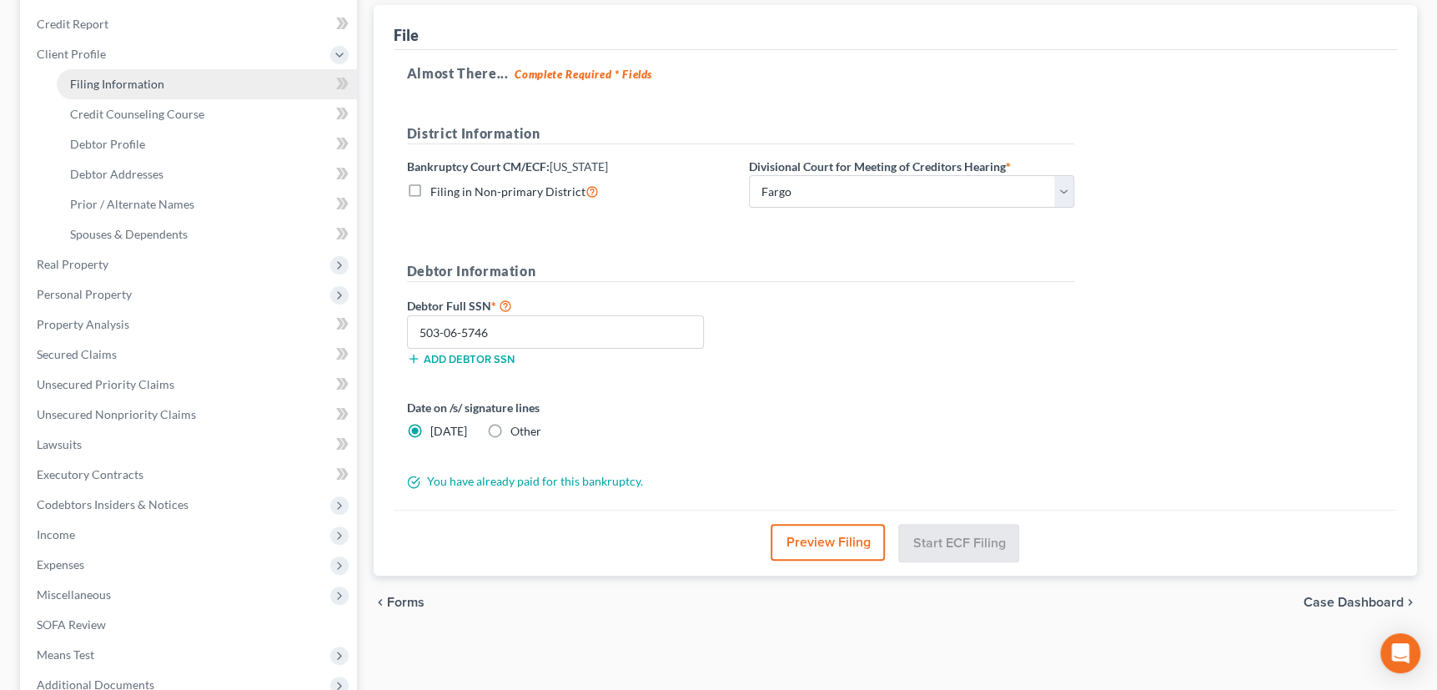
click at [115, 83] on span "Filing Information" at bounding box center [117, 84] width 94 height 14
select select "1"
select select "0"
select select "29"
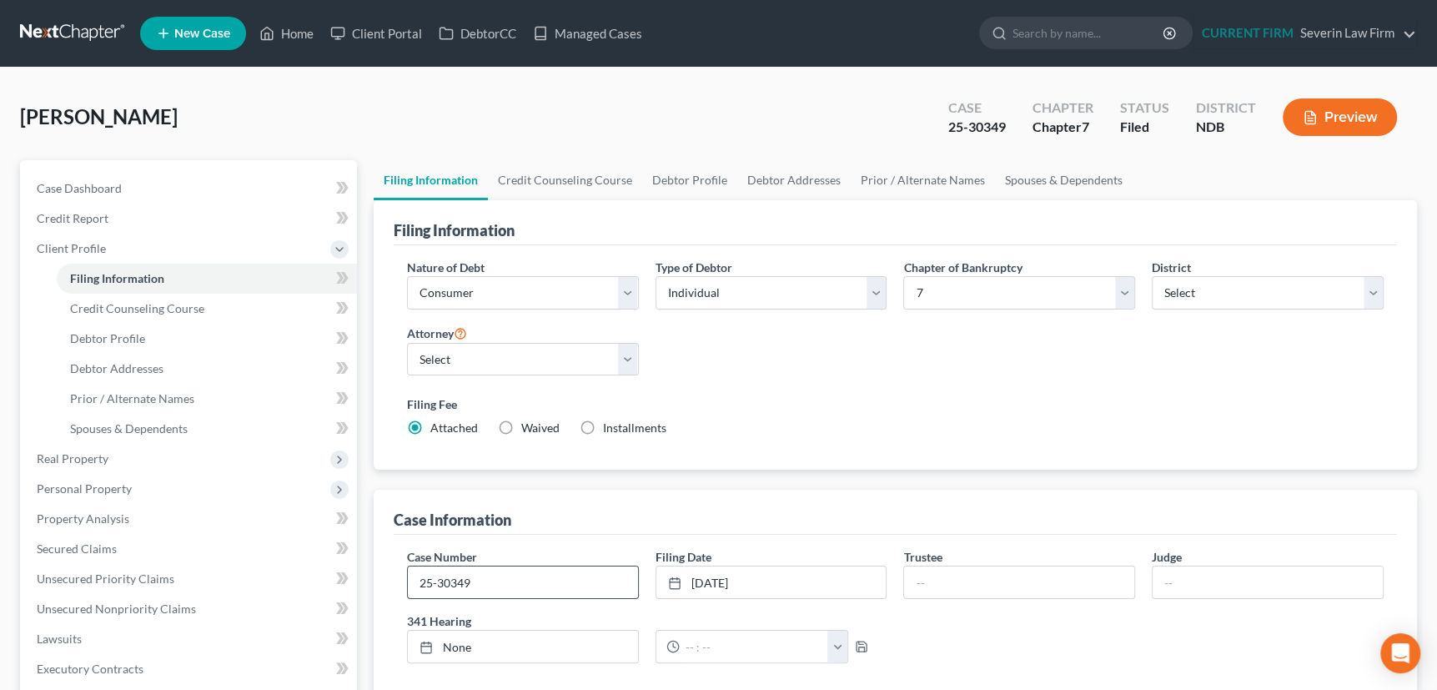
drag, startPoint x: 421, startPoint y: 578, endPoint x: 489, endPoint y: 575, distance: 67.6
click at [489, 575] on input "25-30349" at bounding box center [523, 582] width 230 height 32
click at [299, 27] on link "Home" at bounding box center [286, 33] width 71 height 30
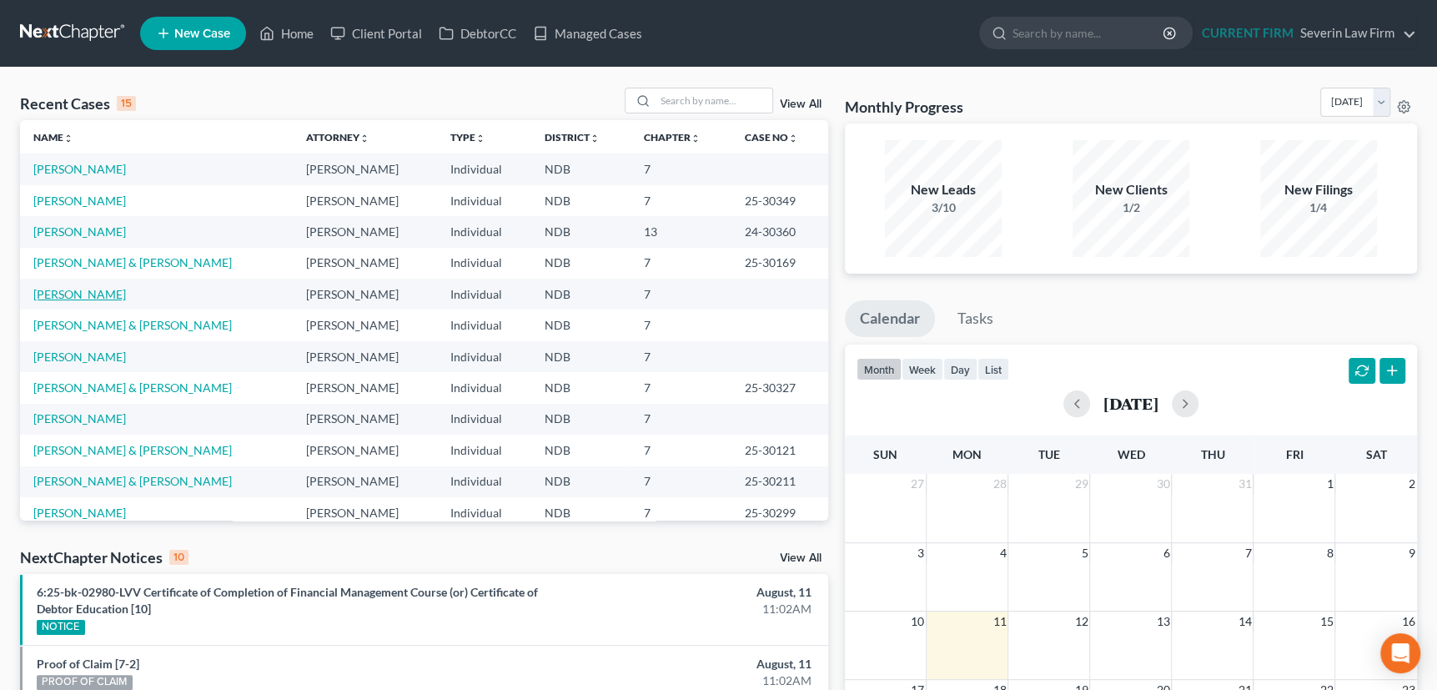
click at [81, 297] on link "Parmer, Jazmin" at bounding box center [79, 294] width 93 height 14
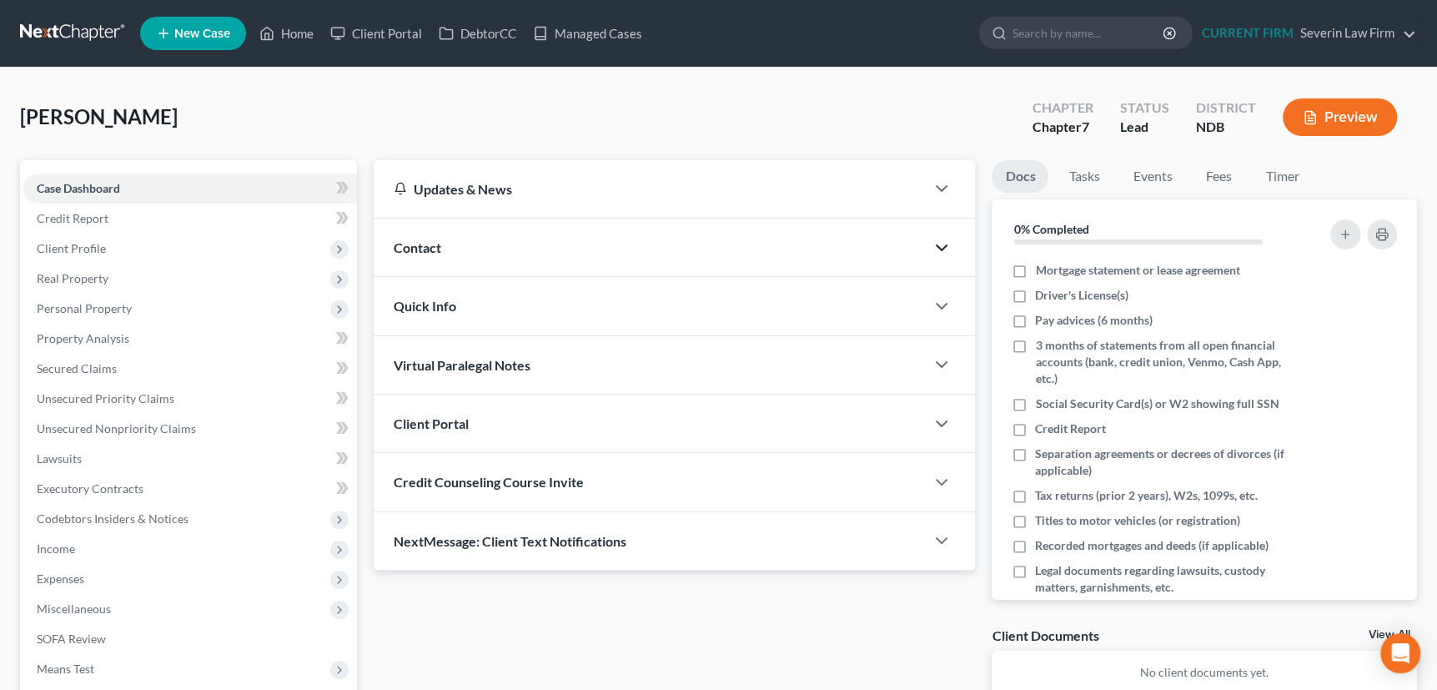
click at [941, 244] on icon "button" at bounding box center [941, 248] width 20 height 20
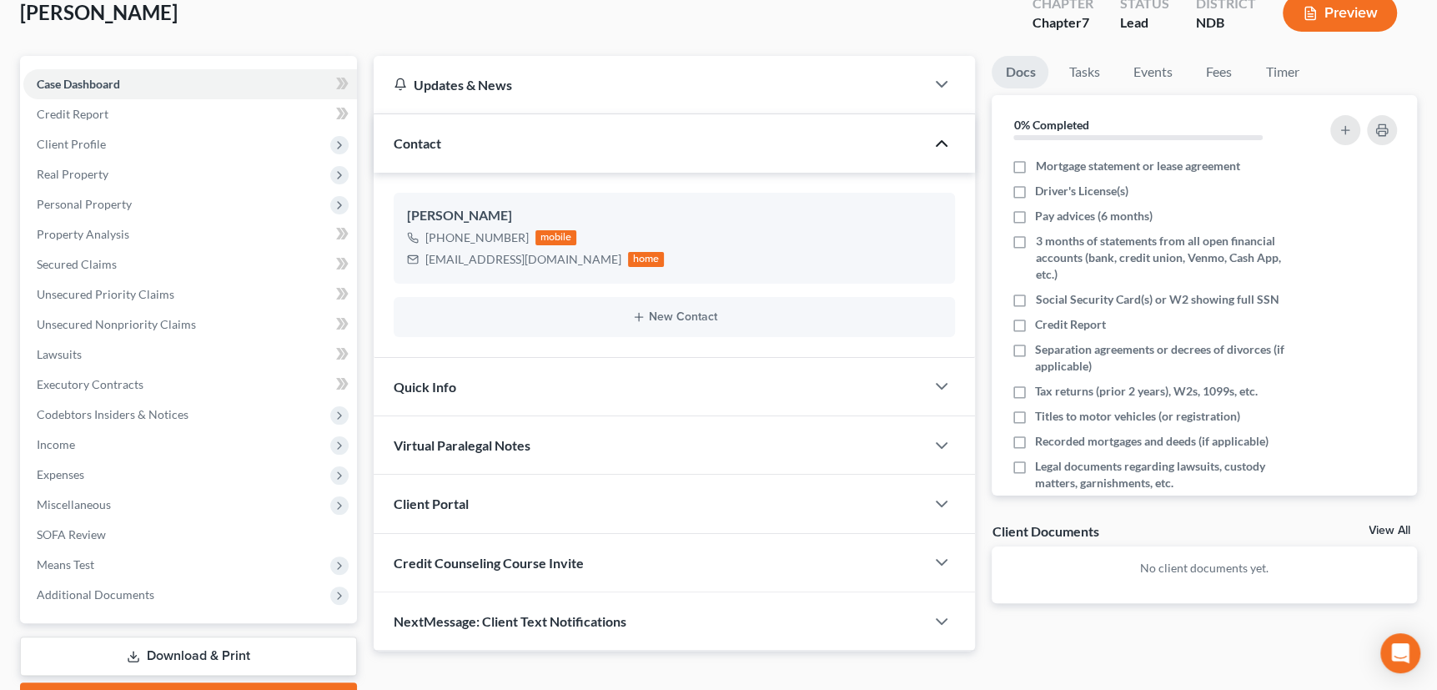
scroll to position [194, 0]
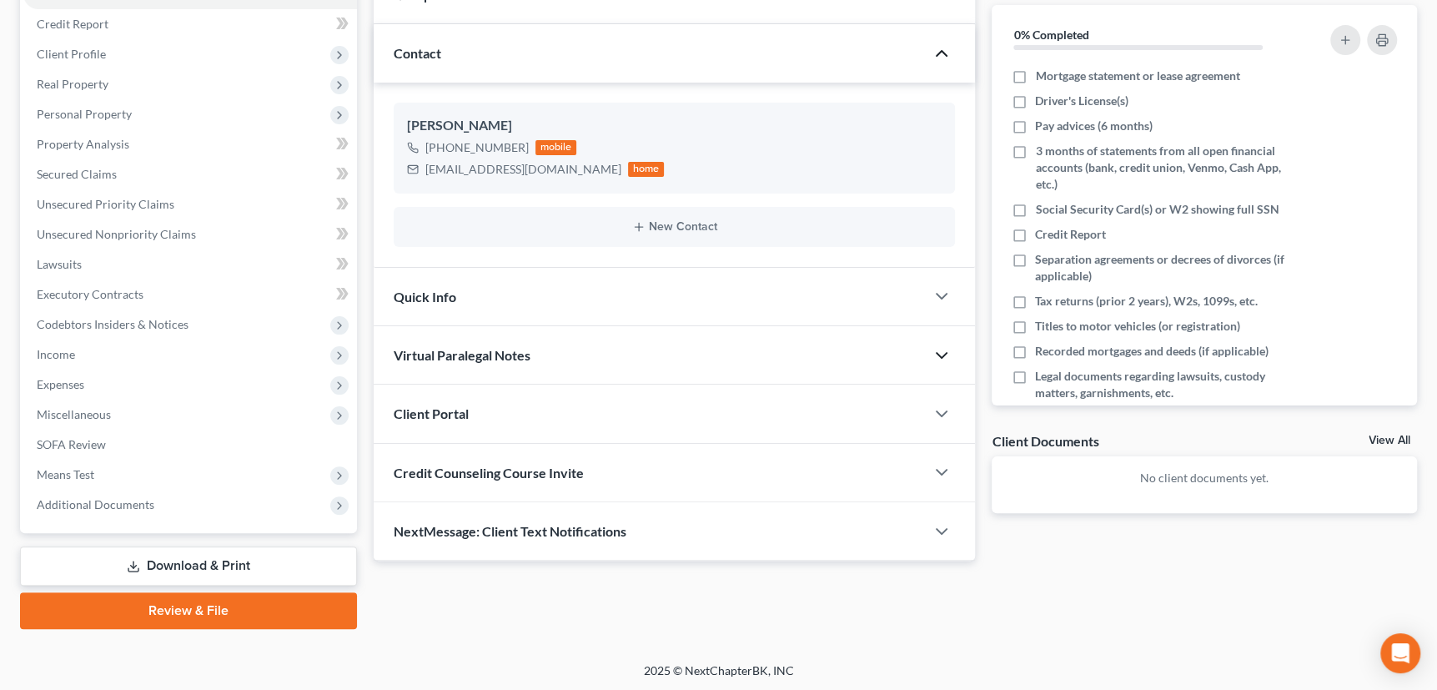
click at [941, 352] on icon "button" at bounding box center [941, 355] width 20 height 20
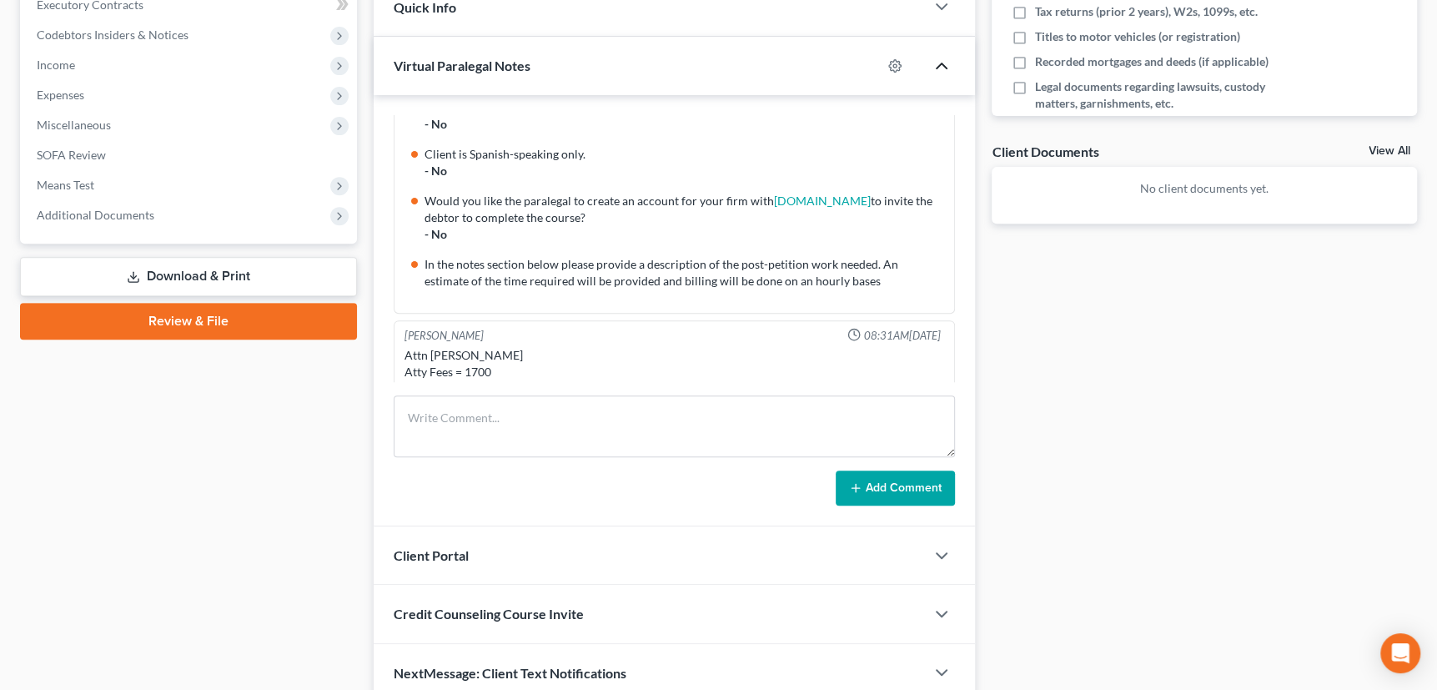
scroll to position [557, 0]
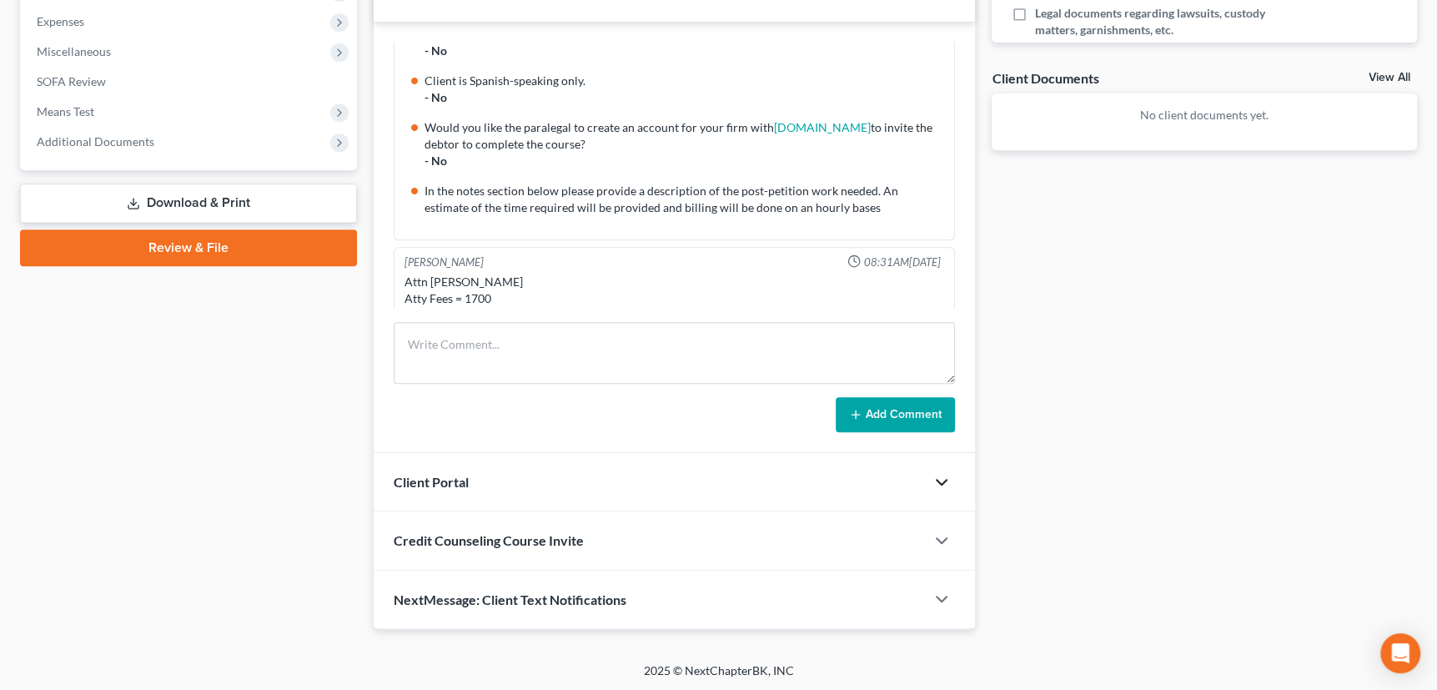
click at [939, 483] on icon "button" at bounding box center [941, 482] width 20 height 20
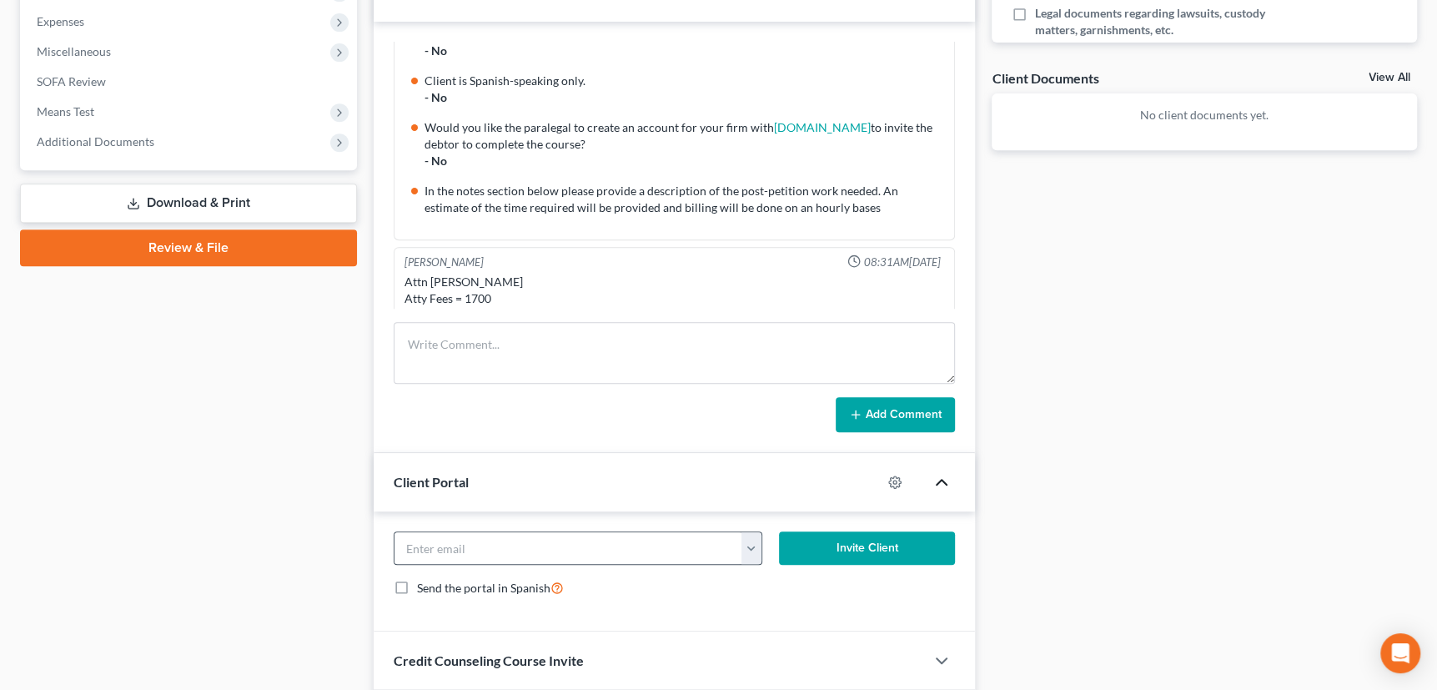
click at [752, 546] on button "button" at bounding box center [751, 548] width 21 height 32
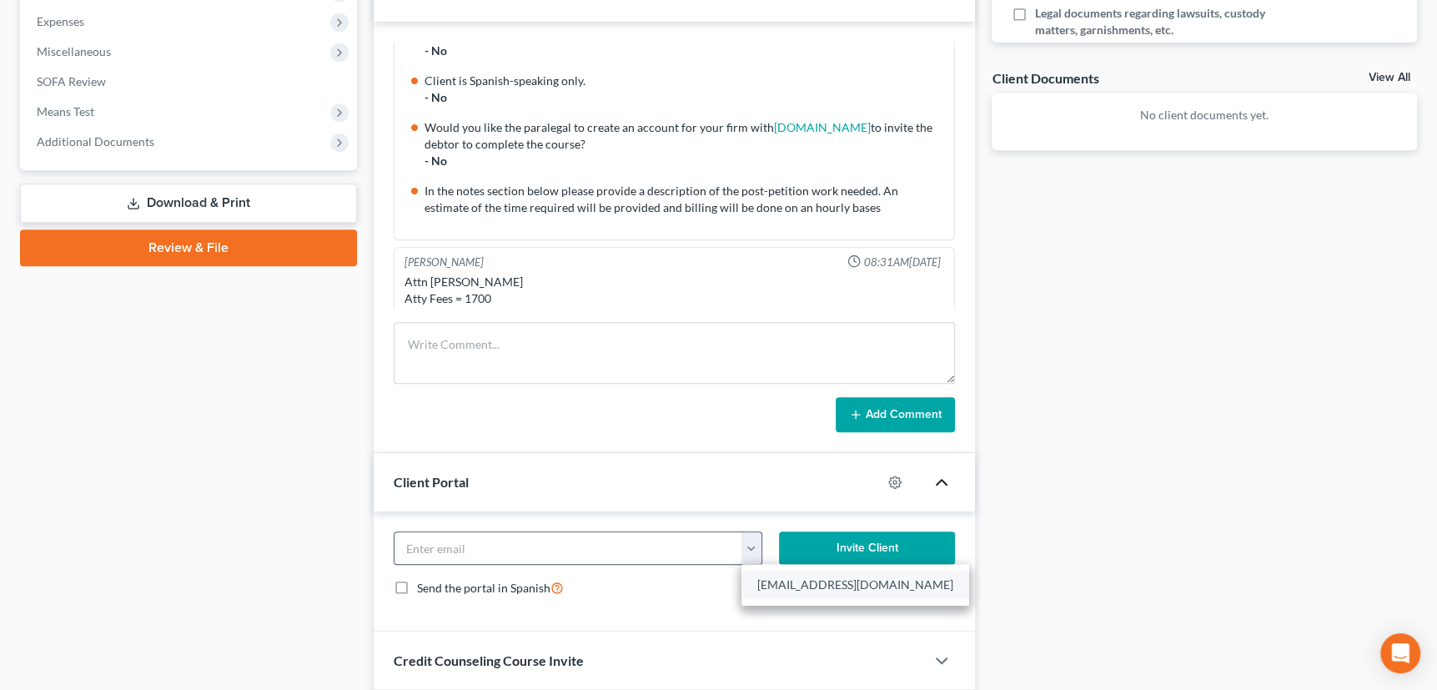
click at [786, 585] on link "jazminparmer12@gmail.com" at bounding box center [855, 584] width 228 height 28
type input "jazminparmer12@gmail.com"
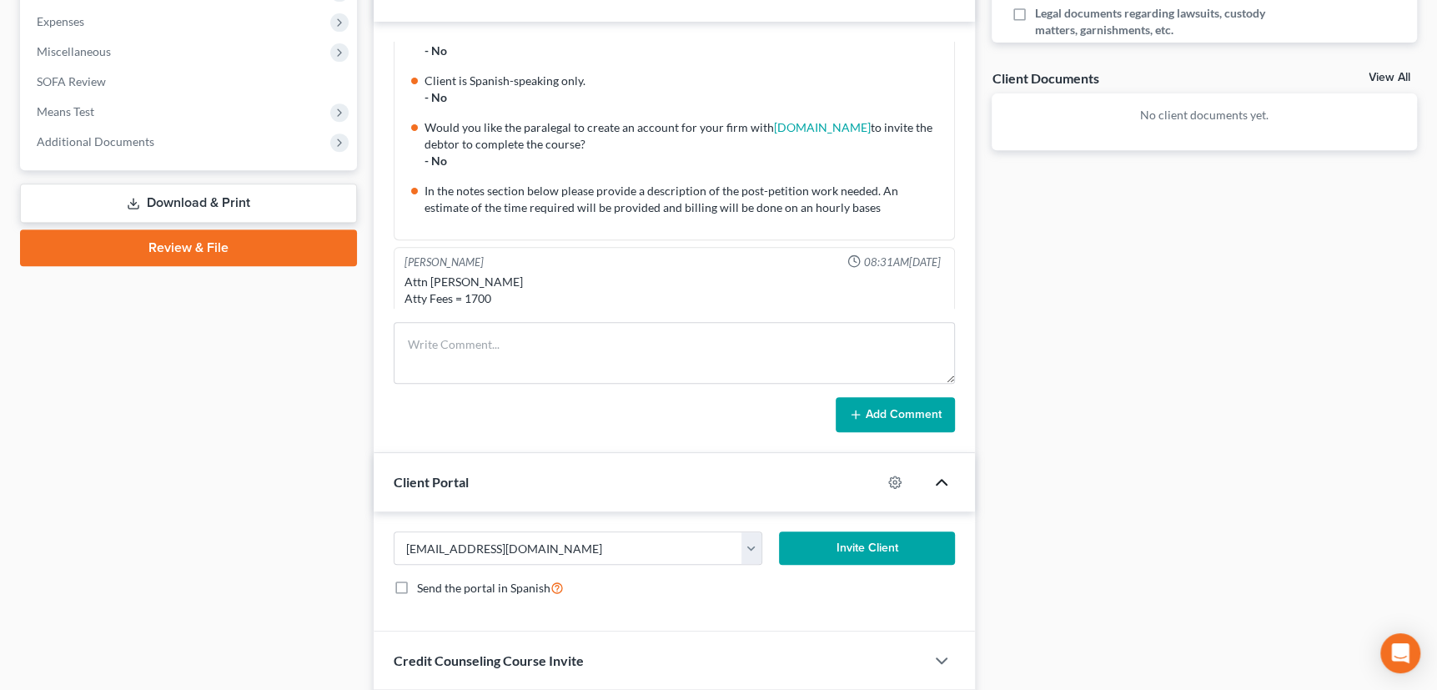
click at [876, 542] on button "Invite Client" at bounding box center [867, 547] width 176 height 33
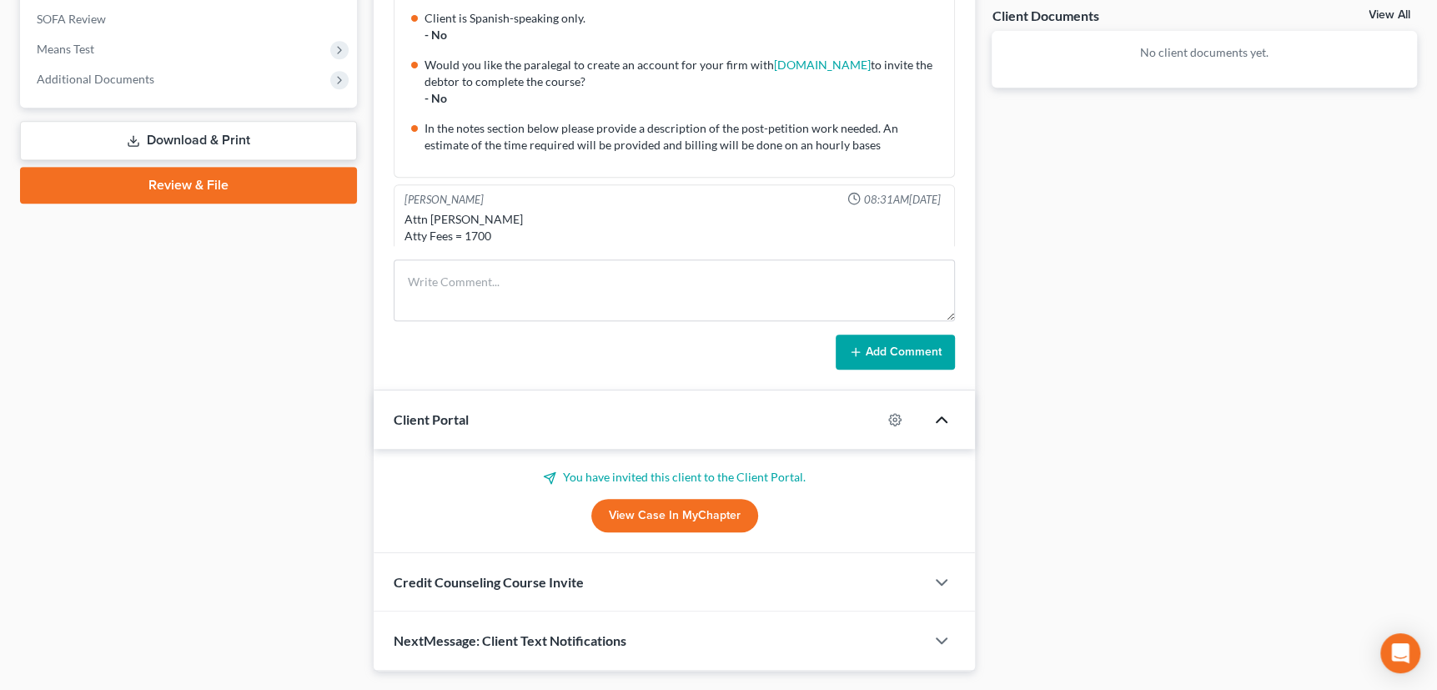
scroll to position [660, 0]
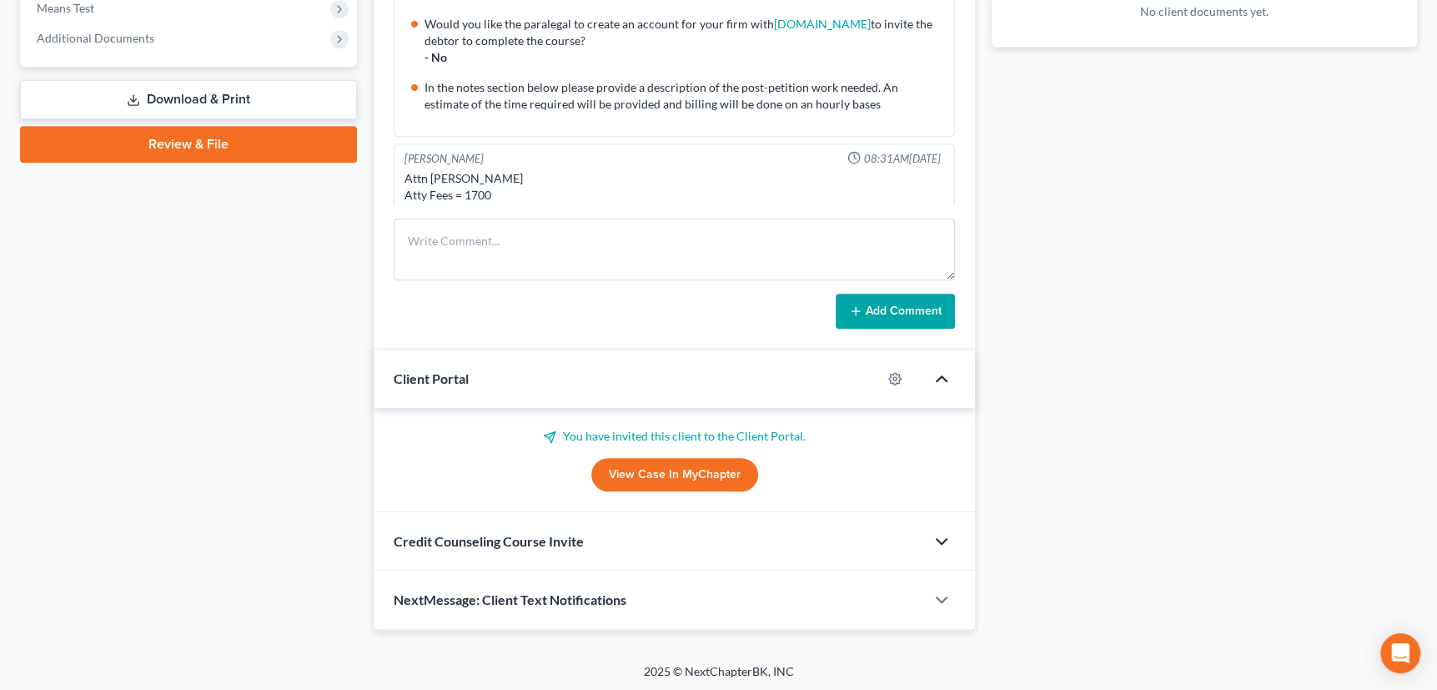
click at [943, 540] on icon "button" at bounding box center [941, 541] width 20 height 20
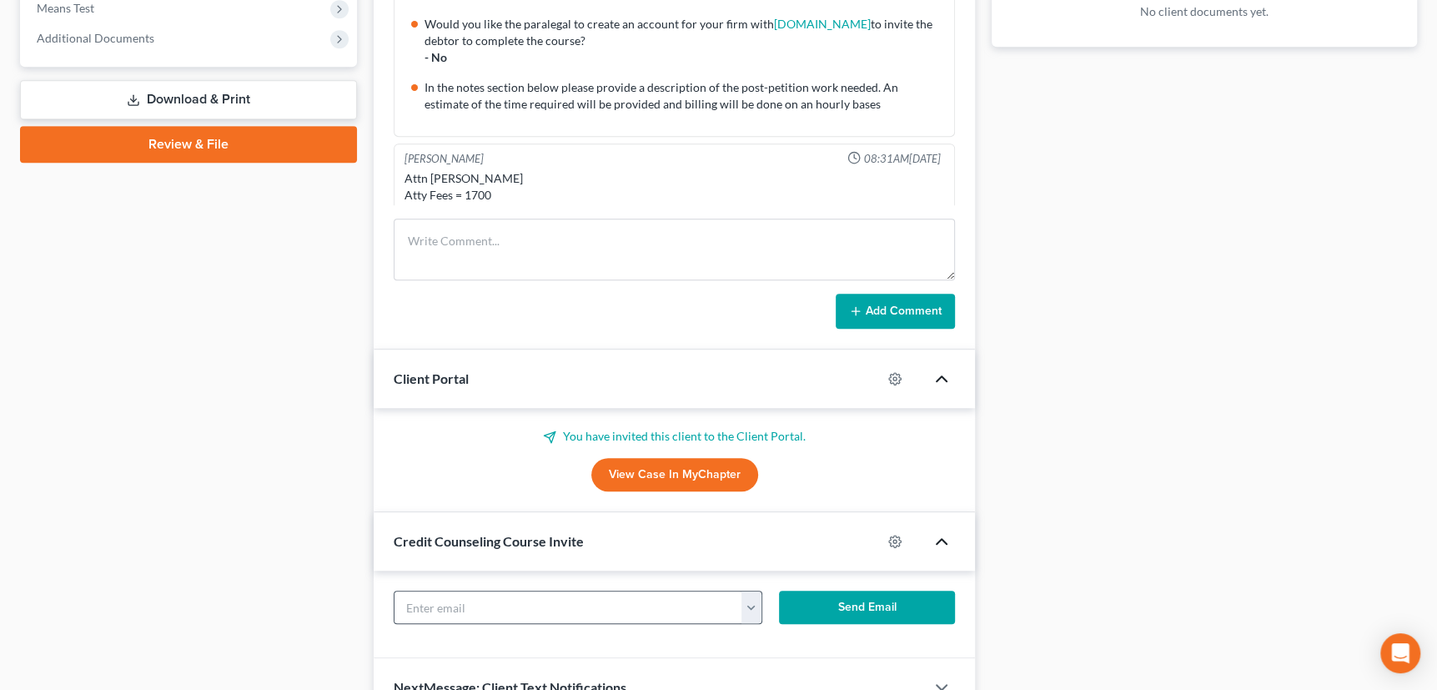
click at [753, 607] on button "button" at bounding box center [751, 607] width 21 height 32
click at [786, 645] on link "jazminparmer12@gmail.com" at bounding box center [855, 644] width 228 height 28
type input "jazminparmer12@gmail.com"
click at [876, 604] on button "Send Email" at bounding box center [867, 606] width 176 height 33
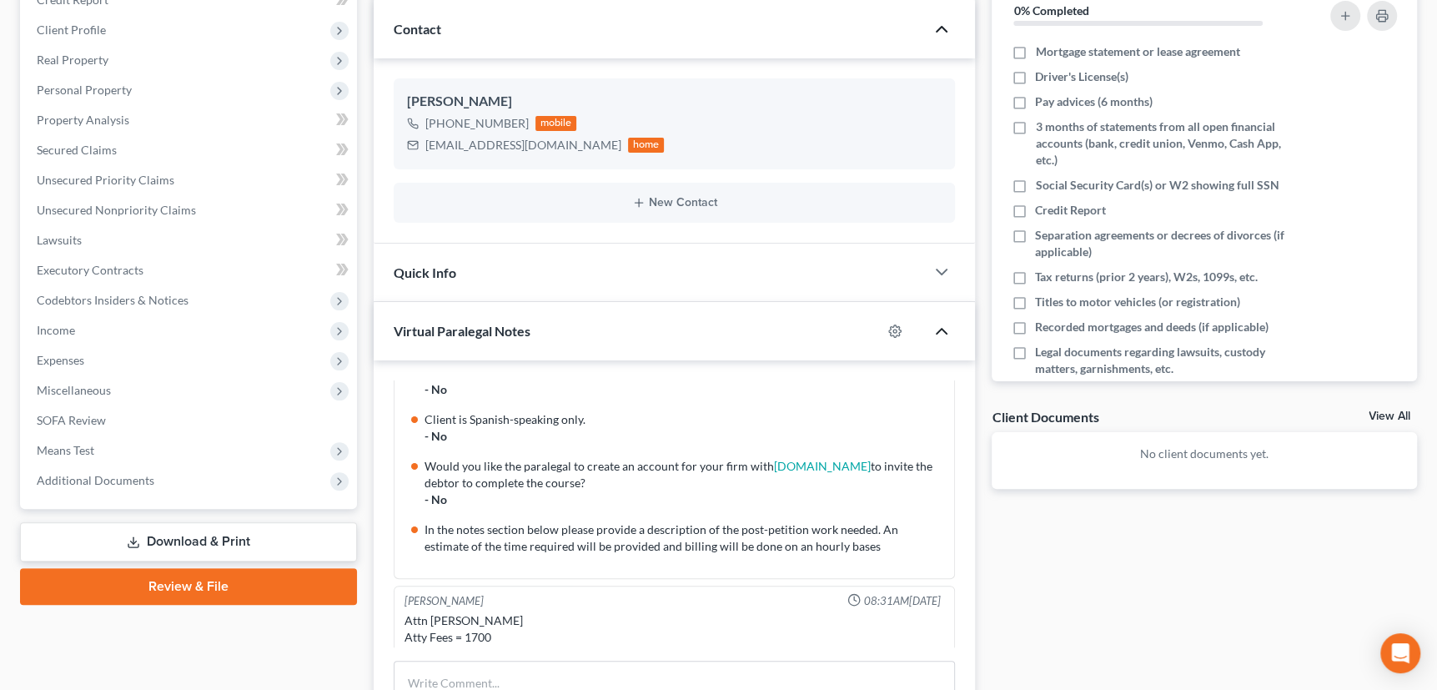
scroll to position [58, 0]
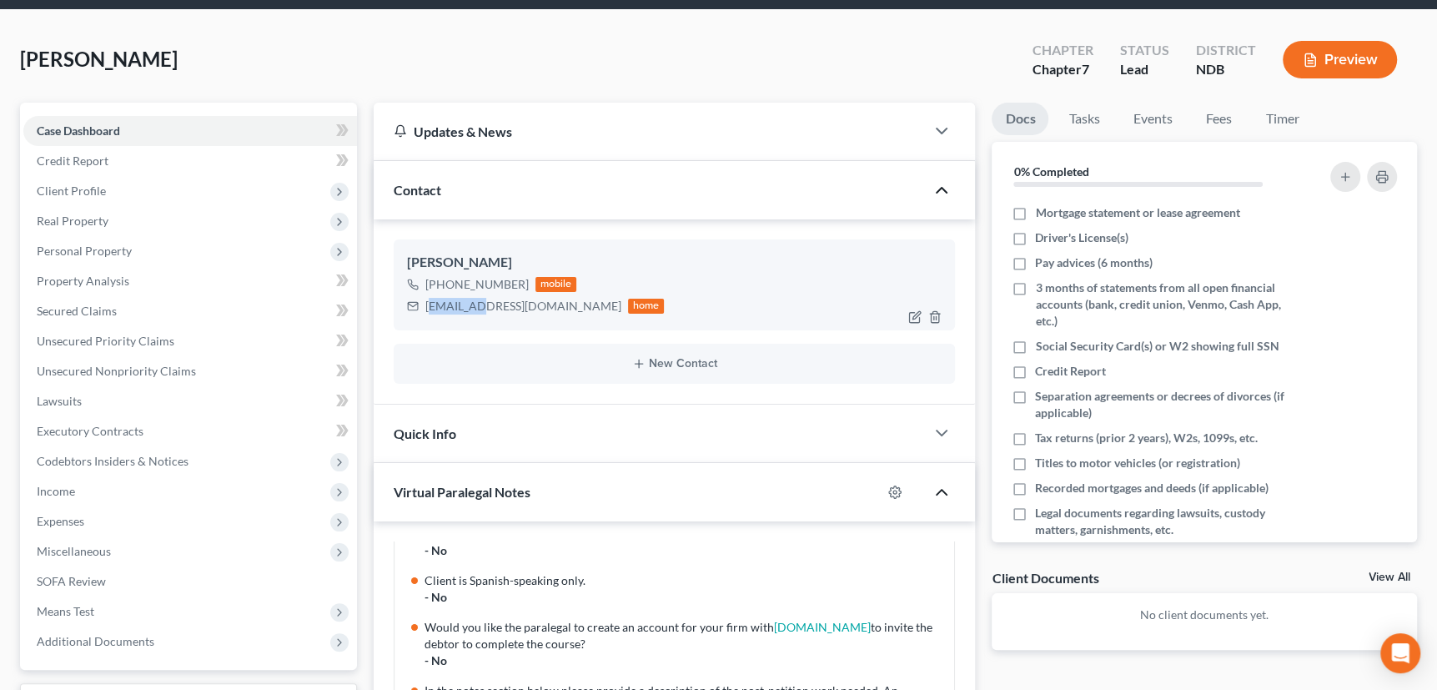
drag, startPoint x: 426, startPoint y: 304, endPoint x: 474, endPoint y: 303, distance: 48.4
click at [474, 303] on div "jazminparmer12@gmail.com" at bounding box center [523, 306] width 196 height 17
click at [455, 325] on div "Jazmin Parmer +1 (715) 680-8563 mobile jazminparmer12@gmail.com home" at bounding box center [675, 284] width 562 height 90
drag, startPoint x: 424, startPoint y: 307, endPoint x: 569, endPoint y: 309, distance: 144.3
click at [569, 309] on div "jazminparmer12@gmail.com" at bounding box center [523, 306] width 196 height 17
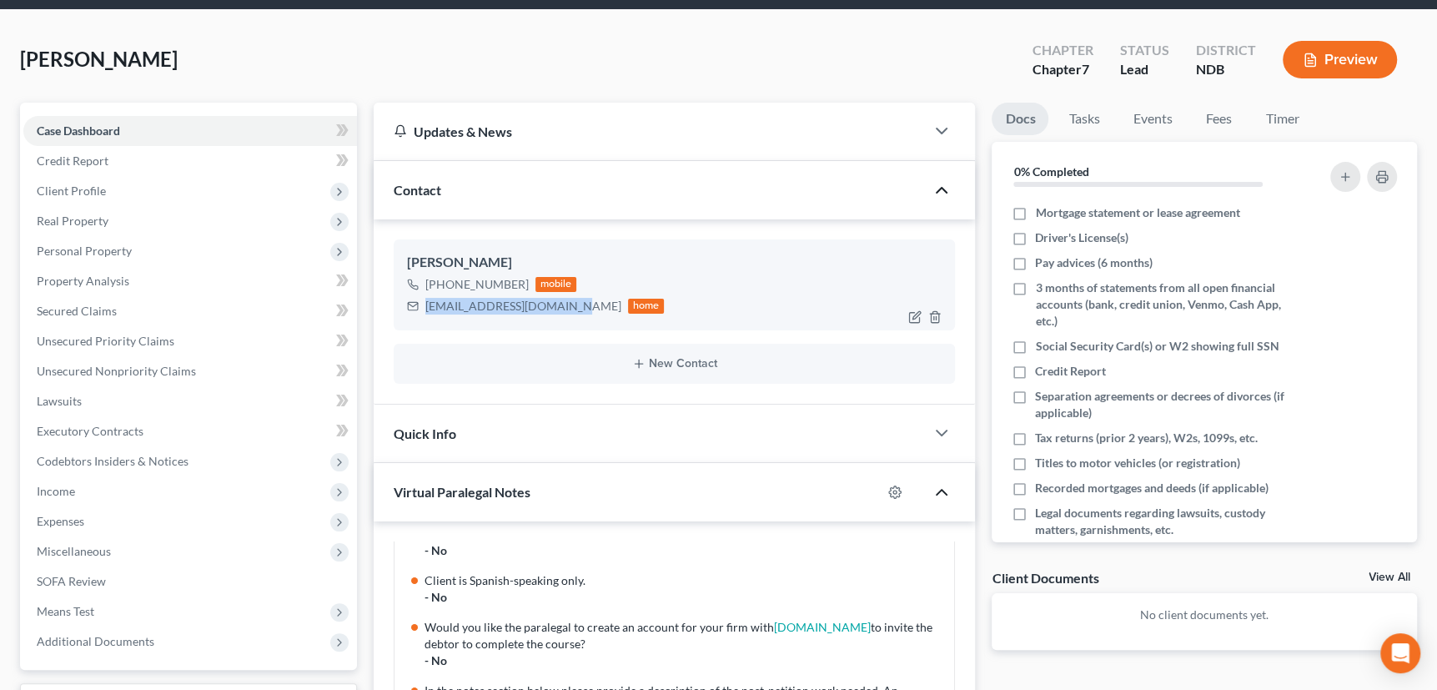
copy div "jazminparmer12@gmail.com"
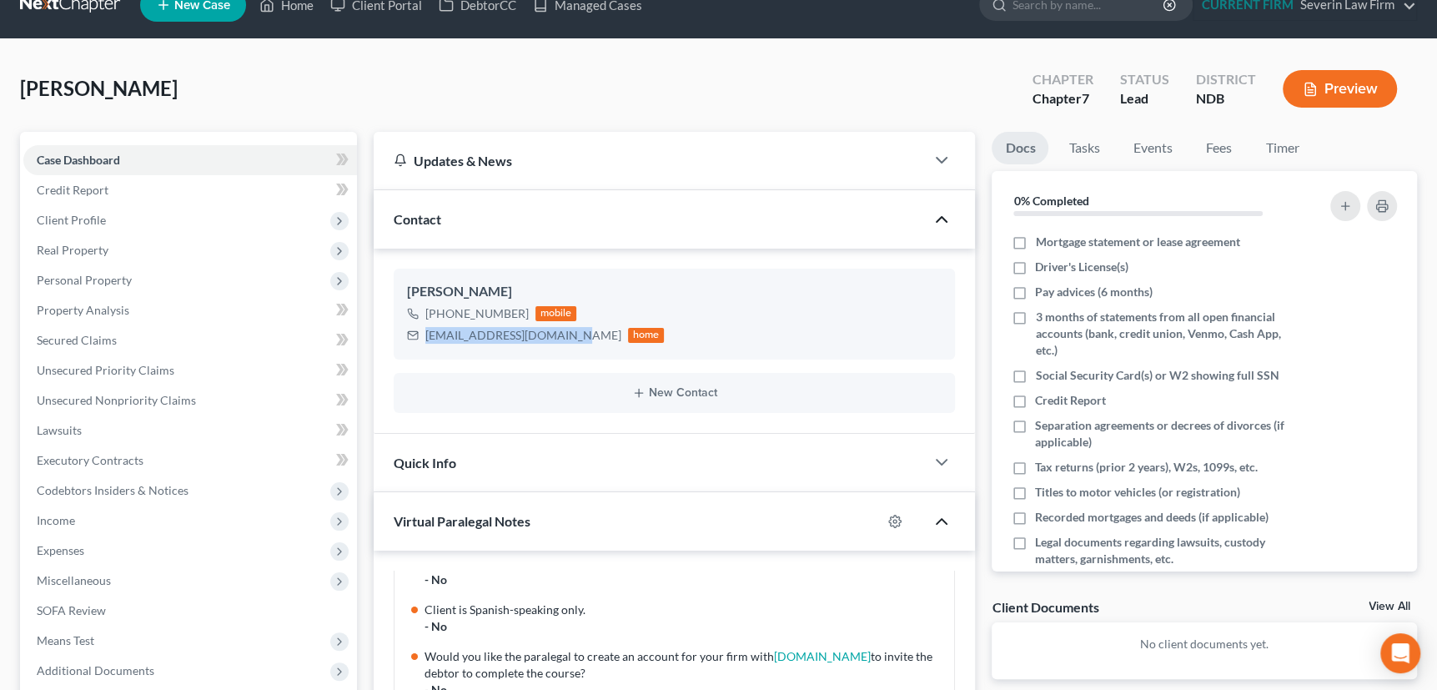
scroll to position [0, 0]
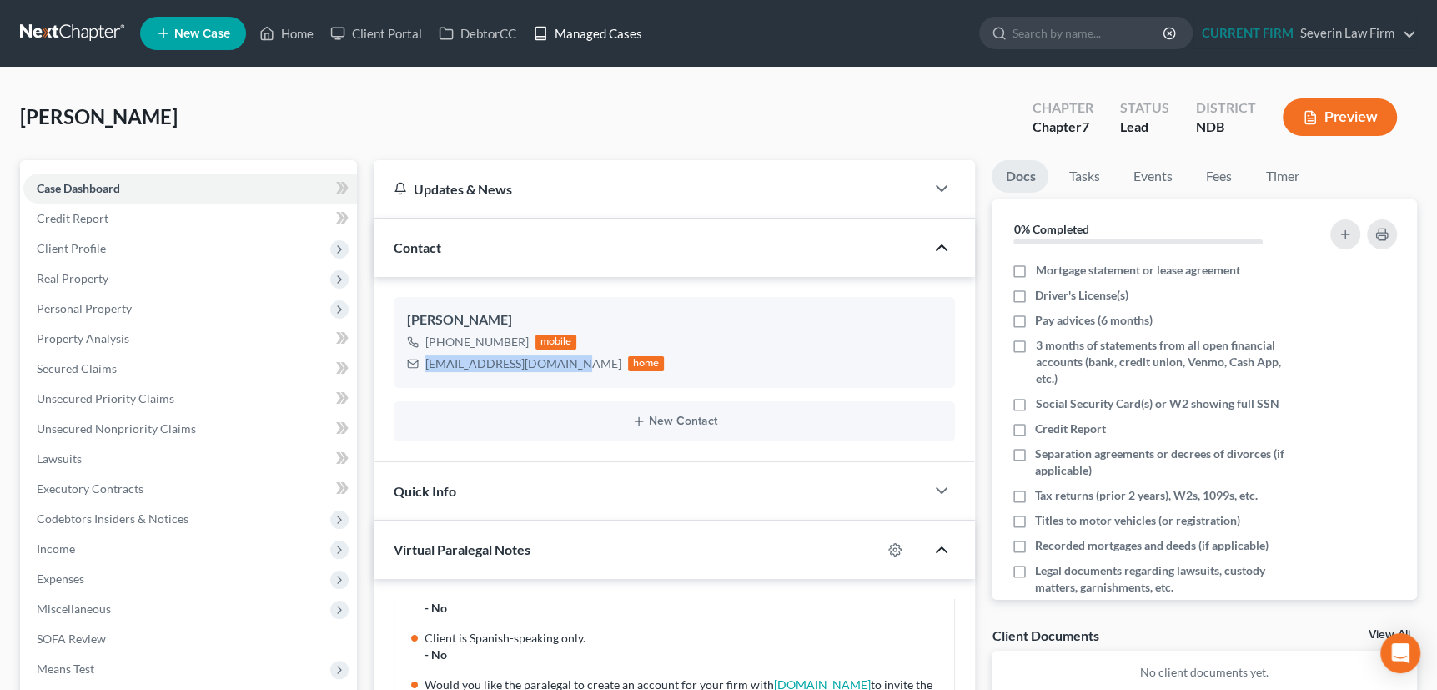
click at [589, 27] on link "Managed Cases" at bounding box center [588, 33] width 126 height 30
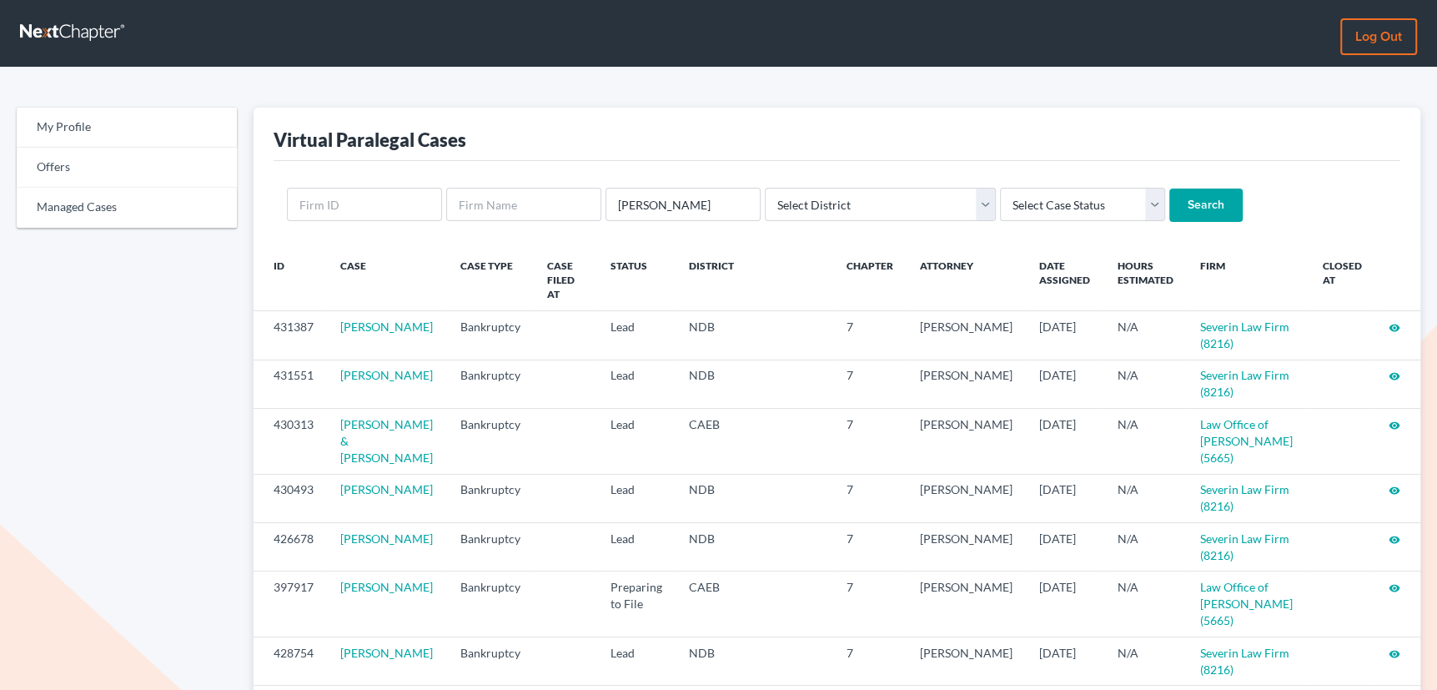
type input "[PERSON_NAME]"
click at [1169, 188] on input "Search" at bounding box center [1205, 204] width 73 height 33
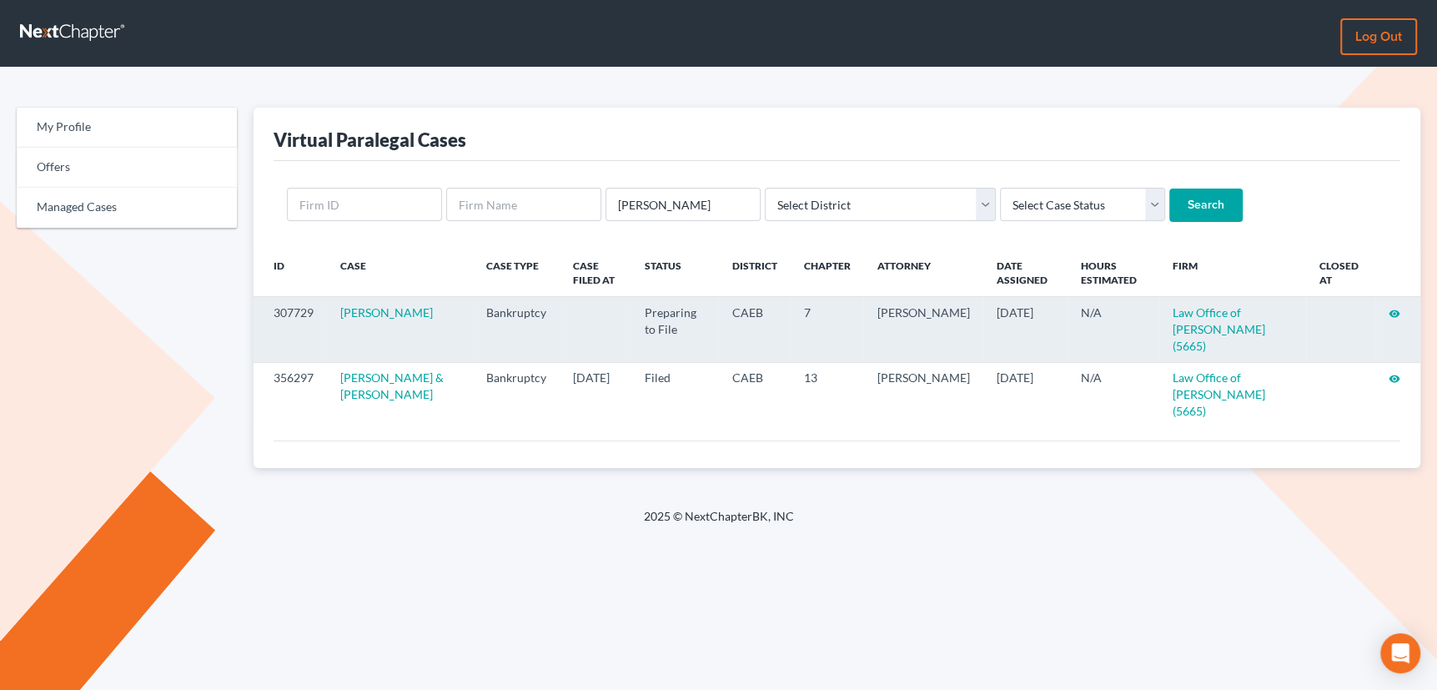
click at [1395, 312] on icon "visibility" at bounding box center [1394, 314] width 12 height 12
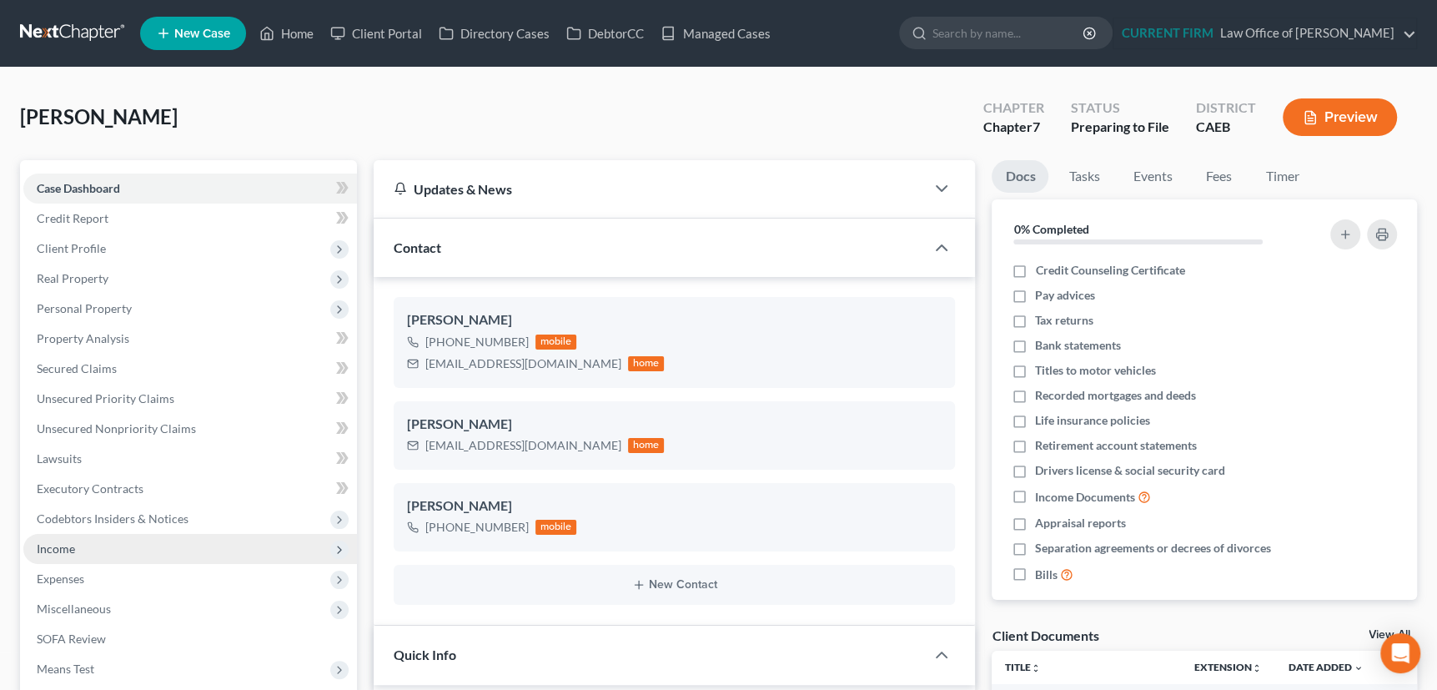
click at [64, 550] on span "Income" at bounding box center [56, 548] width 38 height 14
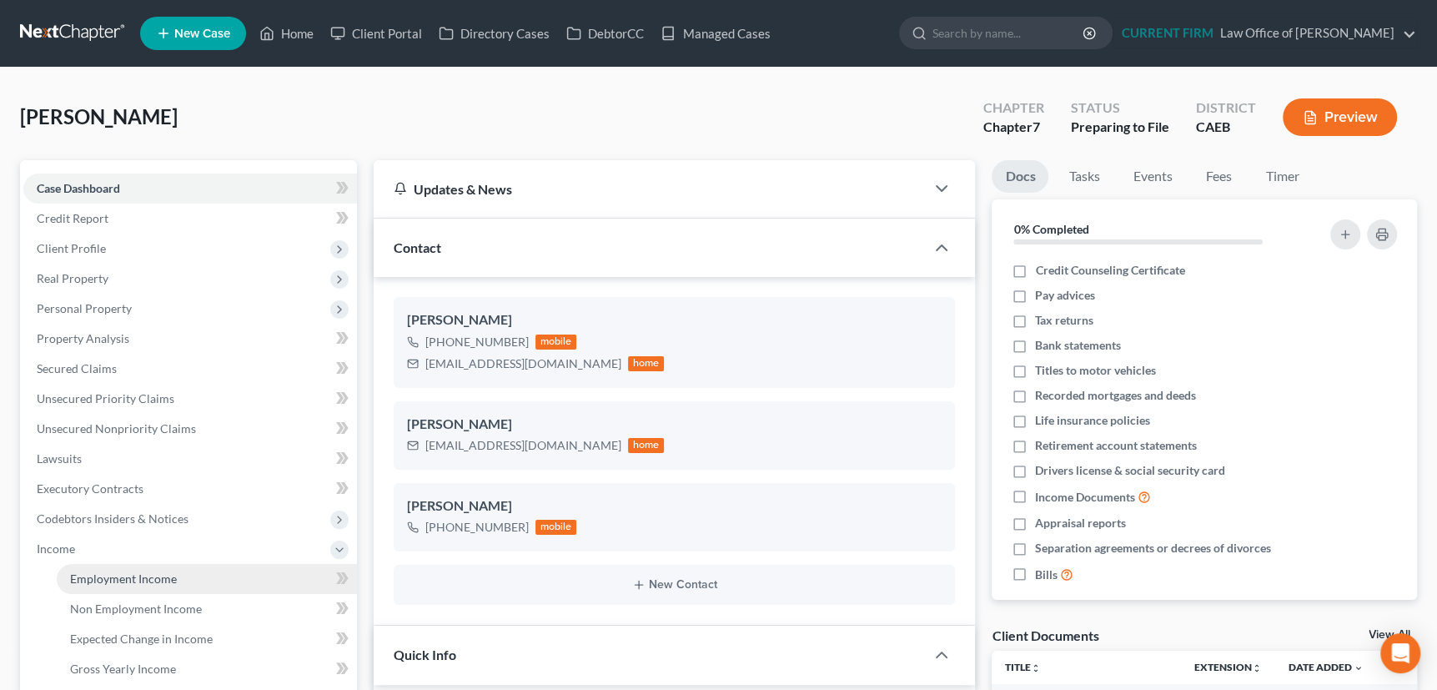
click at [111, 575] on span "Employment Income" at bounding box center [123, 578] width 107 height 14
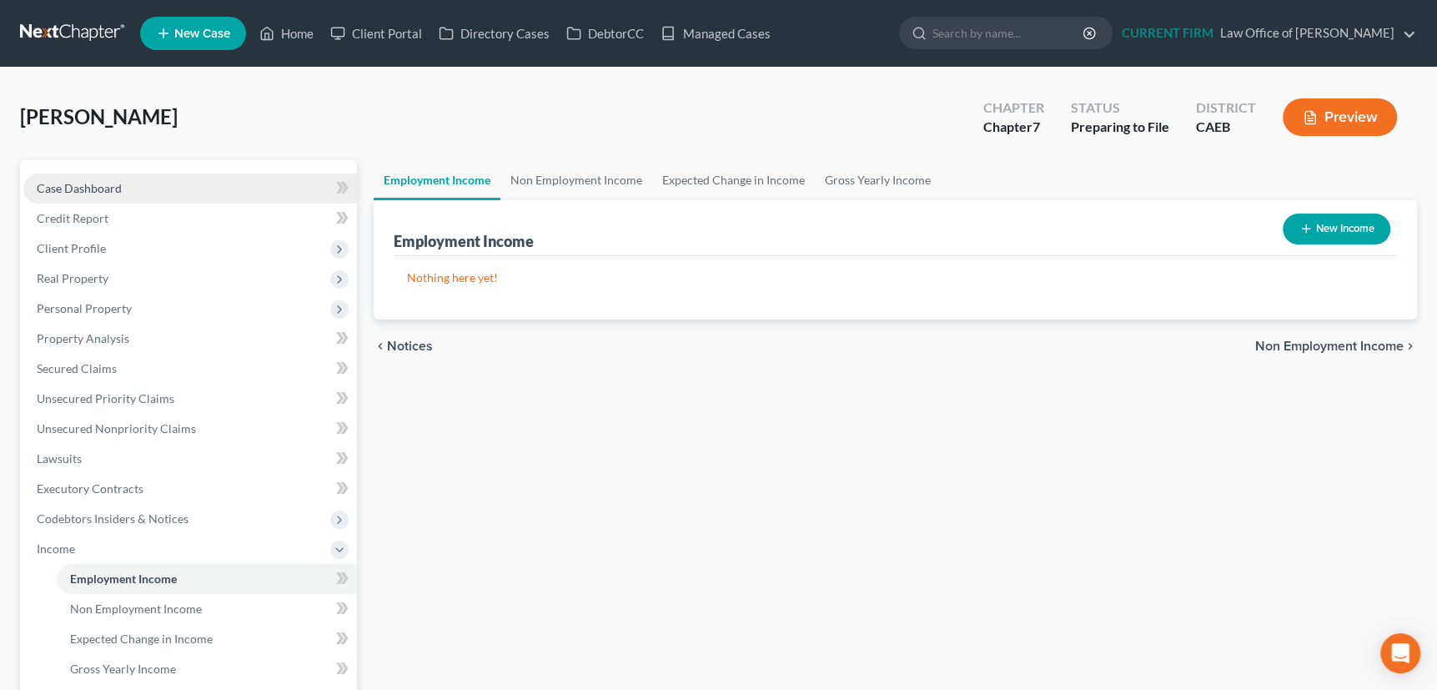
click at [99, 188] on span "Case Dashboard" at bounding box center [79, 188] width 85 height 14
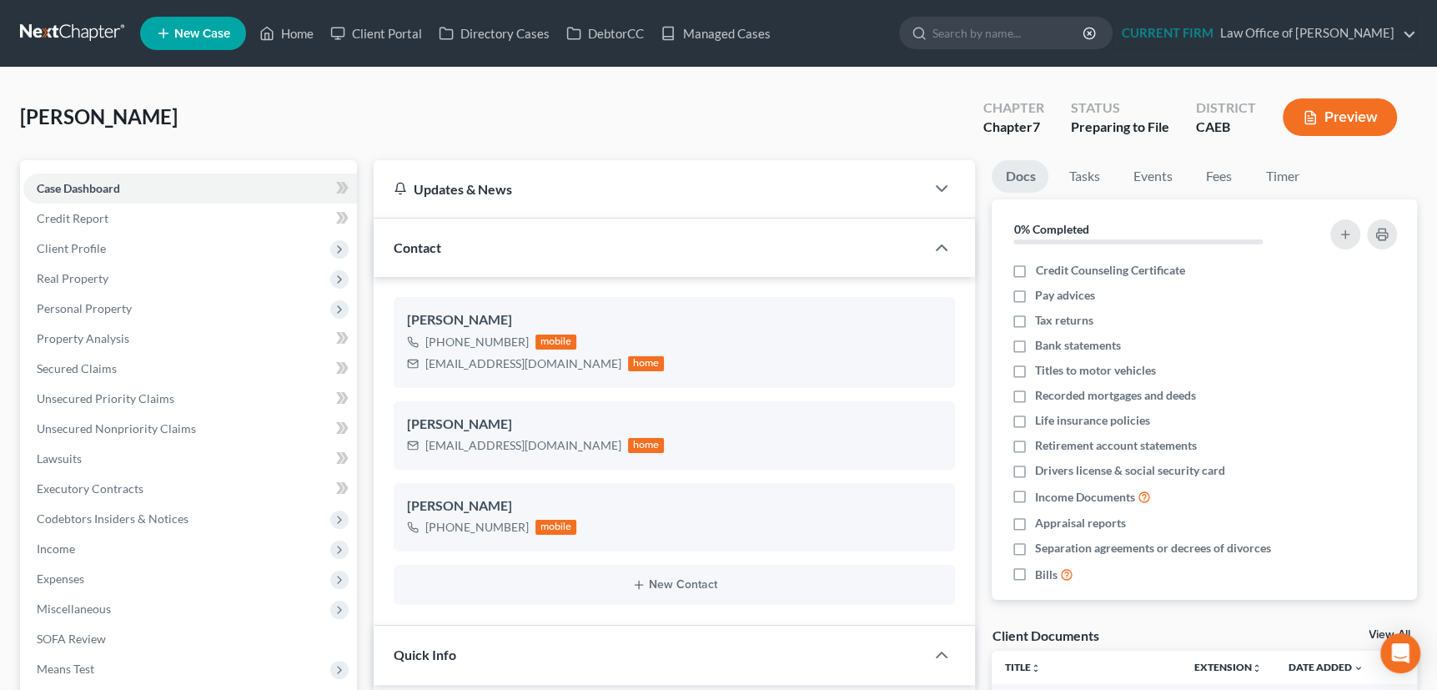
scroll to position [269, 0]
click at [106, 308] on span "Personal Property" at bounding box center [84, 308] width 95 height 14
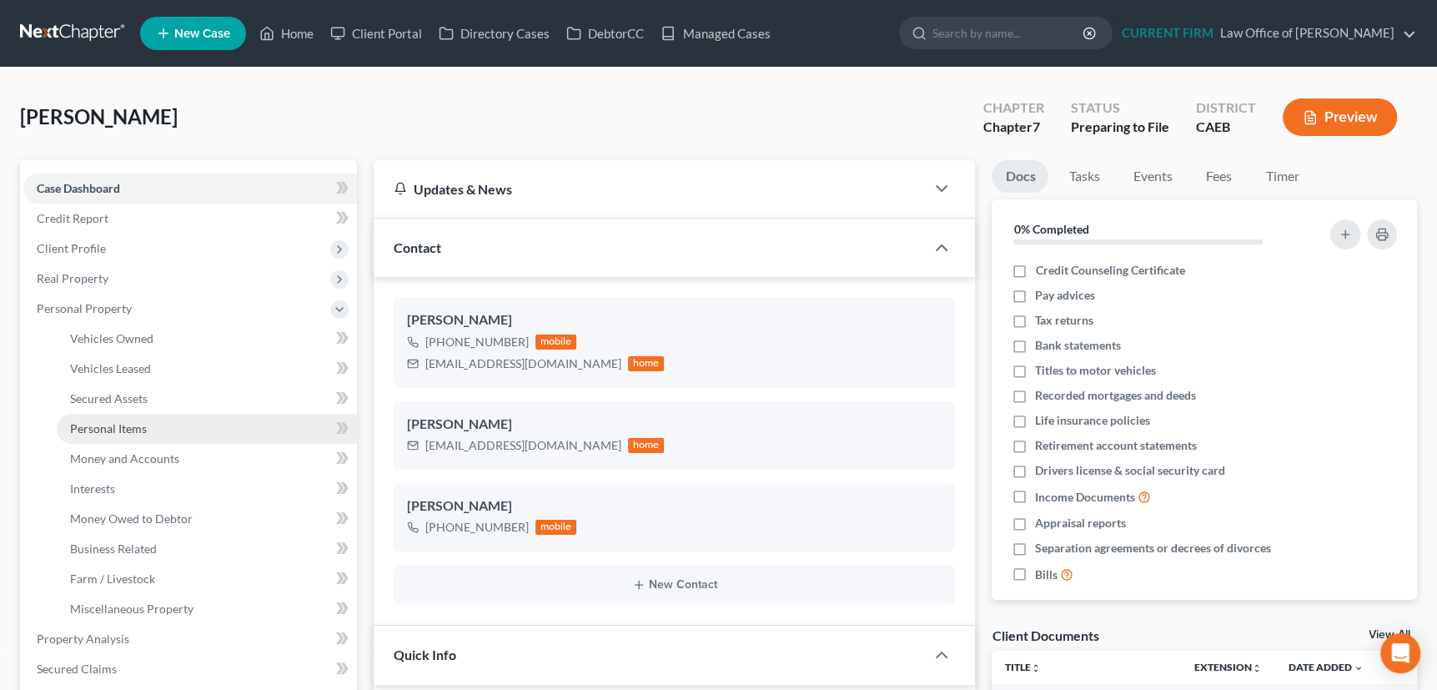
click at [103, 422] on span "Personal Items" at bounding box center [108, 428] width 77 height 14
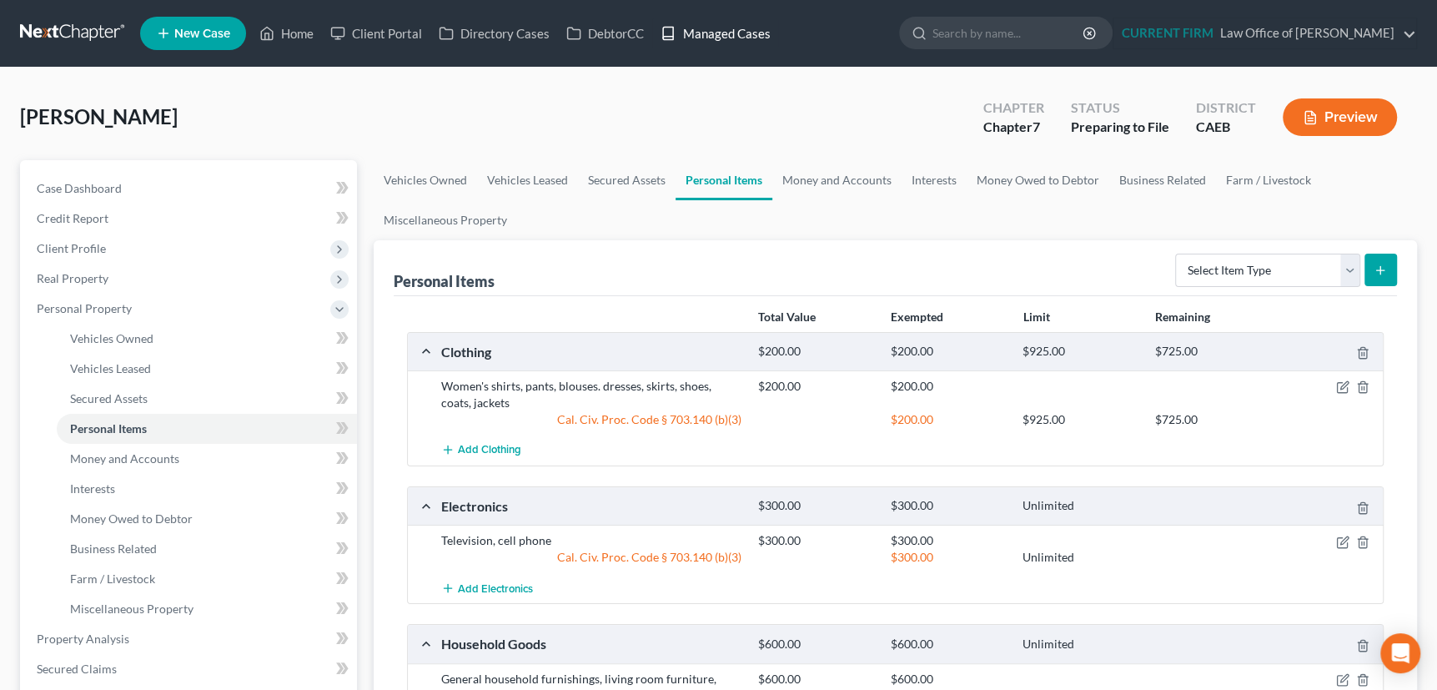
click at [715, 33] on link "Managed Cases" at bounding box center [715, 33] width 126 height 30
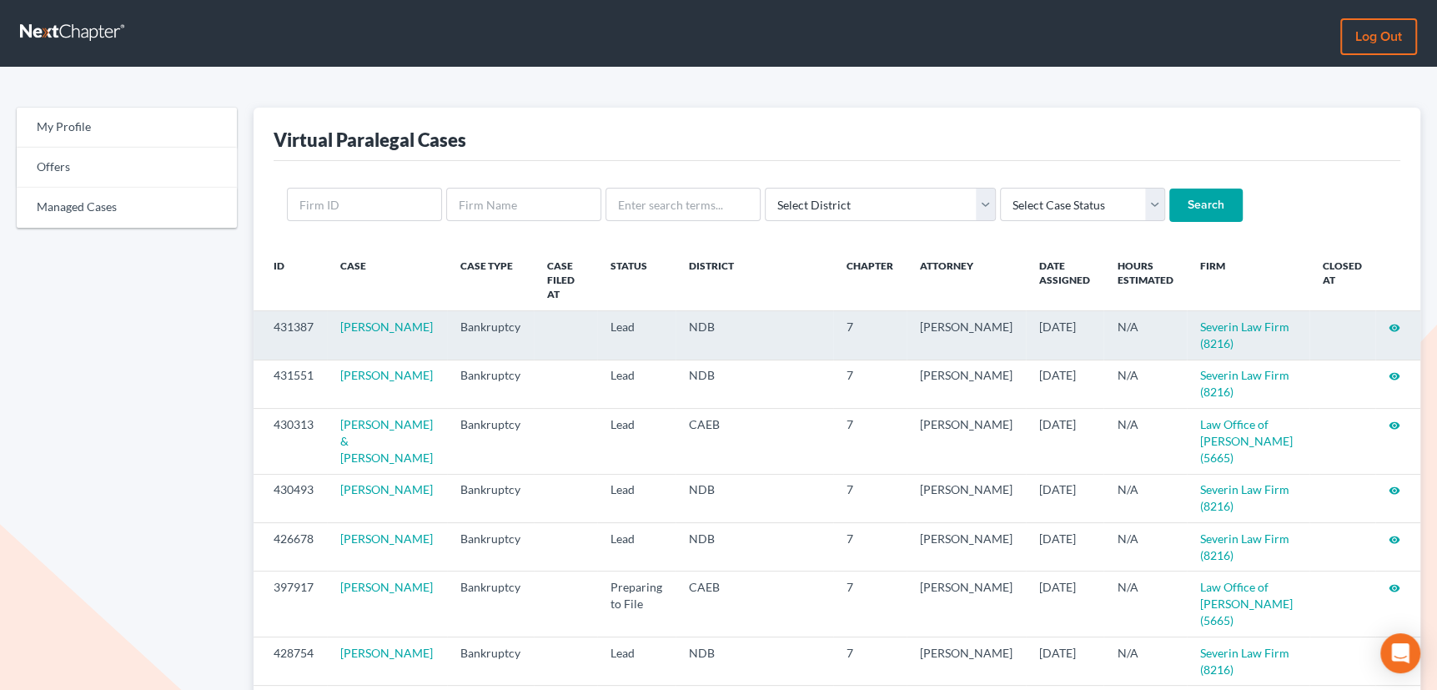
click at [1389, 322] on icon "visibility" at bounding box center [1394, 328] width 12 height 12
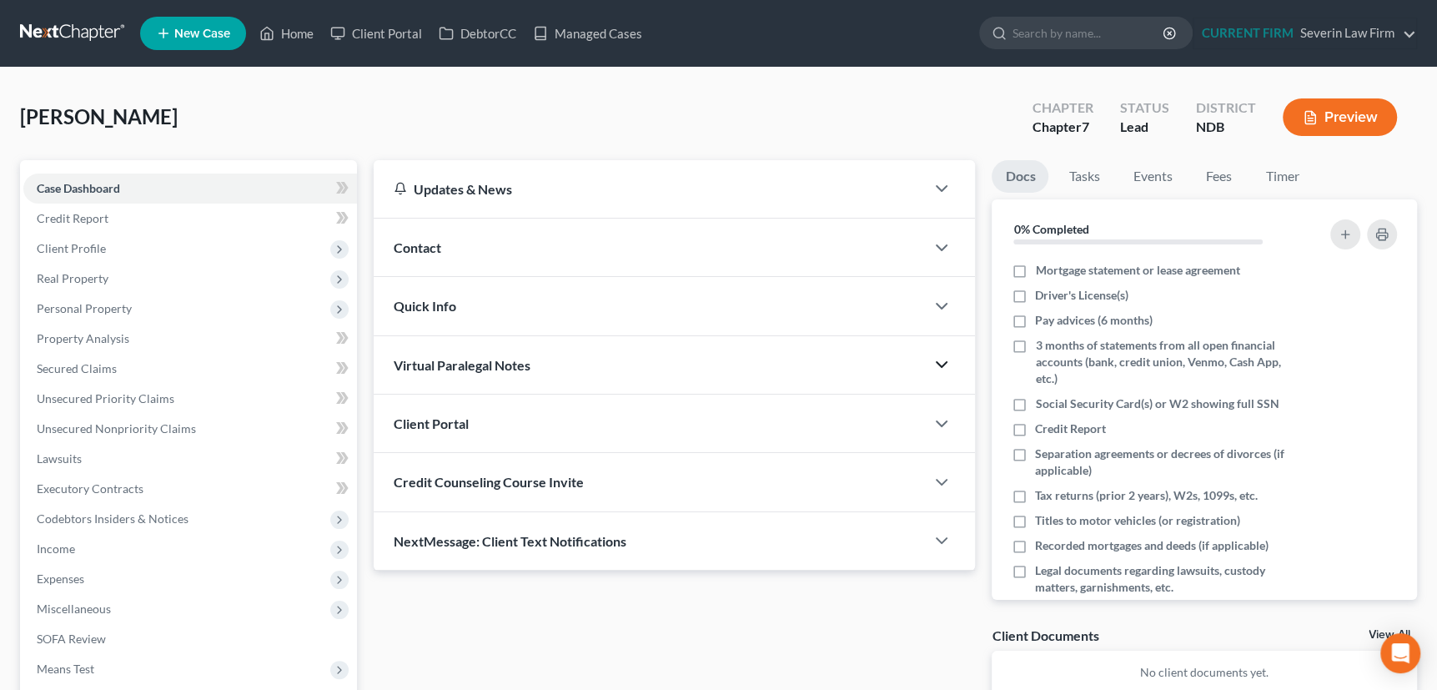
click at [942, 357] on icon "button" at bounding box center [941, 364] width 20 height 20
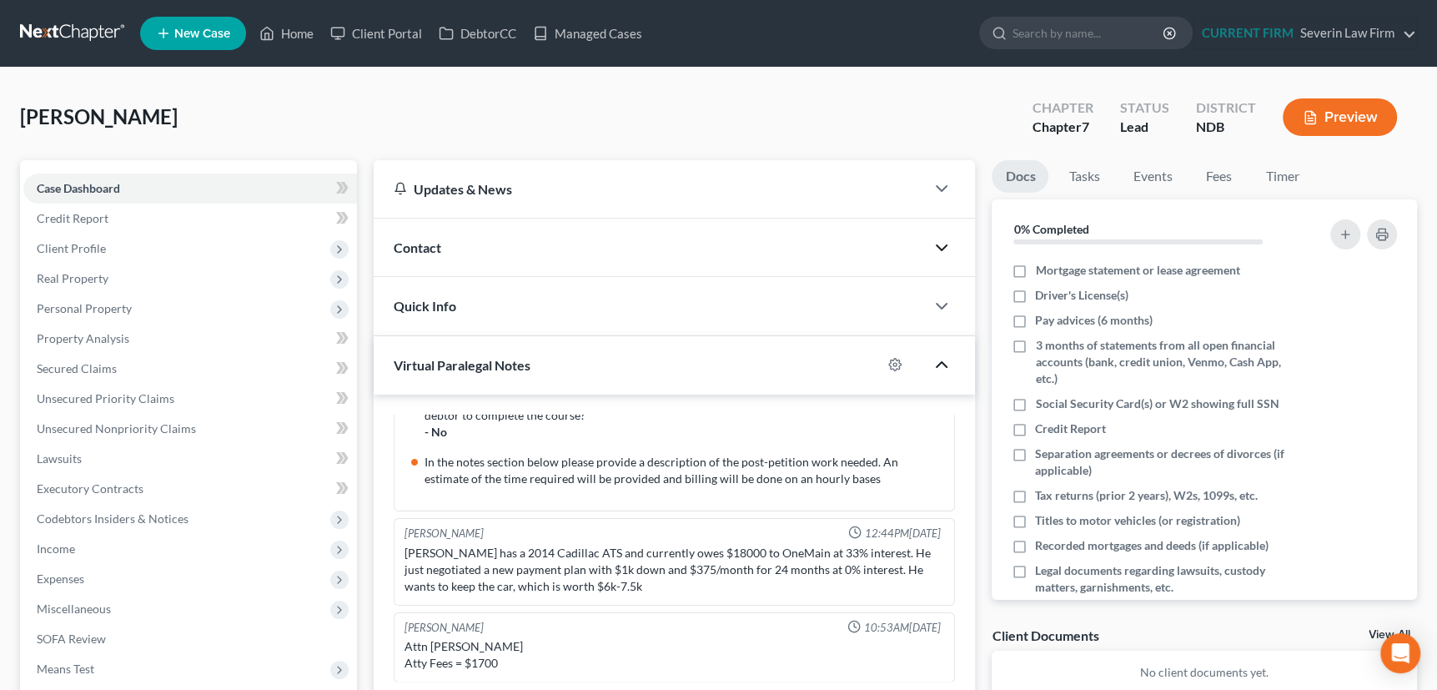
click at [941, 246] on icon "button" at bounding box center [941, 248] width 20 height 20
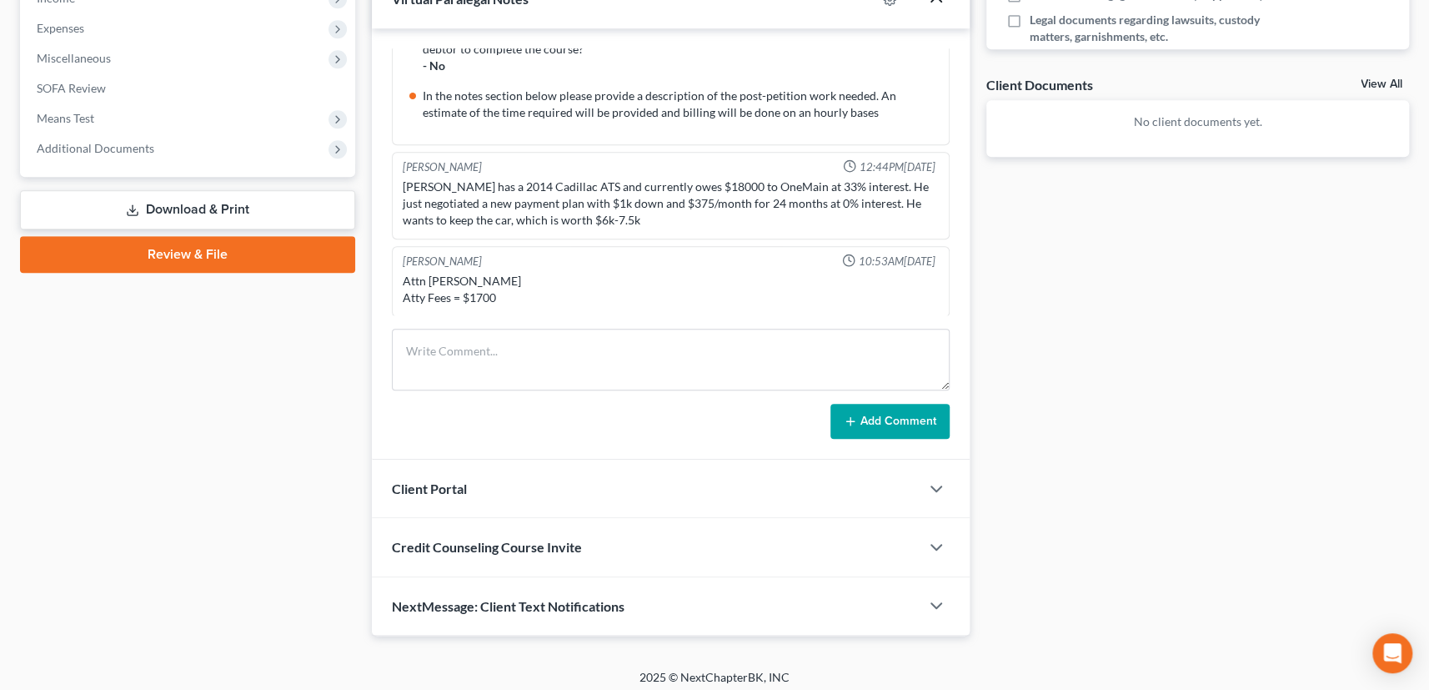
scroll to position [557, 0]
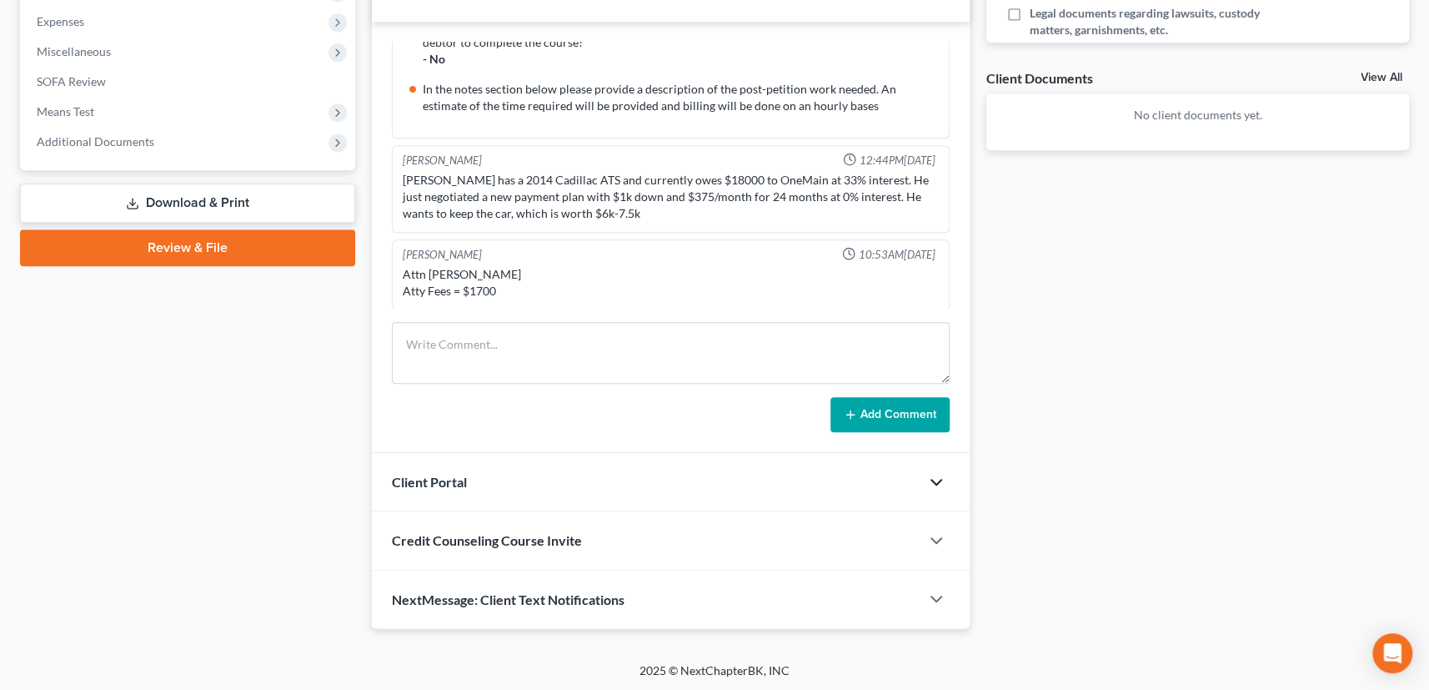
click at [941, 479] on icon "button" at bounding box center [936, 482] width 20 height 20
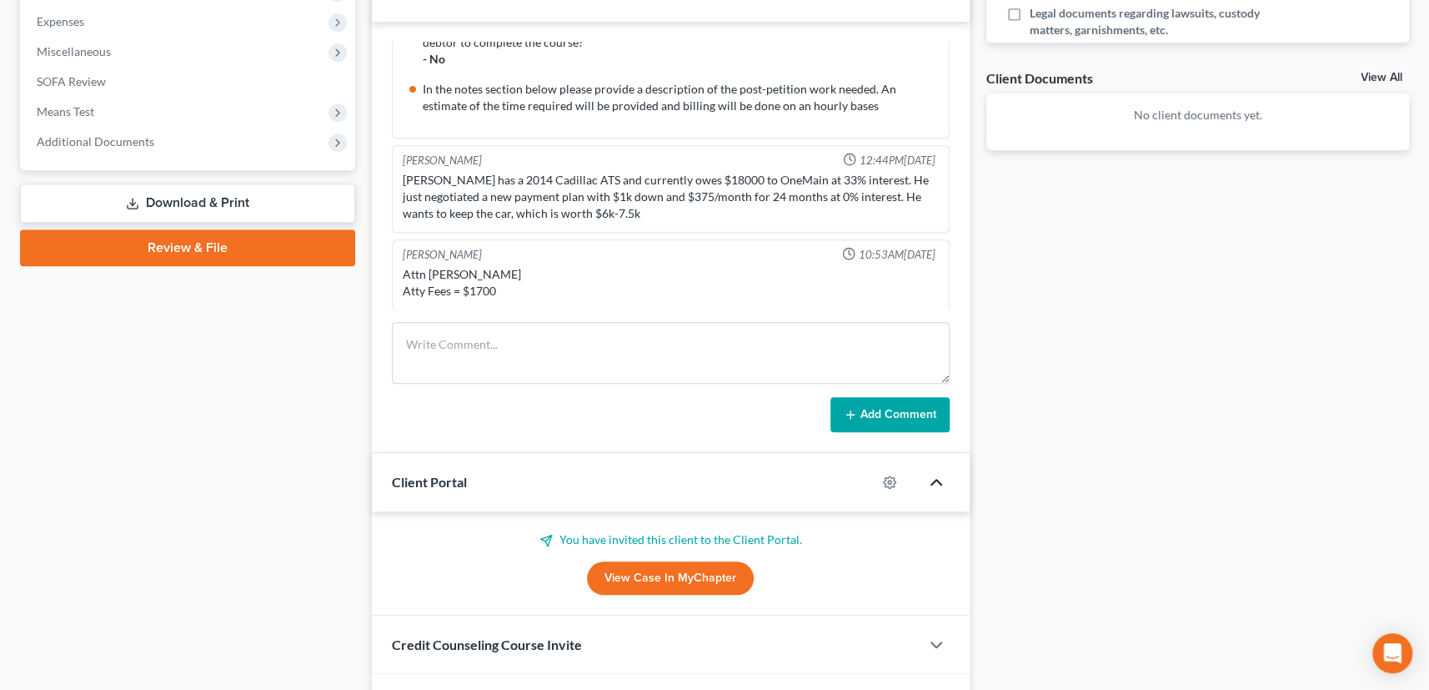
click at [936, 474] on icon "button" at bounding box center [936, 482] width 20 height 20
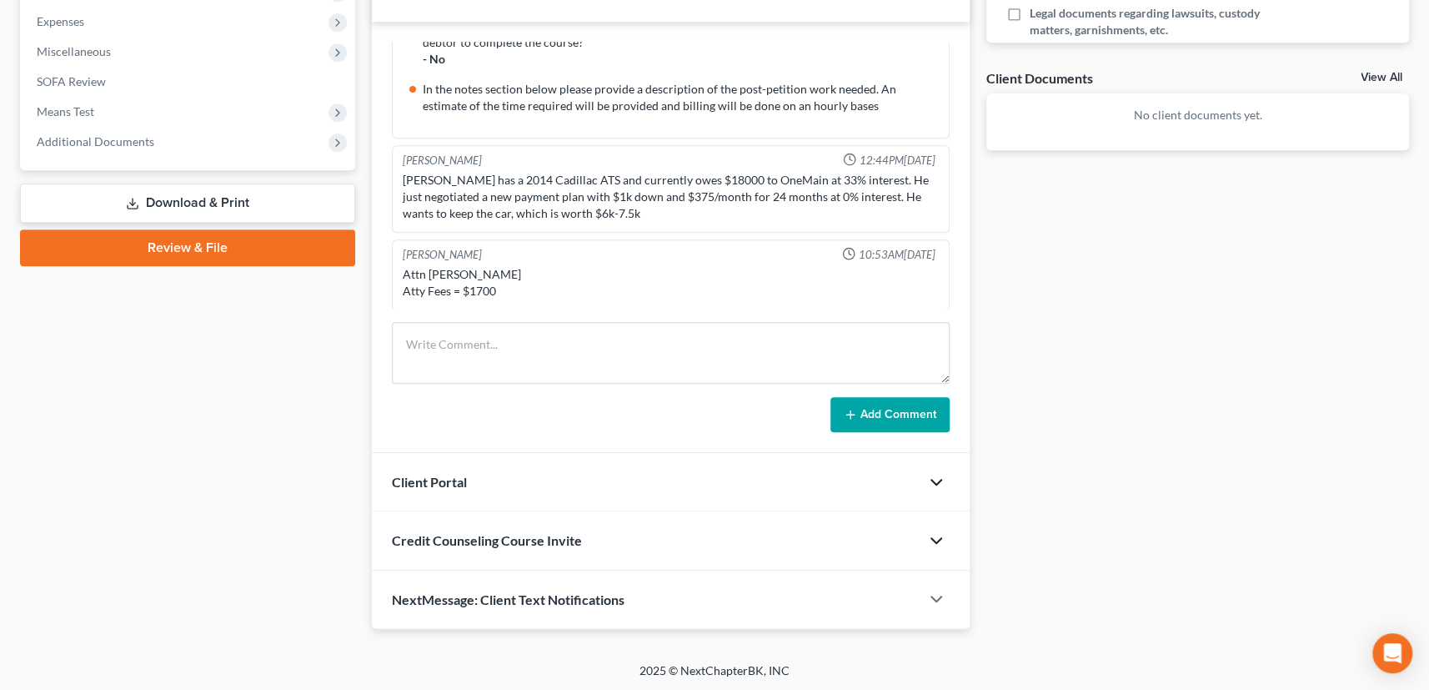
click at [936, 535] on icon "button" at bounding box center [936, 540] width 20 height 20
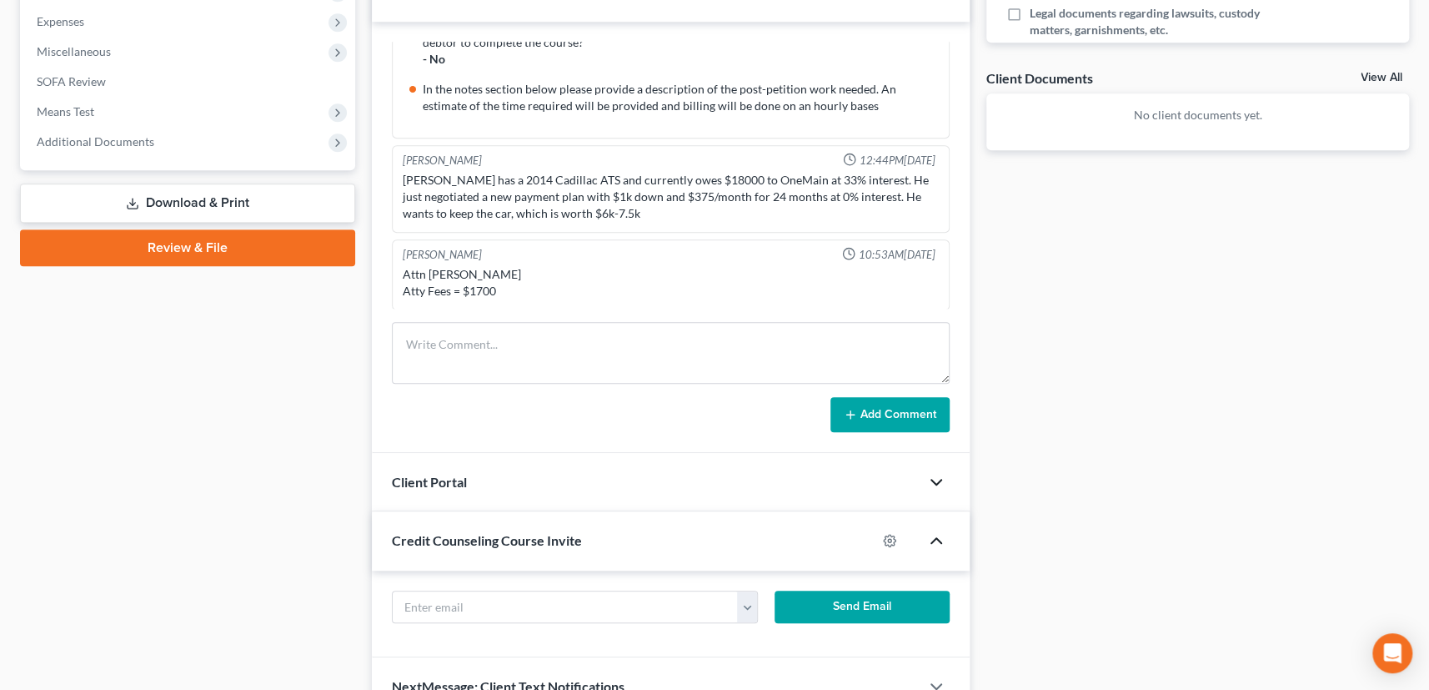
click at [936, 538] on polyline "button" at bounding box center [936, 540] width 10 height 5
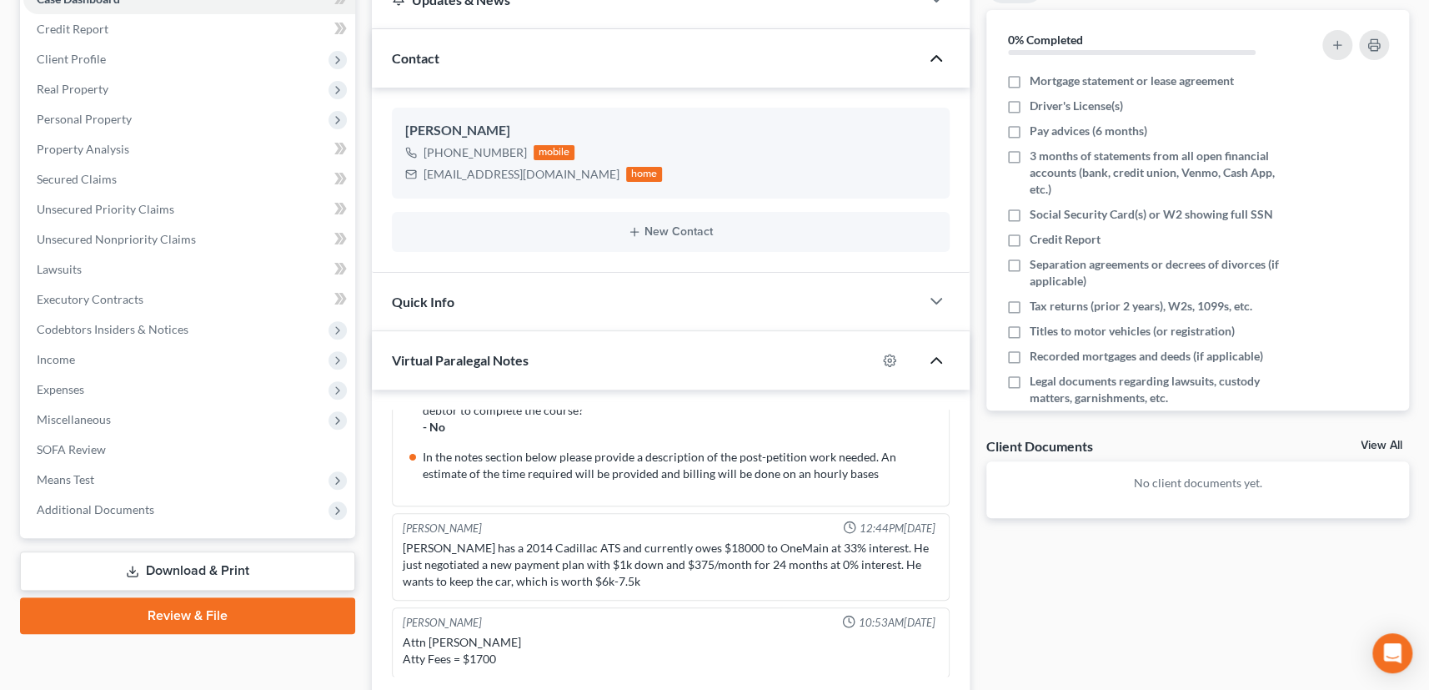
scroll to position [0, 0]
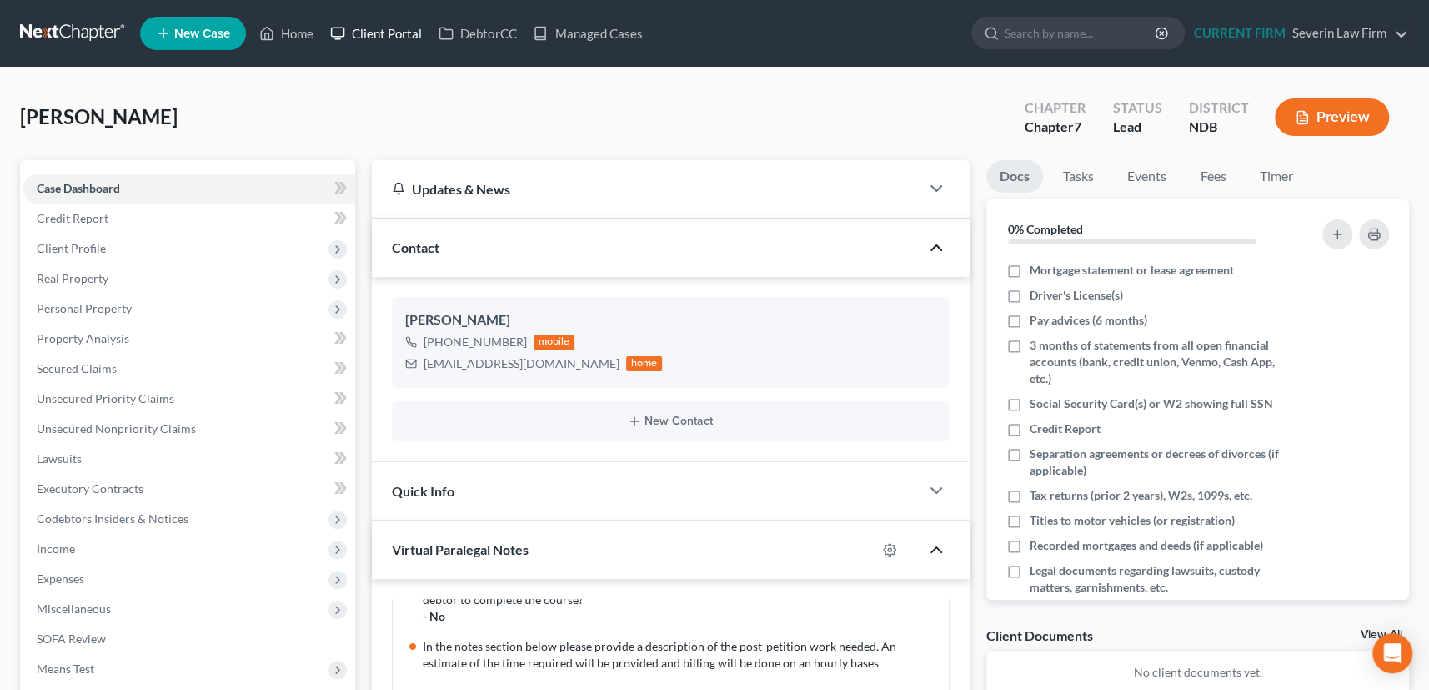
click at [382, 28] on link "Client Portal" at bounding box center [376, 33] width 108 height 30
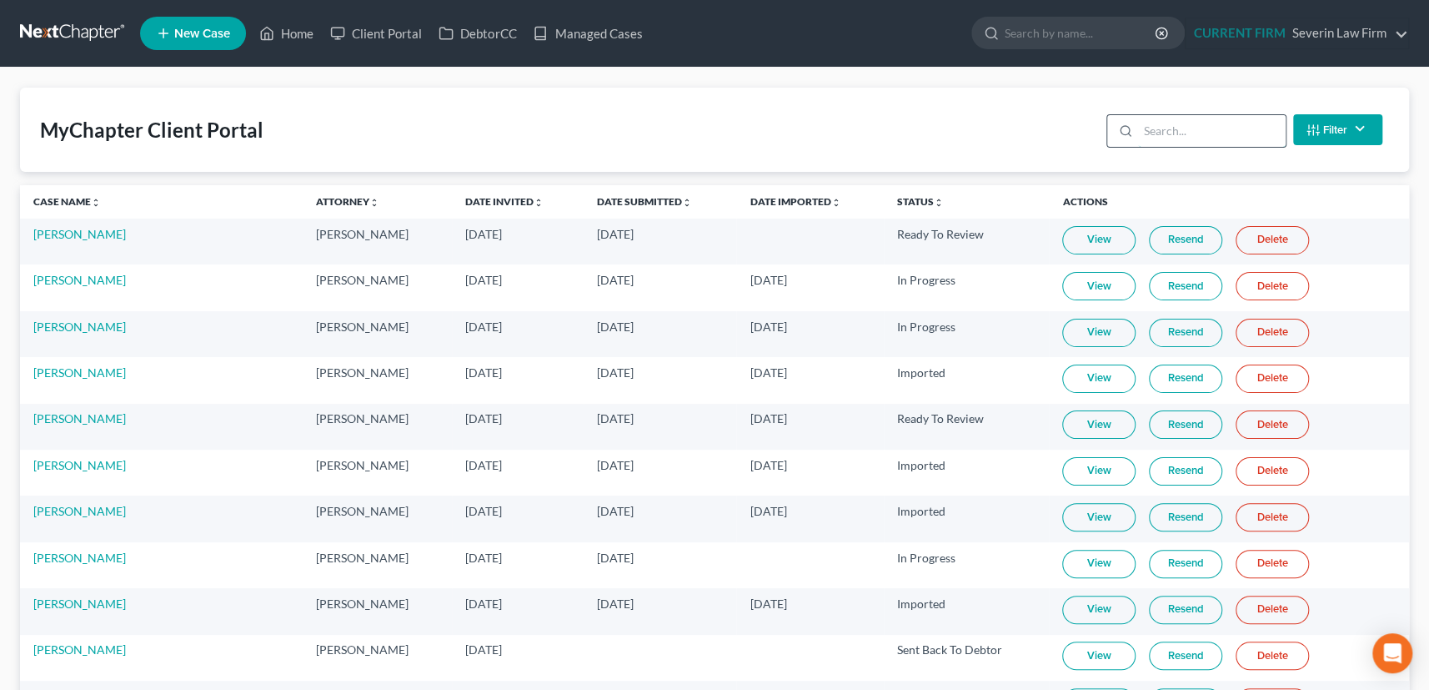
click at [1197, 133] on input "search" at bounding box center [1212, 131] width 148 height 32
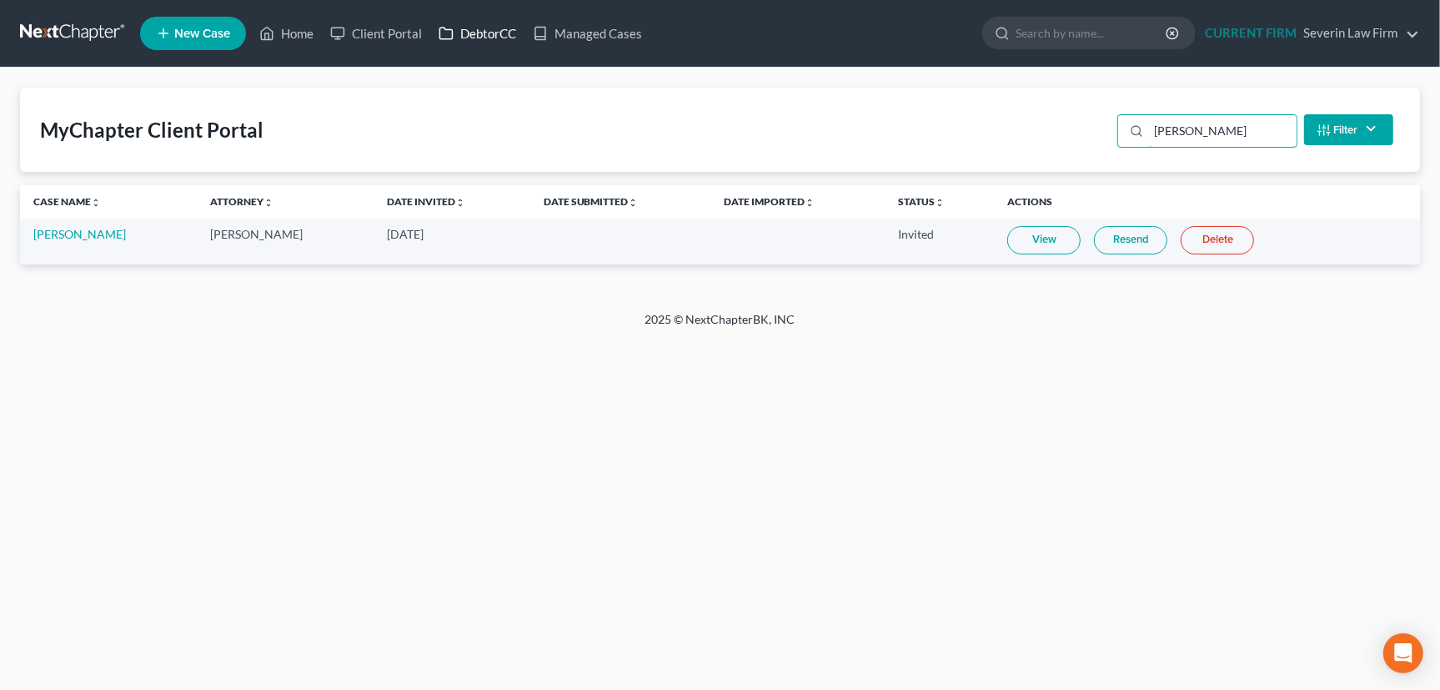
type input "[PERSON_NAME]"
click at [491, 28] on link "DebtorCC" at bounding box center [477, 33] width 94 height 30
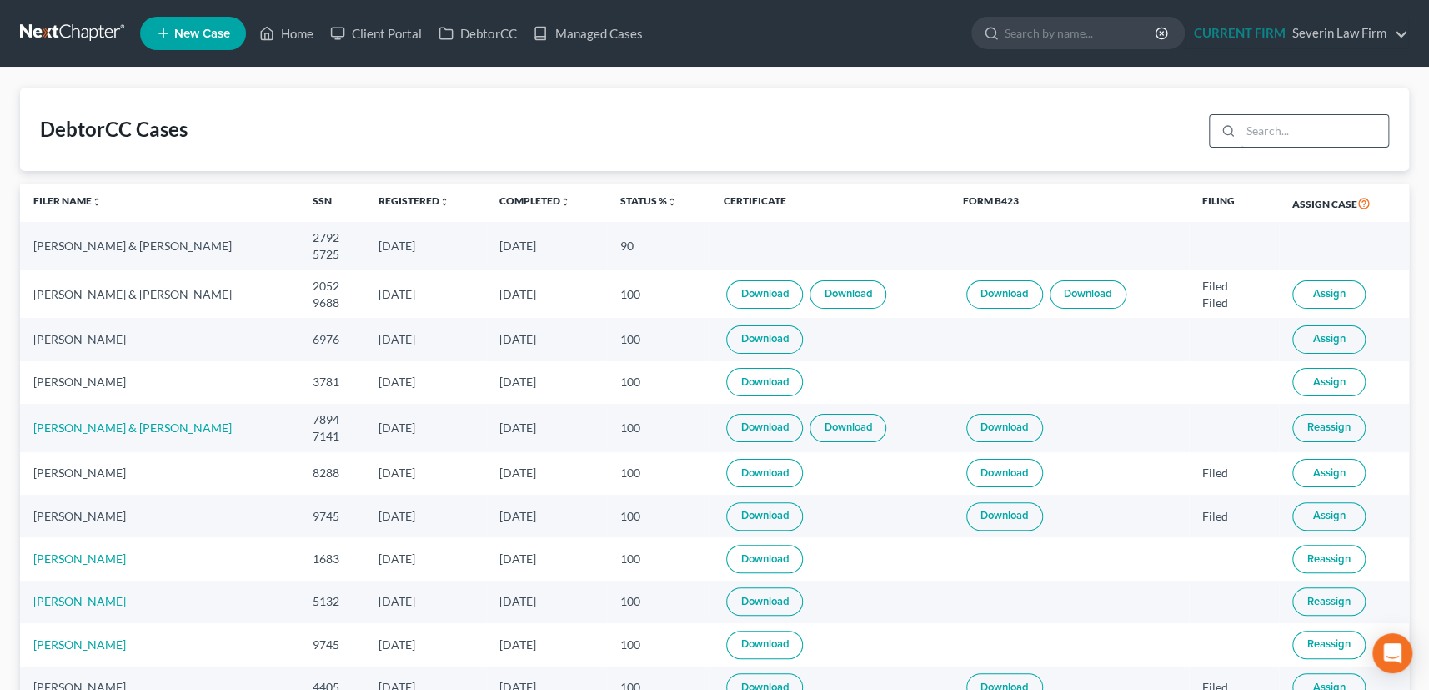
click at [1287, 127] on input "search" at bounding box center [1315, 131] width 148 height 32
type input "campbe"
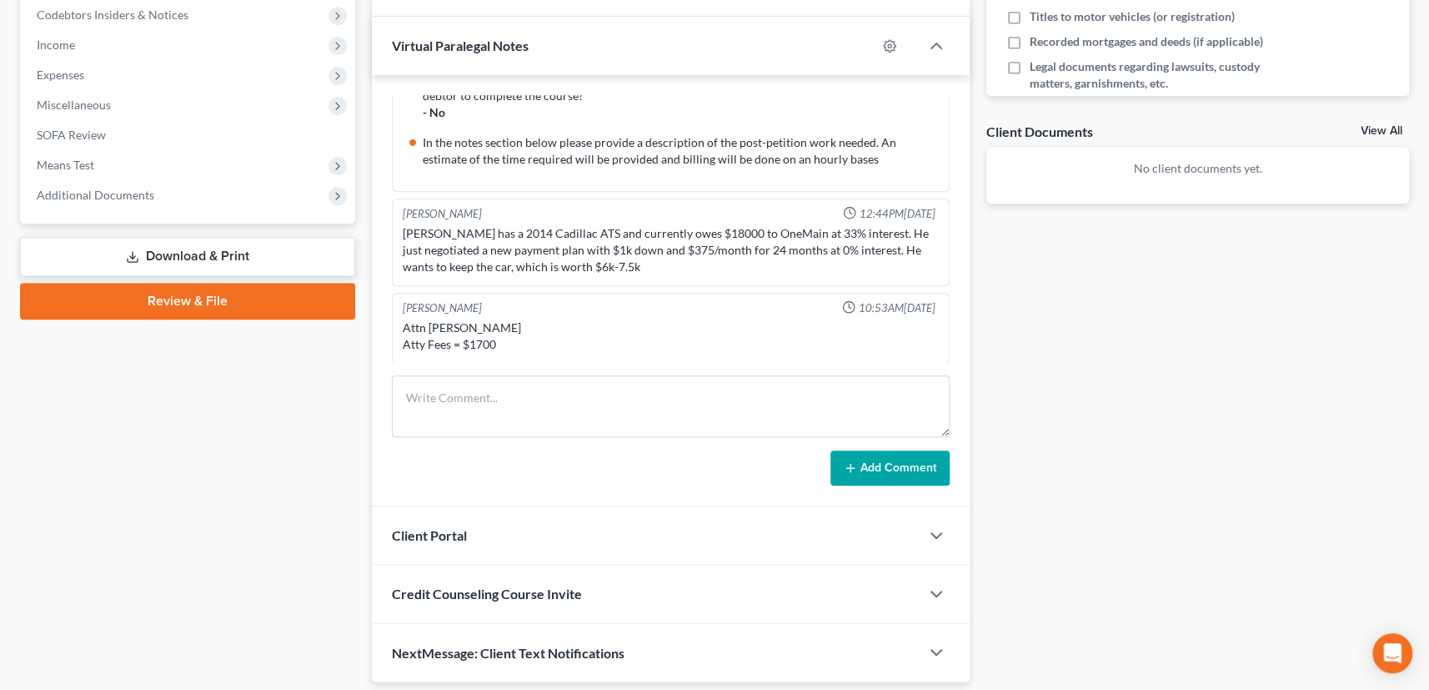
scroll to position [557, 0]
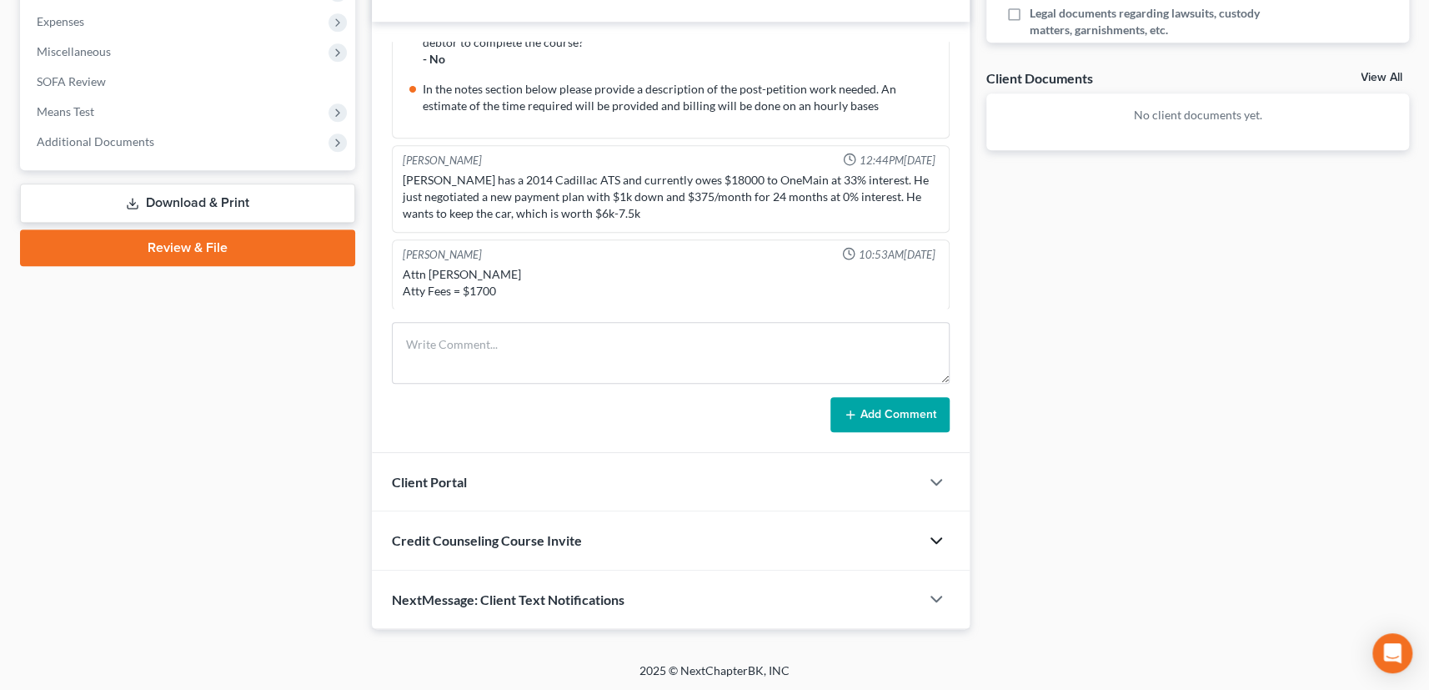
click at [933, 535] on icon "button" at bounding box center [936, 540] width 20 height 20
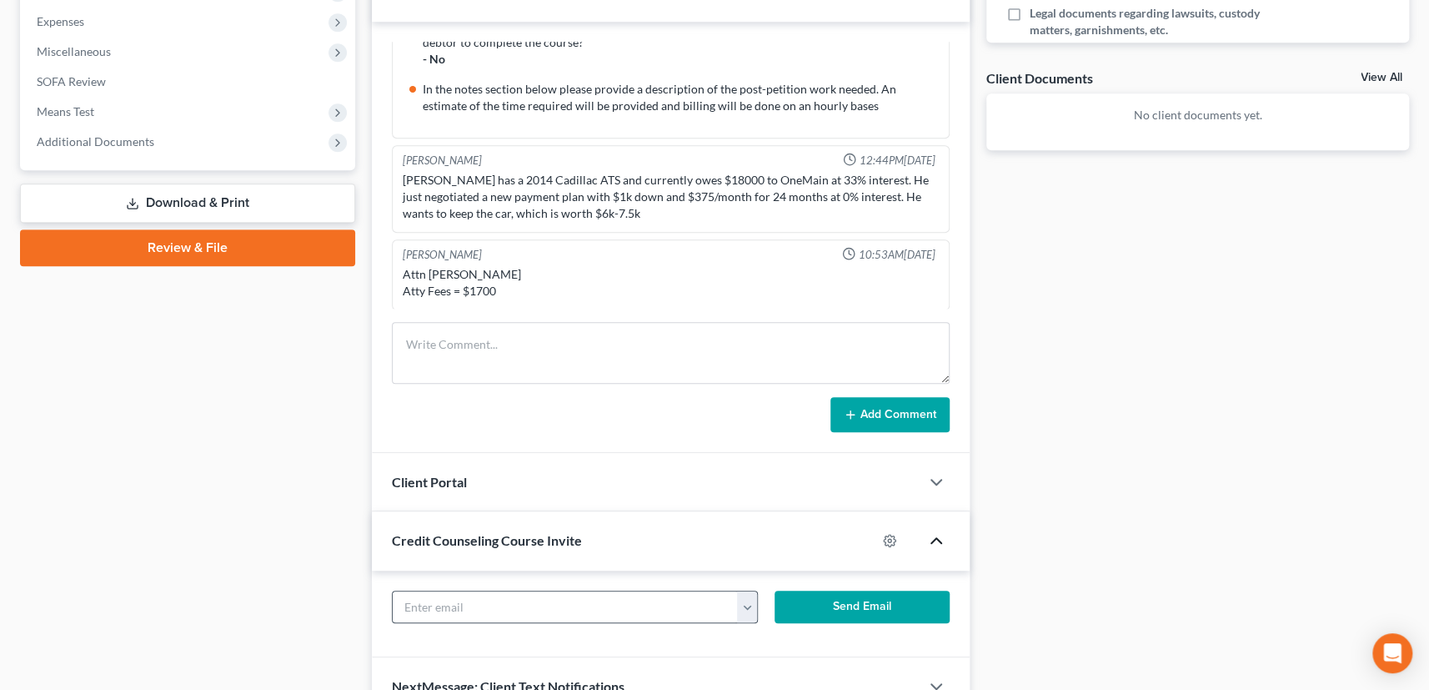
click at [744, 605] on button "button" at bounding box center [747, 607] width 21 height 32
click at [792, 636] on link "[EMAIL_ADDRESS][DOMAIN_NAME]" at bounding box center [851, 644] width 228 height 28
type input "[EMAIL_ADDRESS][DOMAIN_NAME]"
click at [872, 599] on button "Send Email" at bounding box center [862, 606] width 175 height 33
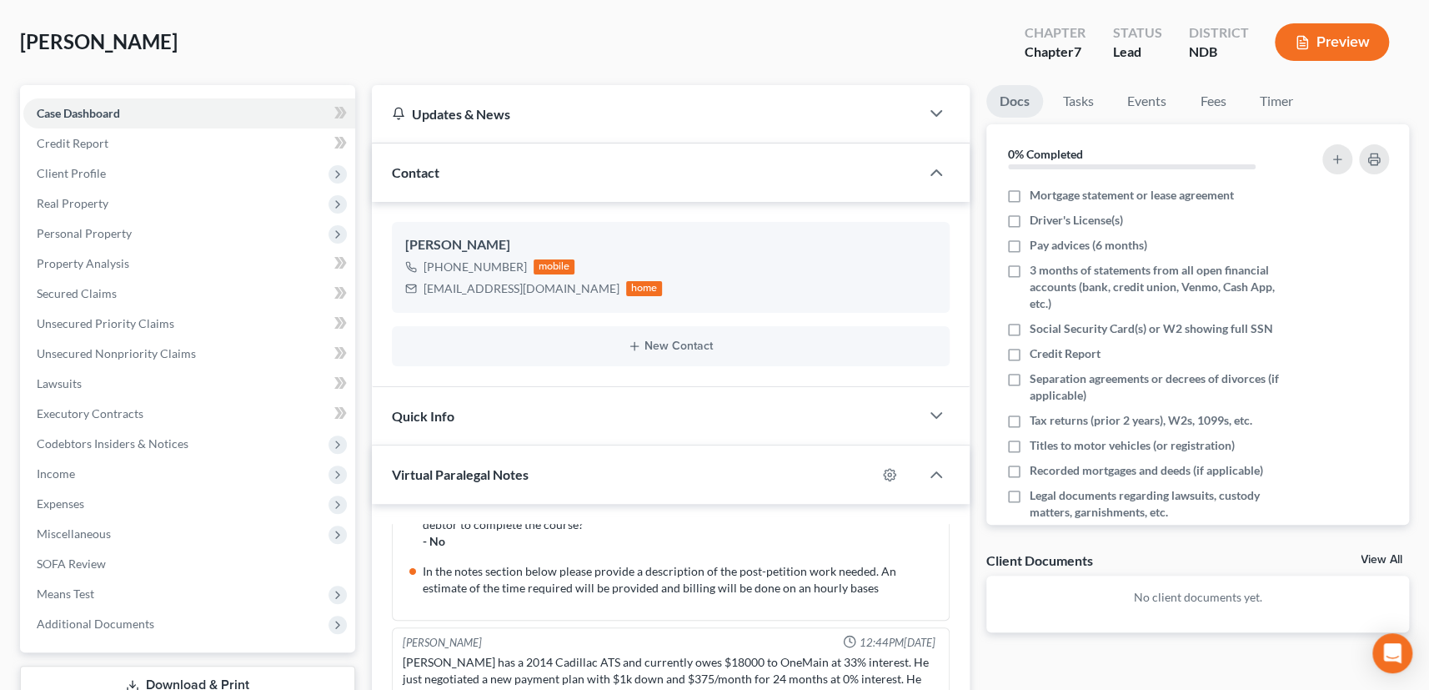
scroll to position [0, 0]
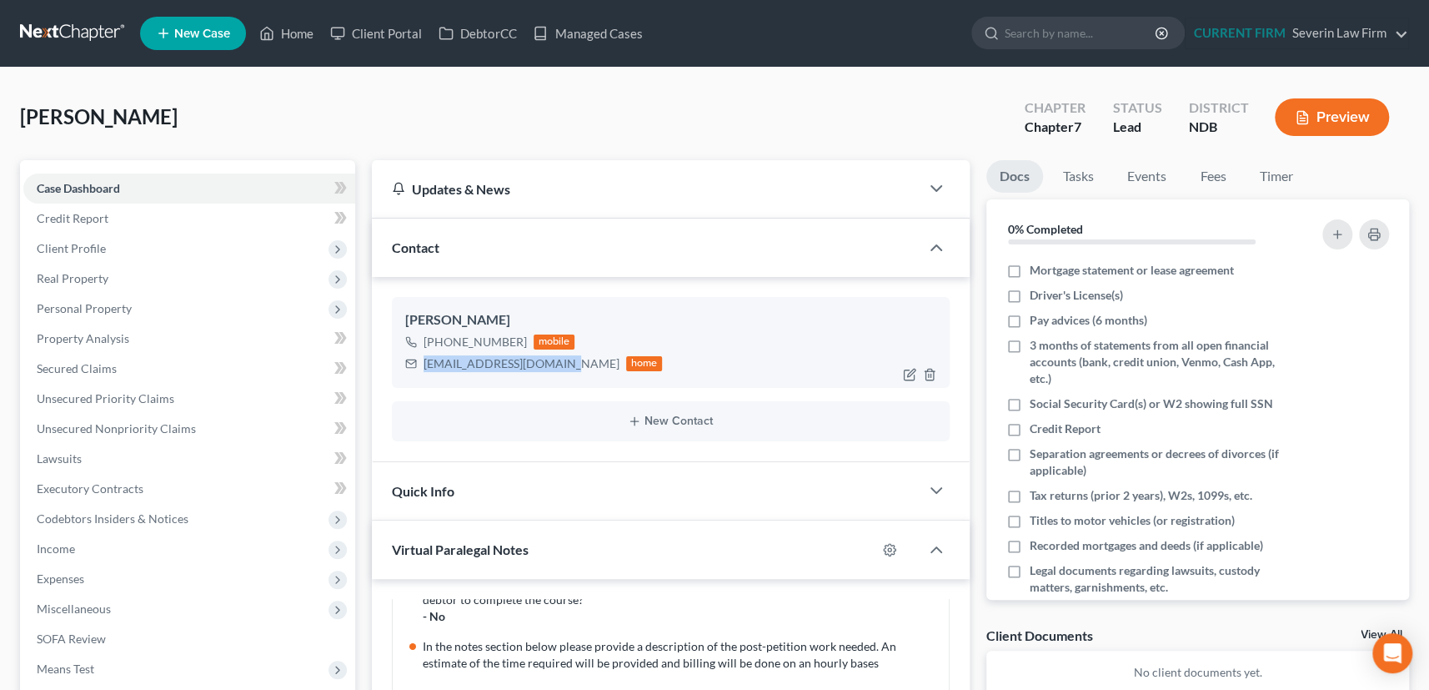
drag, startPoint x: 420, startPoint y: 359, endPoint x: 564, endPoint y: 364, distance: 143.5
click at [564, 364] on div "[EMAIL_ADDRESS][DOMAIN_NAME] home" at bounding box center [534, 364] width 258 height 22
copy div "[EMAIL_ADDRESS][DOMAIN_NAME]"
